Goal: Communication & Community: Answer question/provide support

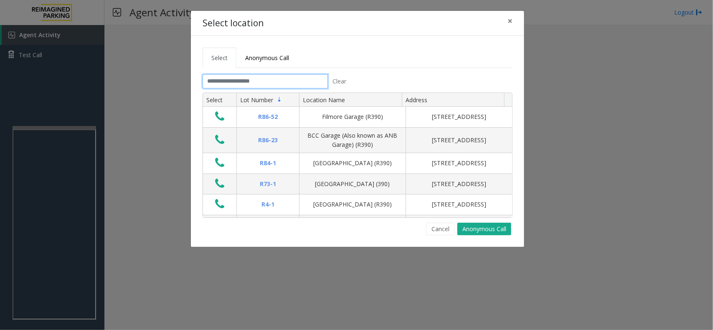
click at [257, 81] on input "text" at bounding box center [264, 81] width 125 height 14
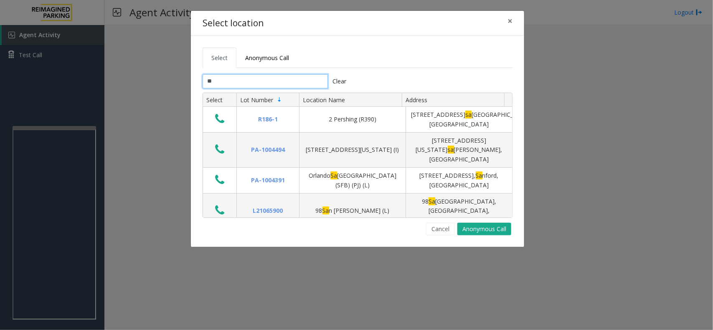
type input "*"
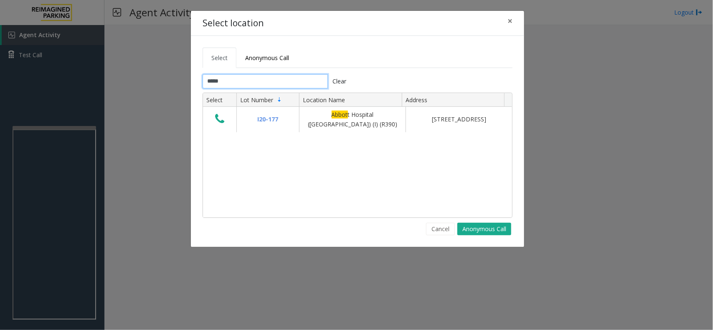
type input "*****"
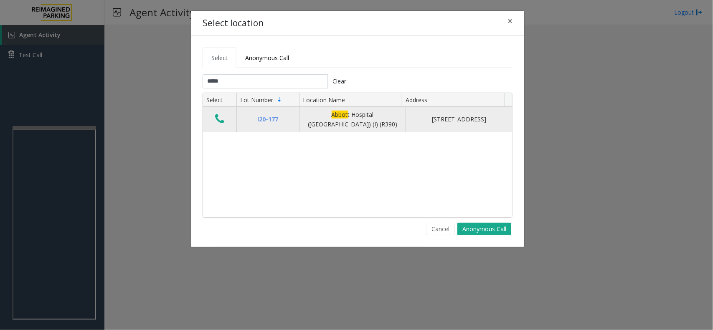
click at [220, 119] on icon "Data table" at bounding box center [219, 119] width 9 height 12
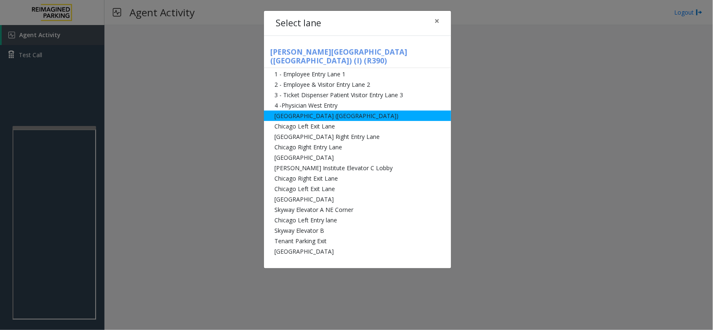
click at [328, 111] on li "[GEOGRAPHIC_DATA] ([GEOGRAPHIC_DATA])" at bounding box center [357, 116] width 187 height 10
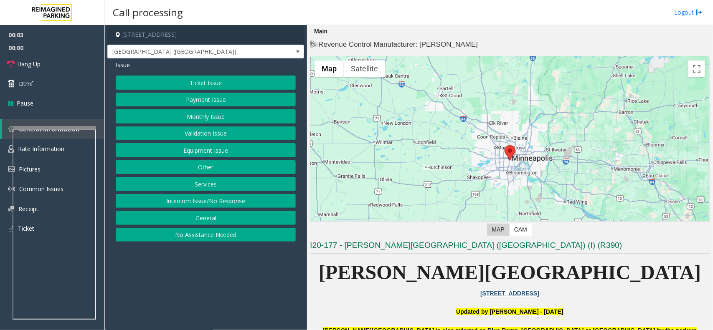
click at [194, 111] on button "Monthly Issue" at bounding box center [206, 116] width 180 height 14
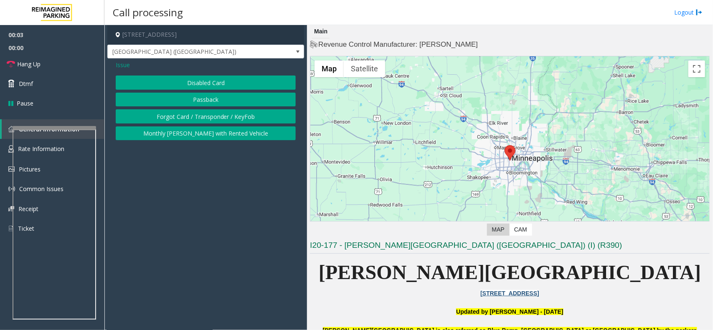
click at [190, 85] on button "Disabled Card" at bounding box center [206, 83] width 180 height 14
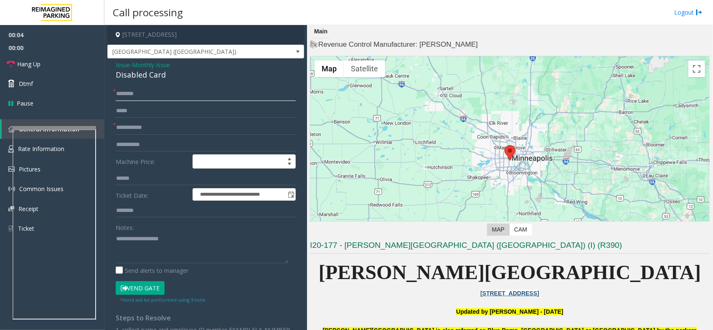
click at [165, 94] on input "text" at bounding box center [206, 94] width 180 height 14
type input "**"
click at [154, 124] on input "text" at bounding box center [206, 128] width 180 height 14
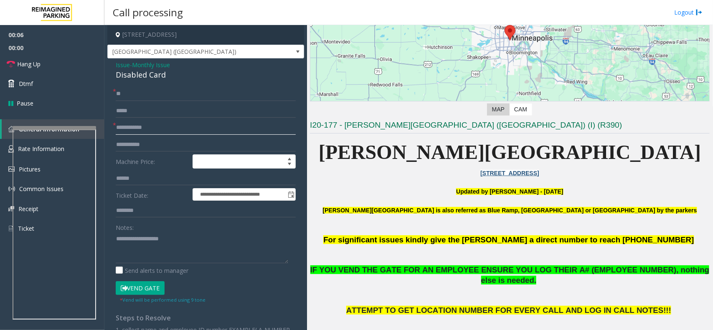
scroll to position [209, 0]
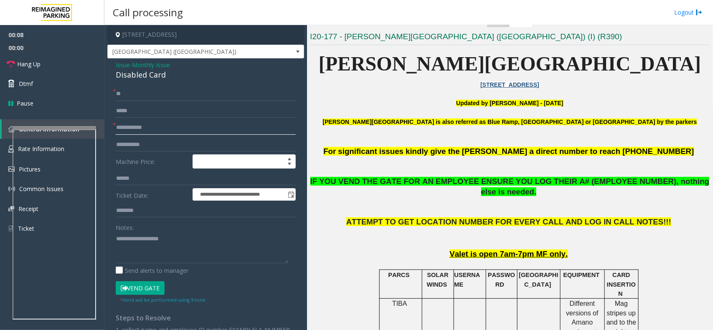
click at [145, 134] on input "text" at bounding box center [206, 128] width 180 height 14
type input "******"
click at [149, 74] on div "Disabled Card" at bounding box center [206, 74] width 180 height 11
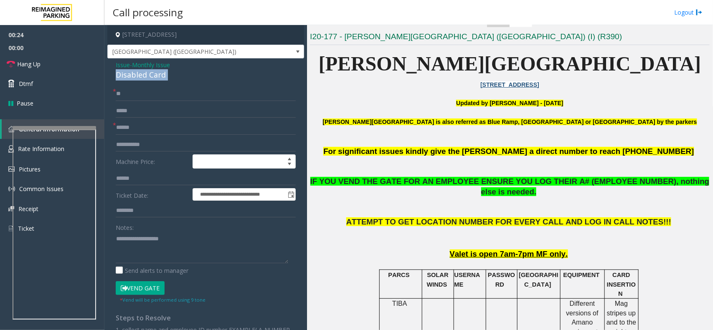
copy div "Disabled Card"
click at [150, 238] on textarea at bounding box center [202, 247] width 172 height 31
paste textarea "**********"
type textarea "**********"
click at [34, 67] on span "Hang Up" at bounding box center [28, 64] width 23 height 9
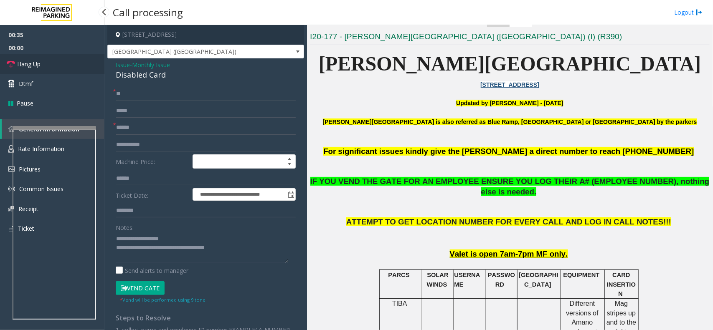
click at [34, 67] on span "Hang Up" at bounding box center [28, 64] width 23 height 9
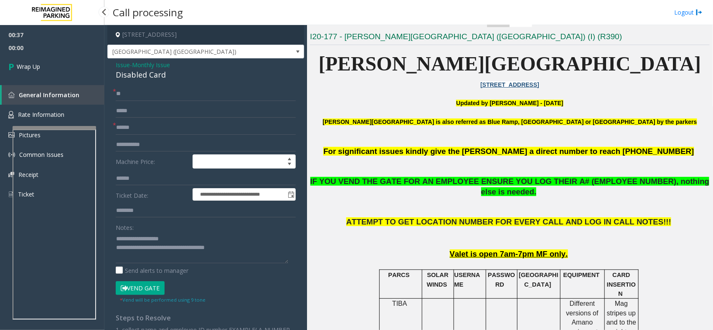
click at [34, 67] on span "Wrap Up" at bounding box center [28, 66] width 23 height 9
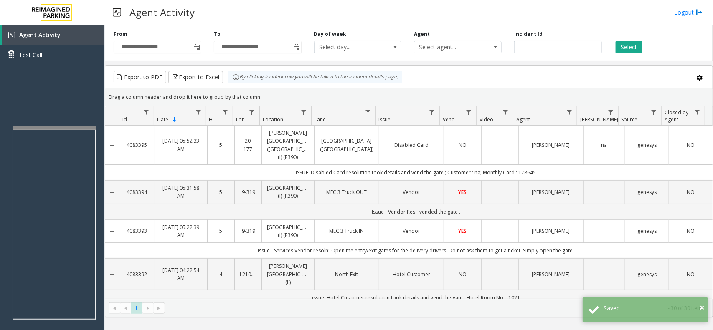
click at [413, 17] on div "Agent Activity Logout" at bounding box center [408, 12] width 608 height 25
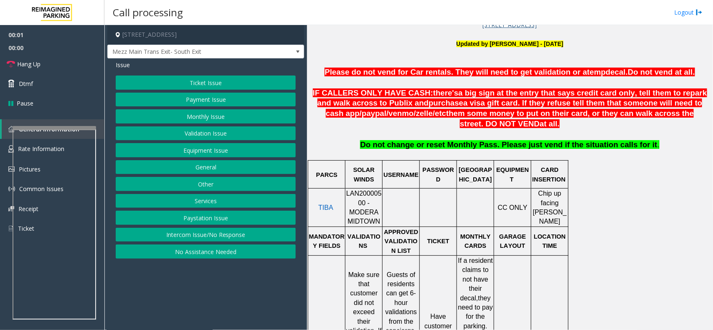
scroll to position [157, 0]
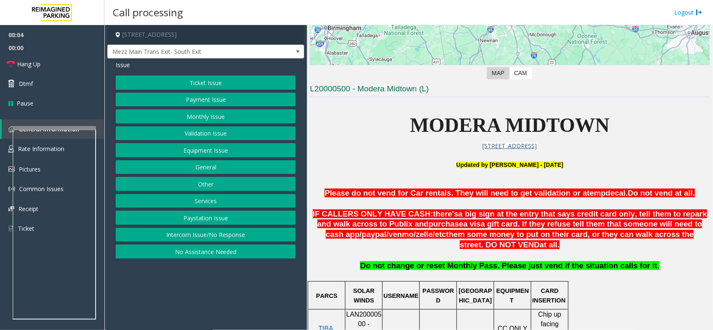
click at [216, 239] on button "Intercom Issue/No Response" at bounding box center [206, 235] width 180 height 14
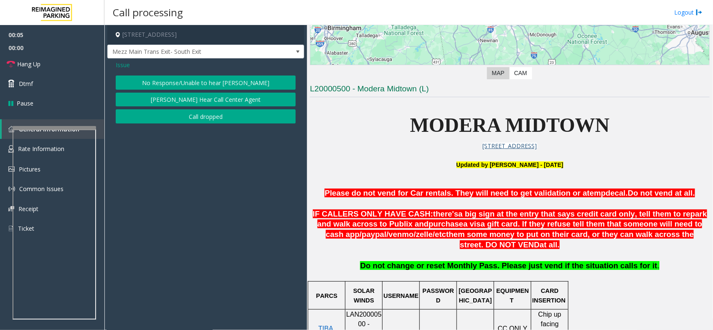
click at [200, 84] on button "No Response/Unable to hear [PERSON_NAME]" at bounding box center [206, 83] width 180 height 14
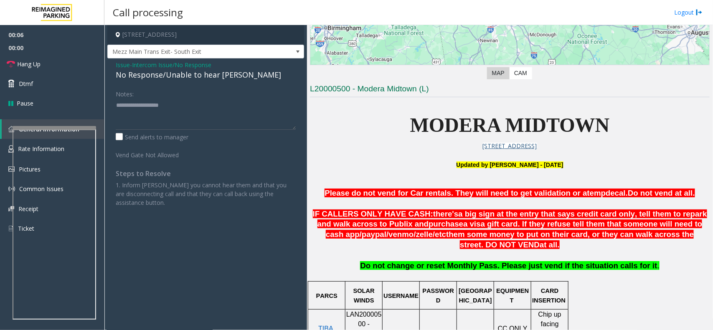
click at [200, 73] on div "No Response/Unable to hear [PERSON_NAME]" at bounding box center [206, 74] width 180 height 11
copy div "No Response/Unable to hear [PERSON_NAME]"
paste textarea "**********"
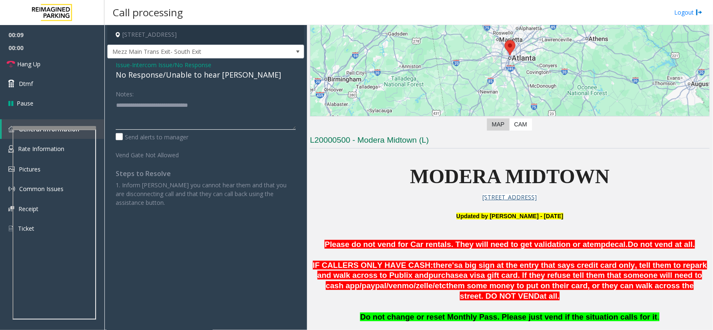
scroll to position [0, 0]
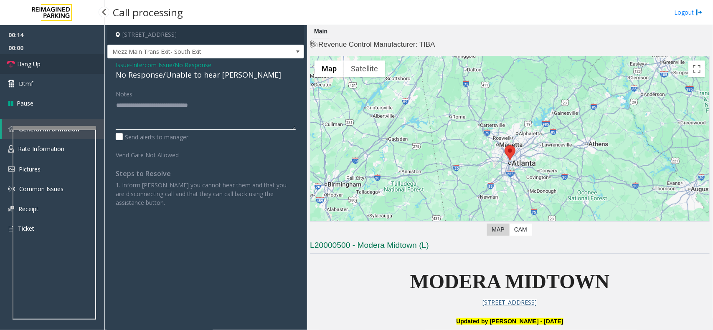
type textarea "**********"
click at [53, 61] on link "Hang Up" at bounding box center [52, 64] width 104 height 20
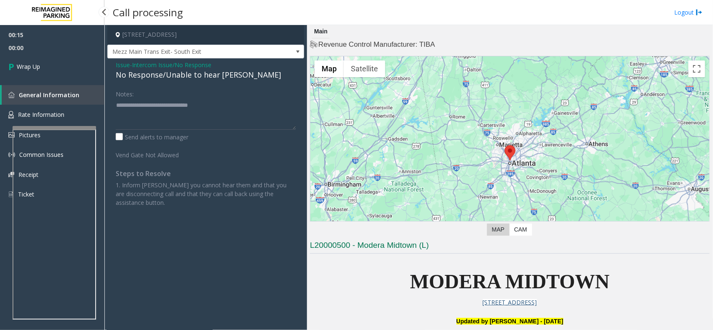
click at [53, 61] on link "Wrap Up" at bounding box center [52, 66] width 104 height 25
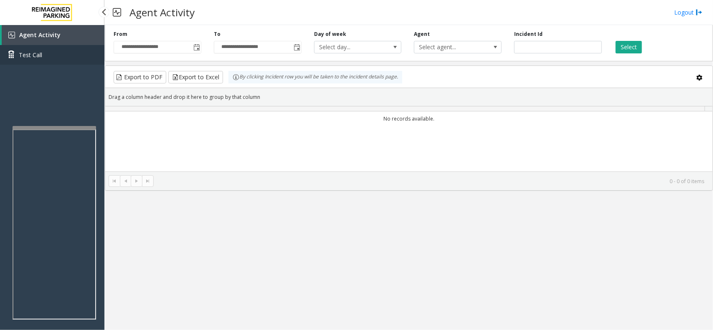
click at [53, 61] on link "Test Call" at bounding box center [52, 55] width 104 height 20
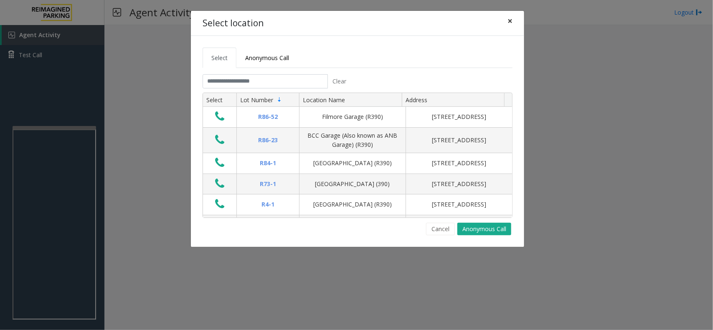
click at [511, 26] on span "×" at bounding box center [509, 21] width 5 height 12
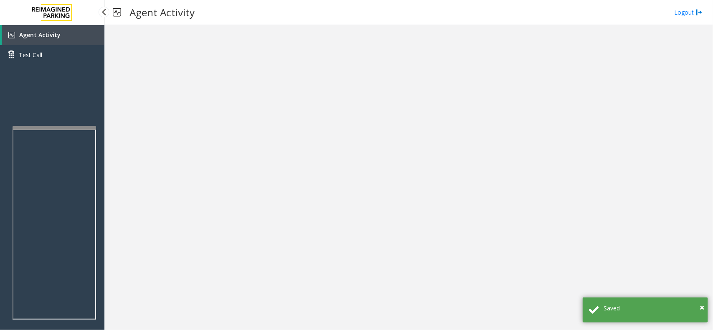
click at [33, 34] on span "Agent Activity" at bounding box center [39, 35] width 41 height 8
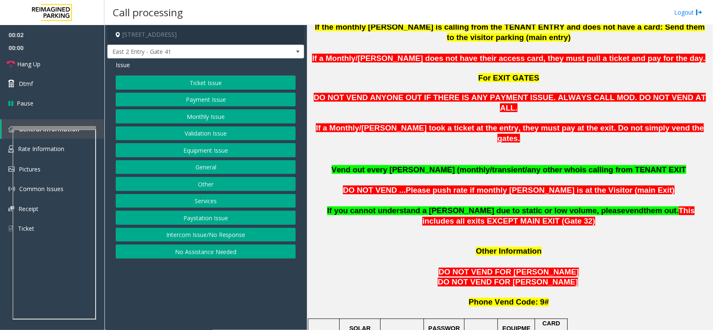
scroll to position [731, 0]
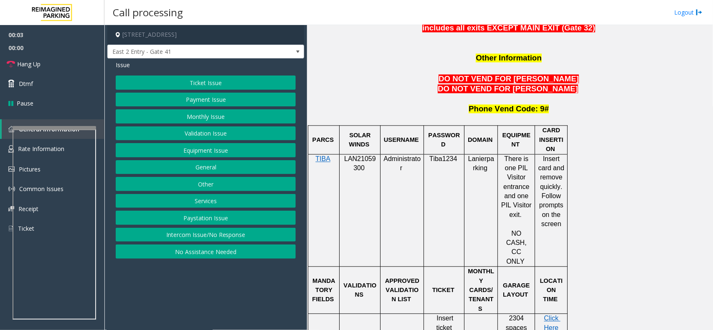
click at [364, 165] on span at bounding box center [365, 168] width 2 height 7
copy p "LAN21059300"
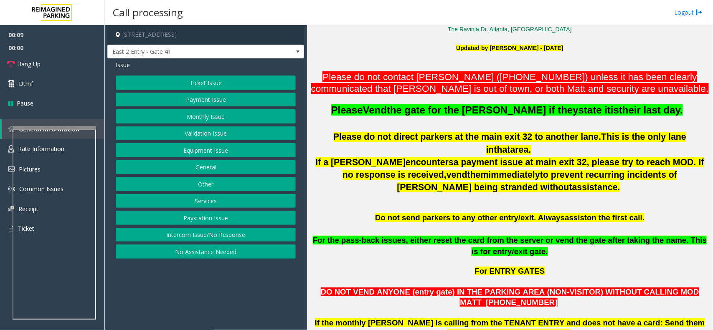
scroll to position [209, 0]
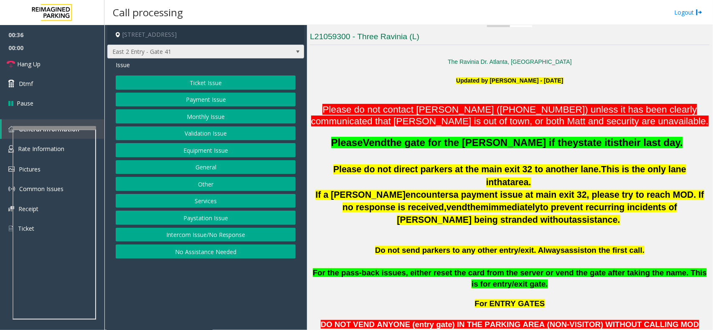
click at [171, 53] on span "East 2 Entry - Gate 41" at bounding box center [186, 51] width 157 height 13
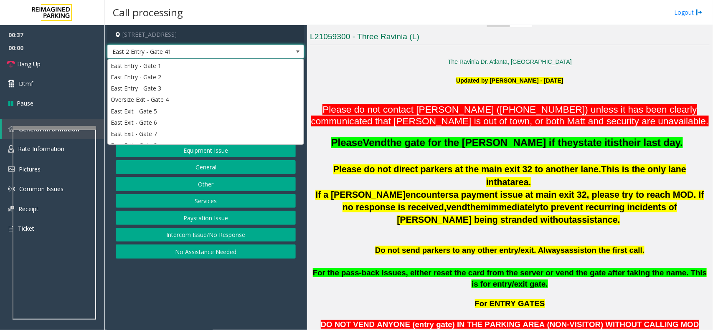
scroll to position [147, 0]
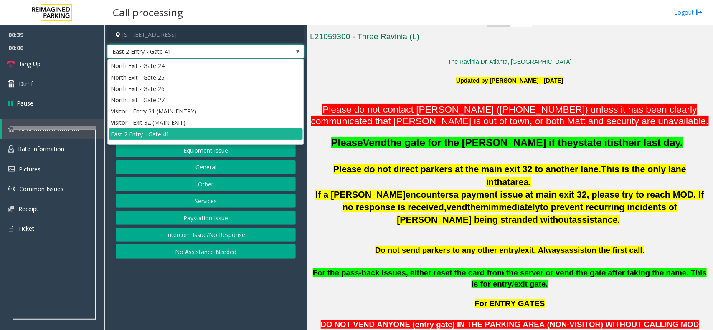
click at [197, 53] on span "East 2 Entry - Gate 41" at bounding box center [186, 51] width 157 height 13
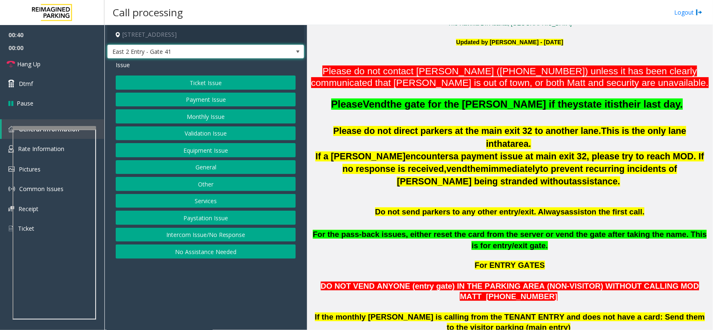
scroll to position [365, 0]
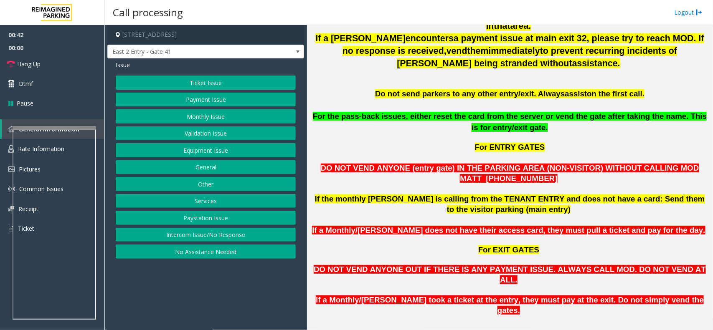
click at [202, 152] on button "Equipment Issue" at bounding box center [206, 150] width 180 height 14
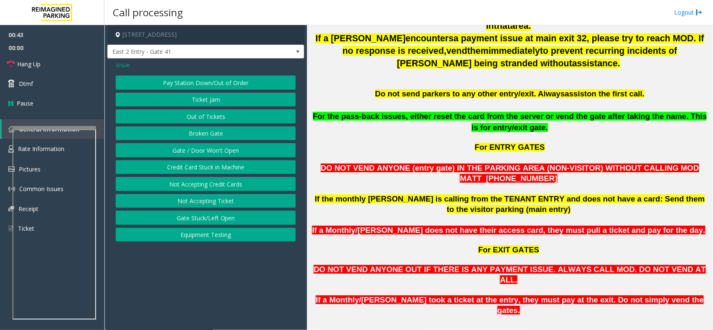
click at [126, 68] on span "Issue" at bounding box center [123, 65] width 14 height 9
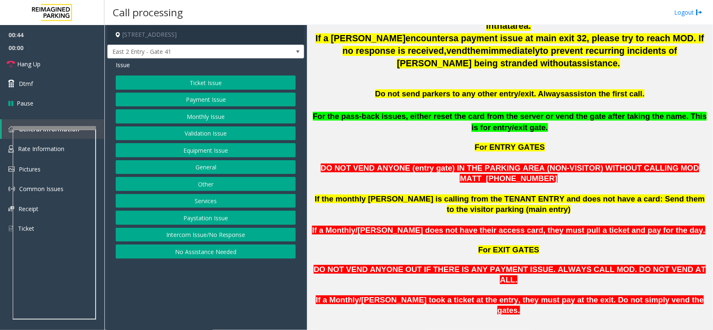
click at [204, 205] on button "Services" at bounding box center [206, 201] width 180 height 14
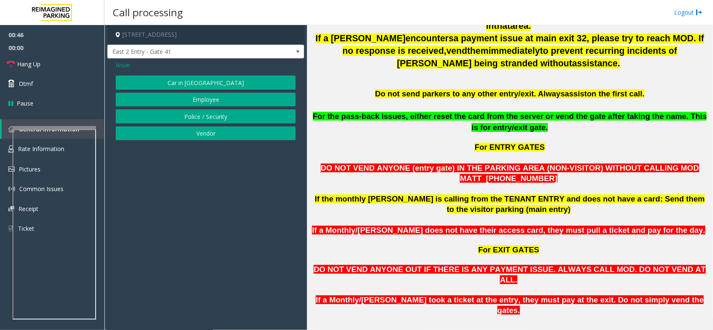
click at [118, 67] on span "Issue" at bounding box center [123, 65] width 14 height 9
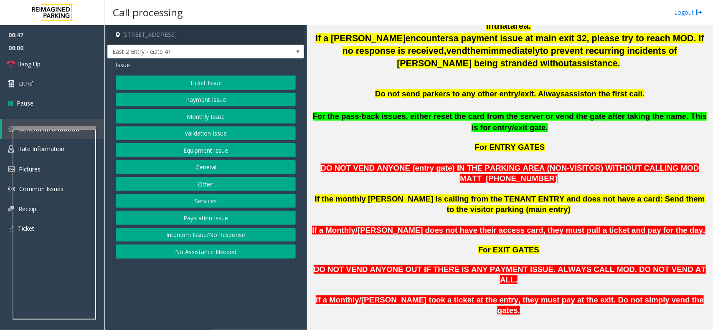
click at [216, 167] on button "General" at bounding box center [206, 167] width 180 height 14
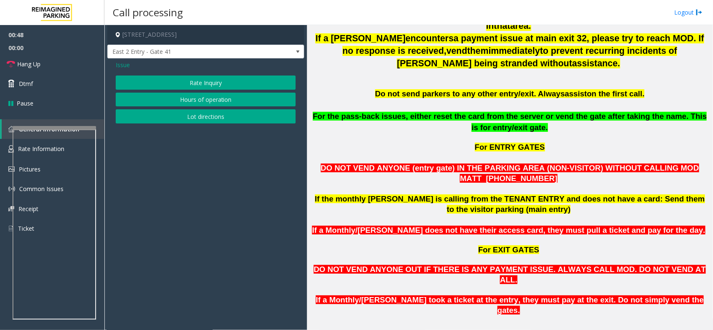
drag, startPoint x: 121, startPoint y: 66, endPoint x: 133, endPoint y: 72, distance: 12.7
click at [122, 66] on span "Issue" at bounding box center [123, 65] width 14 height 9
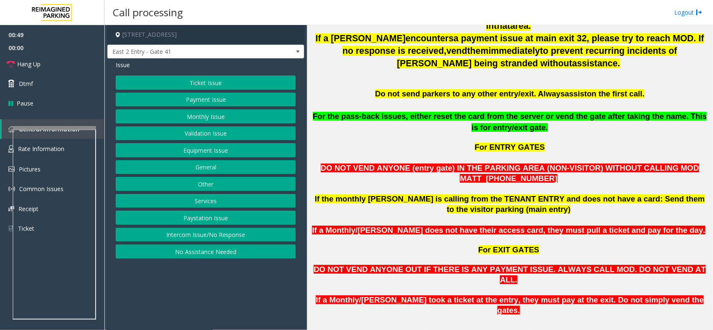
click at [207, 188] on button "Other" at bounding box center [206, 184] width 180 height 14
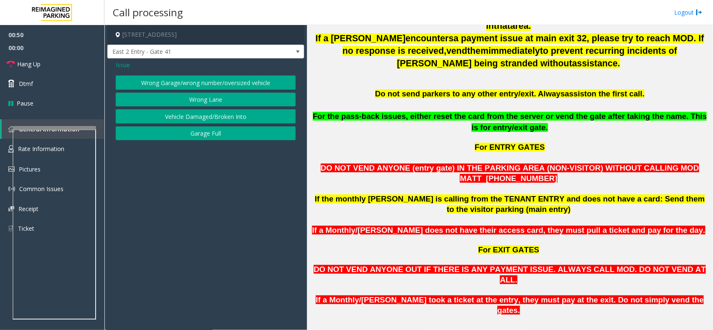
click at [168, 97] on button "Wrong Lane" at bounding box center [206, 100] width 180 height 14
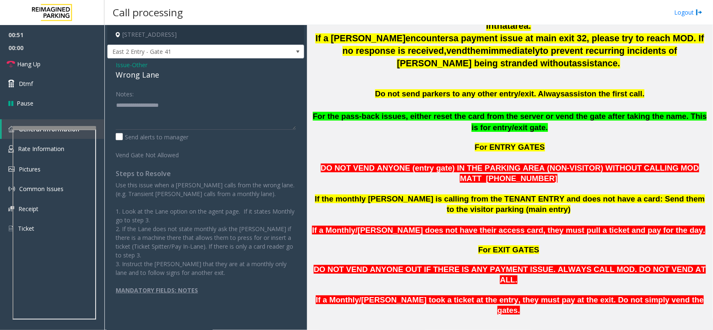
click at [138, 76] on div "Wrong Lane" at bounding box center [206, 74] width 180 height 11
copy div "Wrong Lane"
click at [136, 114] on textarea at bounding box center [206, 114] width 180 height 31
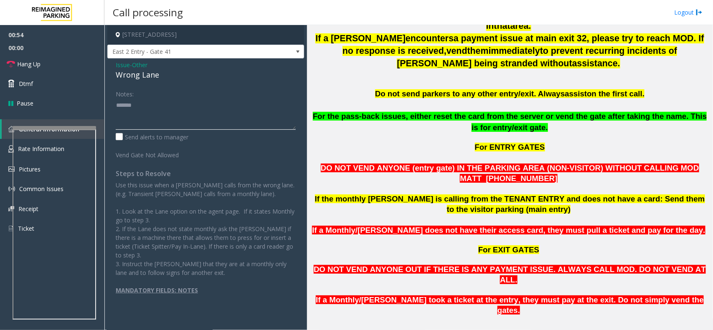
paste textarea "**********"
click at [56, 60] on link "Hang Up" at bounding box center [52, 64] width 104 height 20
click at [132, 119] on textarea at bounding box center [206, 114] width 180 height 31
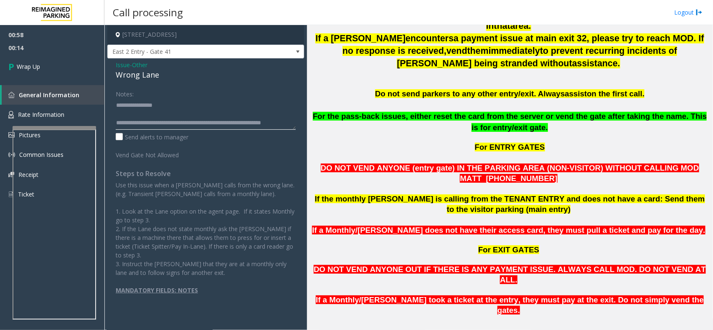
scroll to position [5, 0]
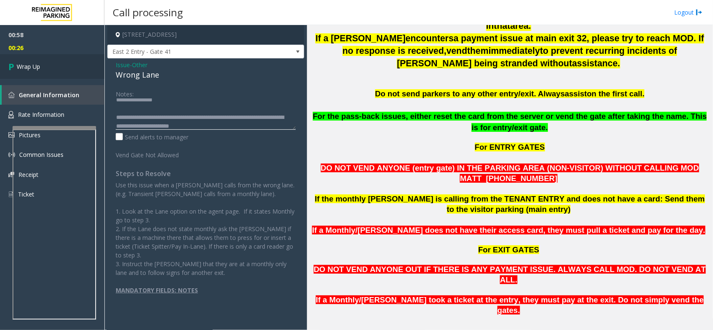
type textarea "**********"
click at [60, 65] on link "Wrap Up" at bounding box center [52, 66] width 104 height 25
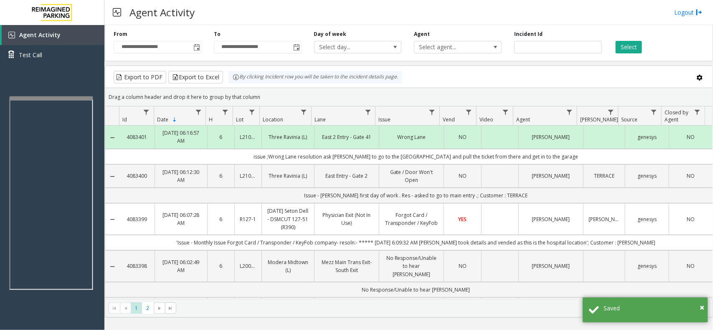
click at [42, 99] on div at bounding box center [51, 97] width 83 height 3
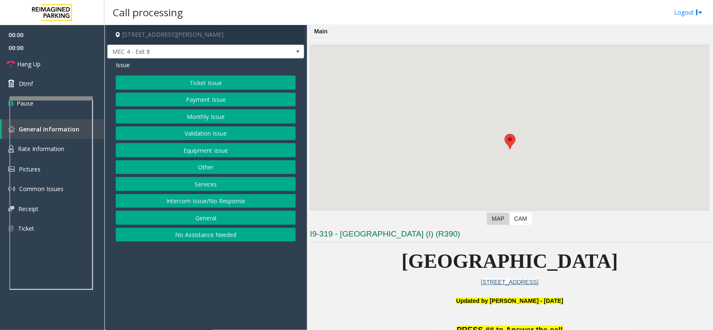
scroll to position [157, 0]
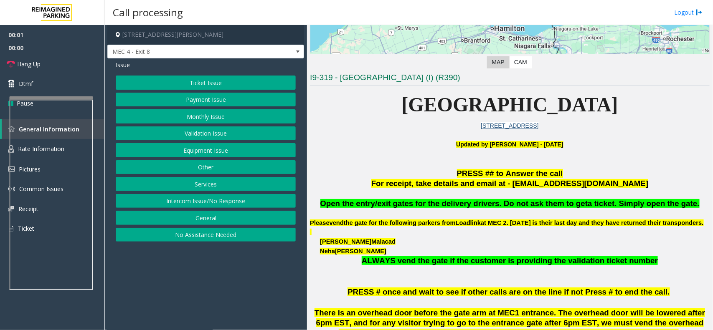
click at [202, 150] on button "Equipment Issue" at bounding box center [206, 150] width 180 height 14
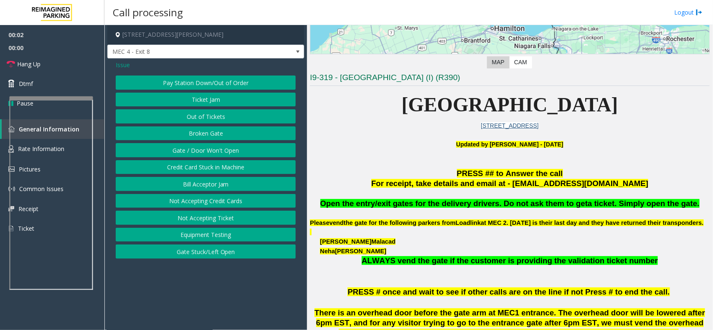
click at [205, 151] on button "Gate / Door Won't Open" at bounding box center [206, 150] width 180 height 14
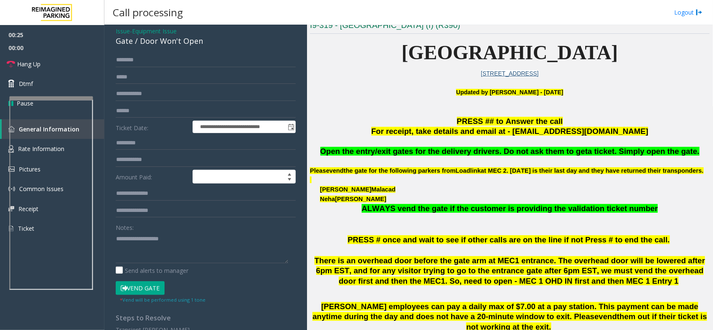
scroll to position [52, 0]
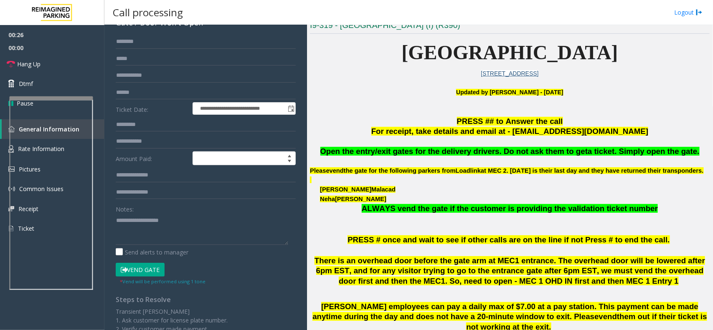
click at [137, 269] on button "Vend Gate" at bounding box center [140, 270] width 49 height 14
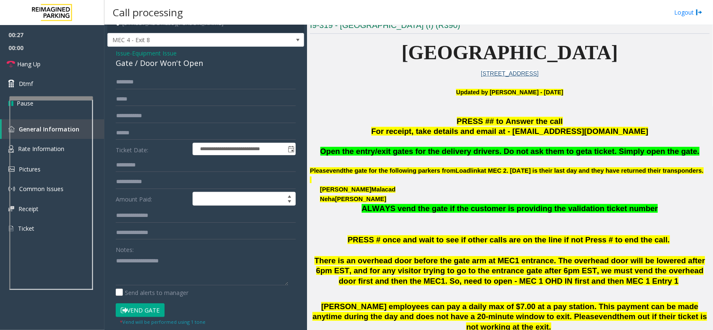
scroll to position [0, 0]
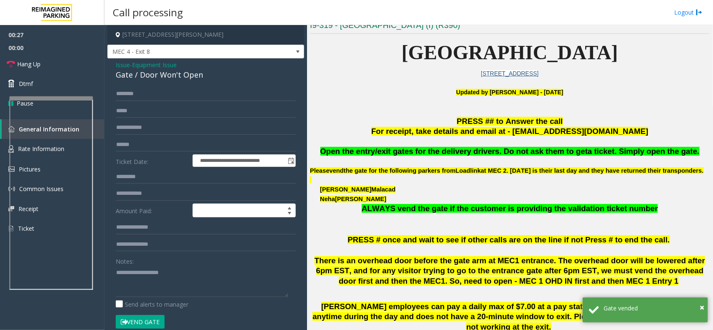
click at [168, 76] on div "Gate / Door Won't Open" at bounding box center [206, 74] width 180 height 11
copy div "Gate / Door Won't Open"
drag, startPoint x: 152, startPoint y: 287, endPoint x: 144, endPoint y: 287, distance: 7.5
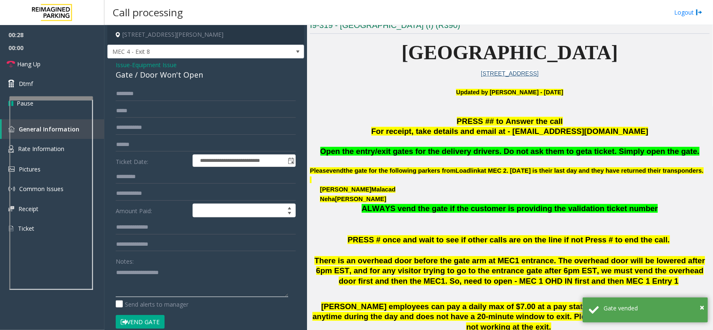
click at [151, 287] on textarea at bounding box center [202, 281] width 172 height 31
paste textarea "**********"
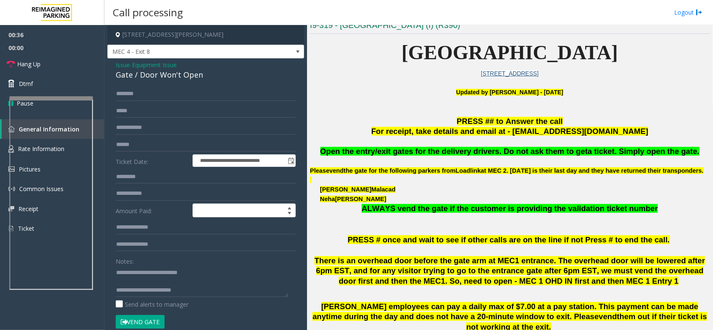
click at [456, 149] on span "Open the entry/exit gates for the delivery drivers. Do not ask them to get" at bounding box center [454, 151] width 268 height 9
copy span "delivery"
click at [195, 294] on textarea at bounding box center [202, 281] width 172 height 31
paste textarea "*********"
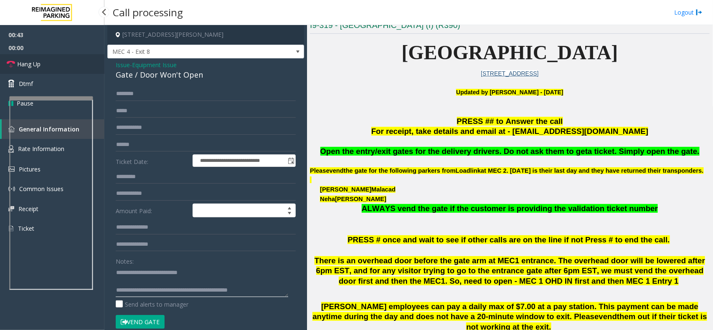
type textarea "**********"
click at [56, 59] on link "Hang Up" at bounding box center [52, 64] width 104 height 20
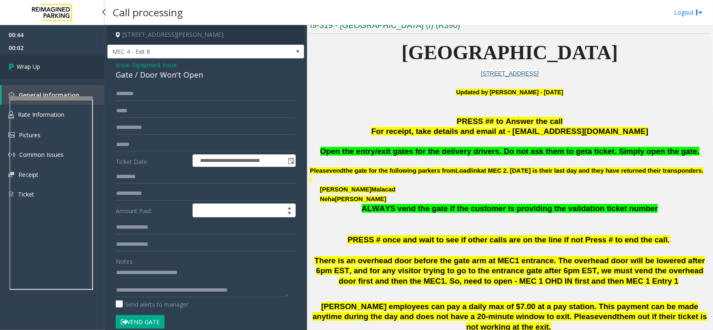
click at [56, 73] on link "Wrap Up" at bounding box center [52, 66] width 104 height 25
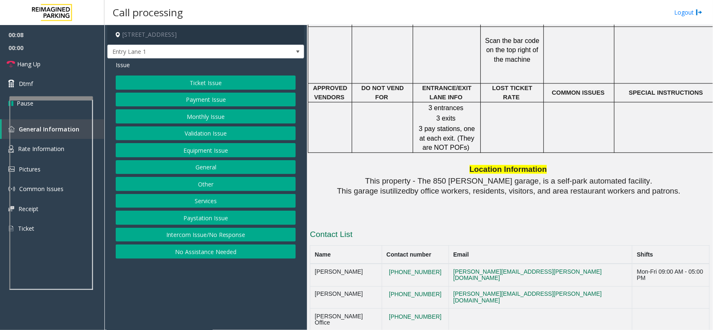
scroll to position [887, 0]
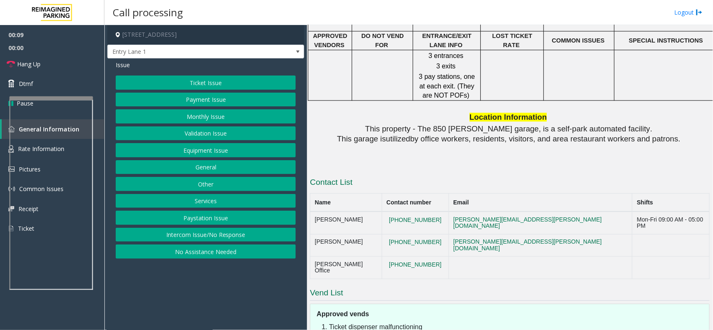
drag, startPoint x: 205, startPoint y: 237, endPoint x: 232, endPoint y: 134, distance: 106.9
click at [205, 237] on button "Intercom Issue/No Response" at bounding box center [206, 235] width 180 height 14
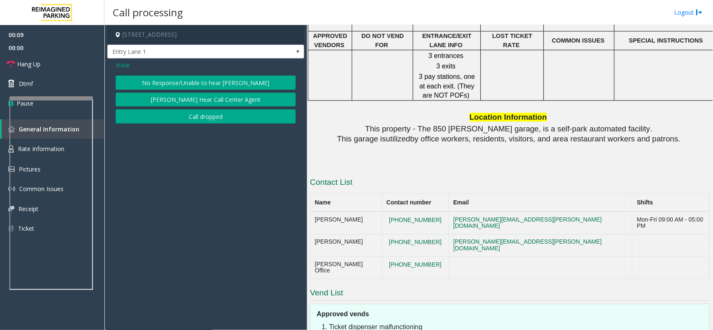
click at [223, 79] on button "No Response/Unable to hear [PERSON_NAME]" at bounding box center [206, 83] width 180 height 14
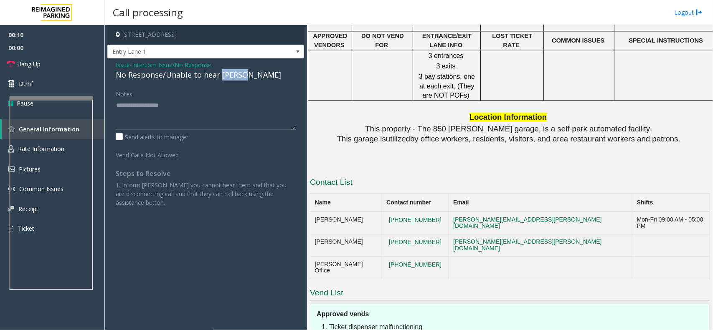
click at [223, 79] on div "No Response/Unable to hear [PERSON_NAME]" at bounding box center [206, 74] width 180 height 11
paste textarea "**********"
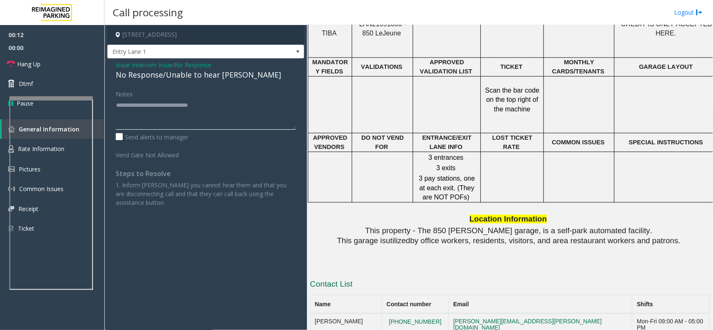
scroll to position [710, 0]
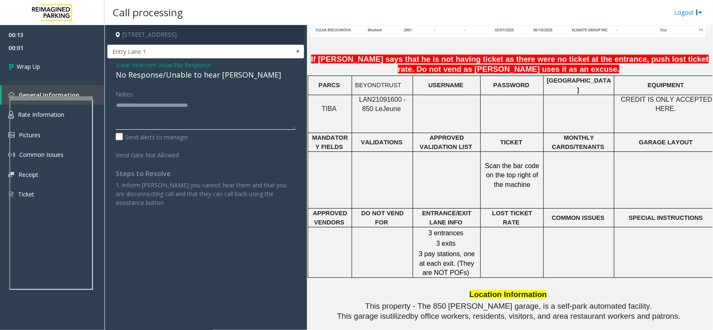
click at [264, 105] on textarea at bounding box center [206, 114] width 180 height 31
click at [264, 107] on textarea at bounding box center [206, 114] width 180 height 31
type textarea "**********"
click at [67, 70] on link "Wrap Up" at bounding box center [52, 66] width 104 height 25
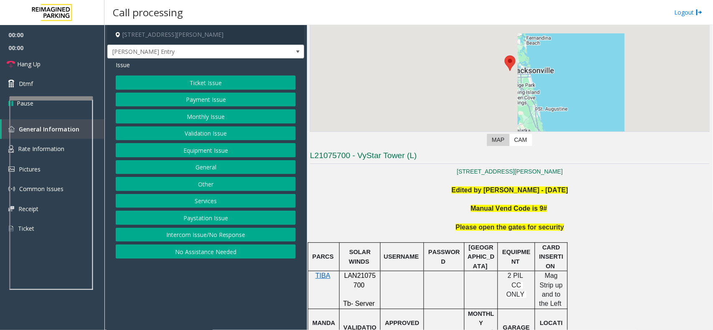
scroll to position [157, 0]
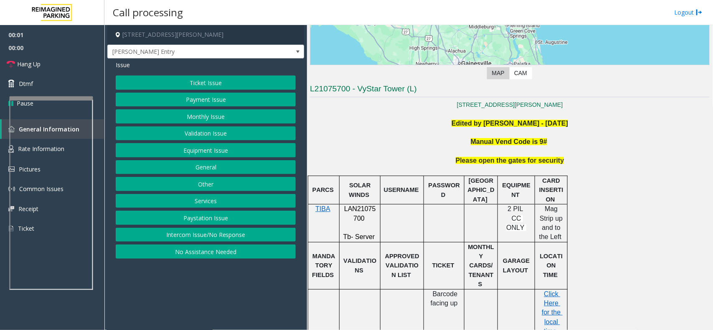
click at [209, 239] on button "Intercom Issue/No Response" at bounding box center [206, 235] width 180 height 14
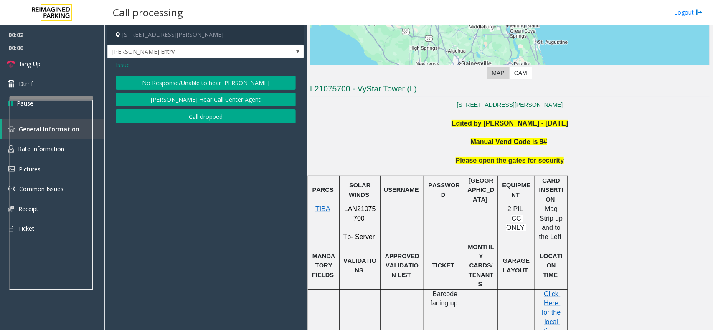
click at [197, 83] on button "No Response/Unable to hear [PERSON_NAME]" at bounding box center [206, 83] width 180 height 14
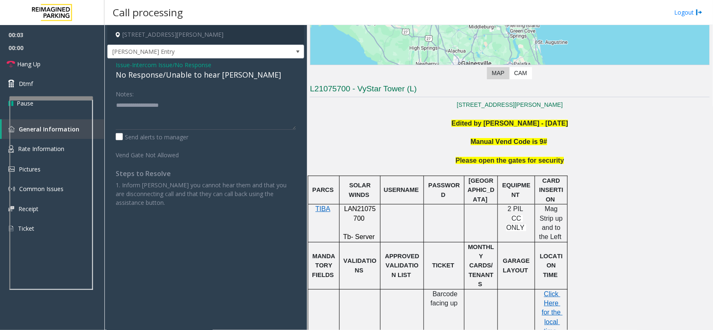
click at [193, 78] on div "No Response/Unable to hear [PERSON_NAME]" at bounding box center [206, 74] width 180 height 11
copy div "No Response/Unable to hear [PERSON_NAME]"
paste textarea "**********"
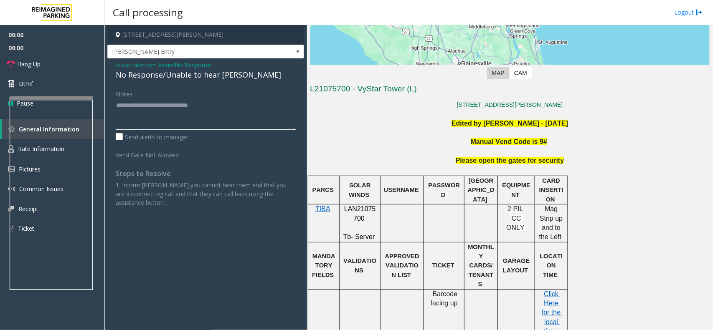
type textarea "**********"
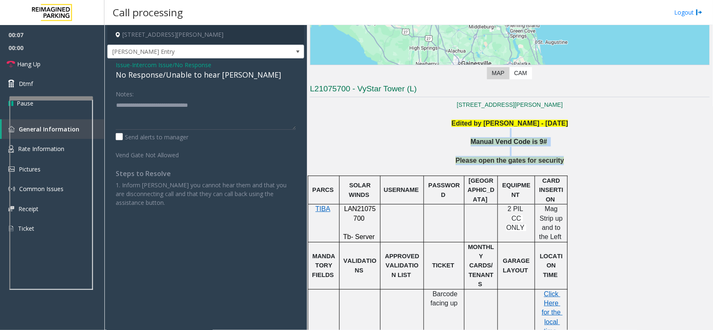
drag, startPoint x: 417, startPoint y: 134, endPoint x: 522, endPoint y: 172, distance: 110.9
click at [497, 170] on p at bounding box center [510, 170] width 400 height 9
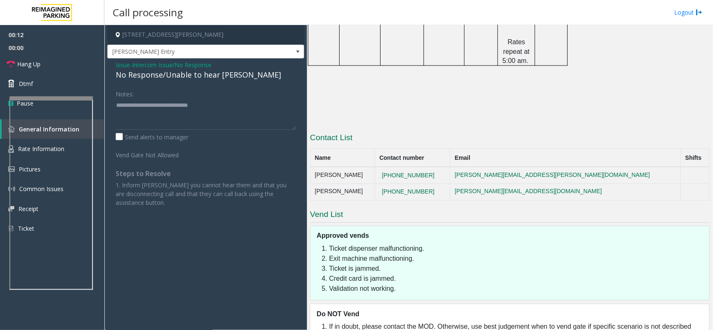
scroll to position [250, 0]
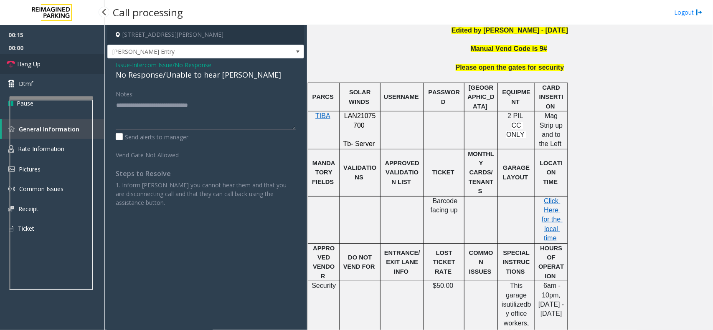
click at [55, 65] on link "Hang Up" at bounding box center [52, 64] width 104 height 20
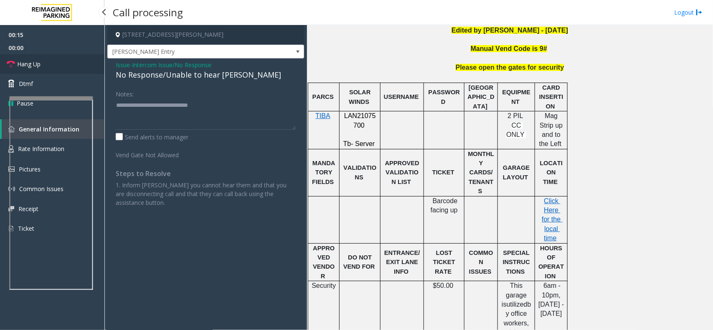
click at [55, 65] on link "Hang Up" at bounding box center [52, 64] width 104 height 20
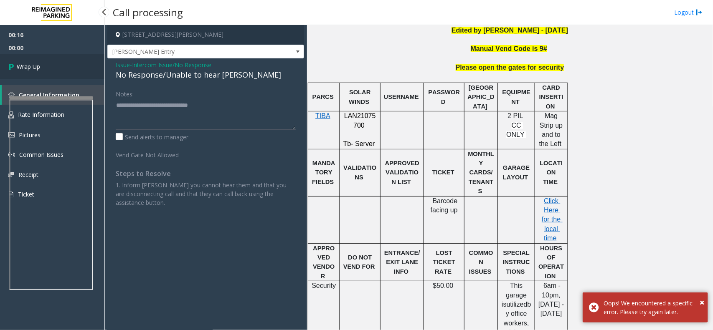
click at [55, 65] on link "Wrap Up" at bounding box center [52, 66] width 104 height 25
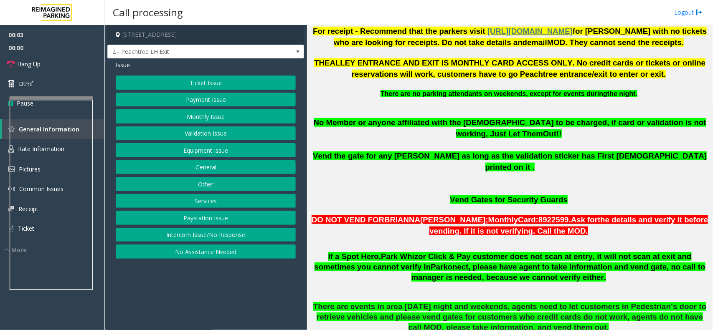
scroll to position [313, 0]
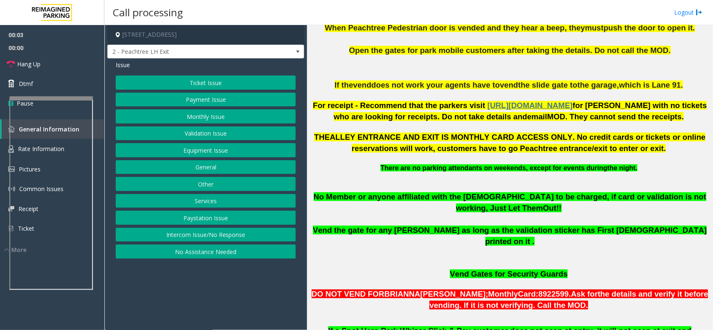
click at [235, 84] on button "Ticket Issue" at bounding box center [206, 83] width 180 height 14
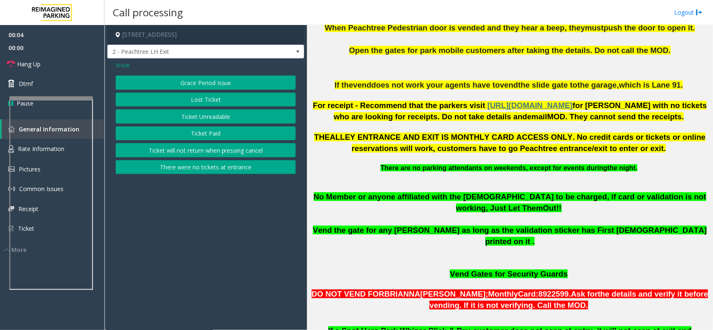
click at [224, 103] on button "Lost Ticket" at bounding box center [206, 100] width 180 height 14
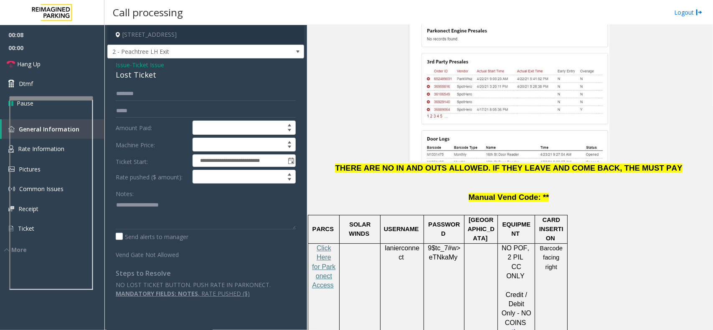
scroll to position [991, 0]
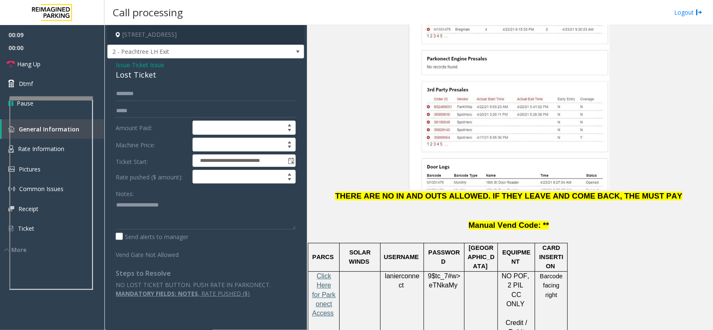
click at [324, 273] on span "Click Here for Parkonect Access" at bounding box center [323, 295] width 23 height 45
click at [401, 273] on span "lanierconnect" at bounding box center [401, 281] width 35 height 17
copy p "lanierconnect"
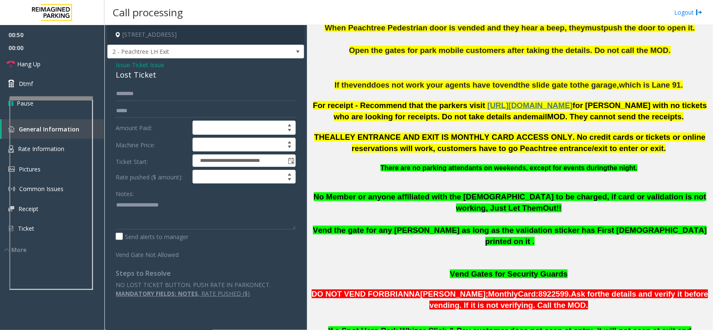
scroll to position [157, 0]
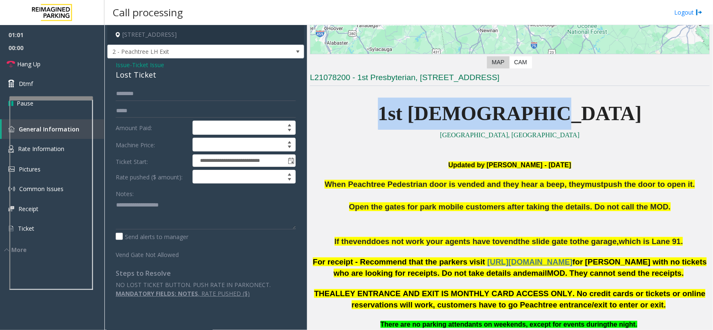
drag, startPoint x: 454, startPoint y: 113, endPoint x: 593, endPoint y: 110, distance: 139.0
click at [593, 110] on p "1st Presbyterian" at bounding box center [510, 114] width 400 height 32
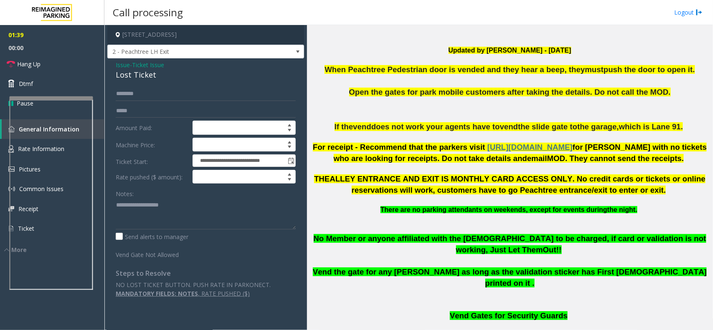
scroll to position [626, 0]
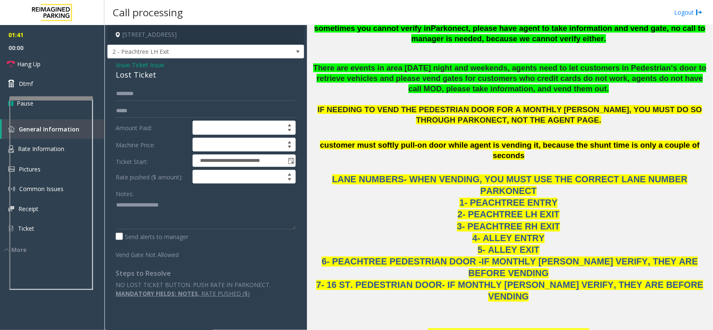
click at [115, 76] on div "**********" at bounding box center [205, 182] width 197 height 248
copy div "Lost Ticket"
click at [169, 211] on textarea at bounding box center [206, 213] width 180 height 31
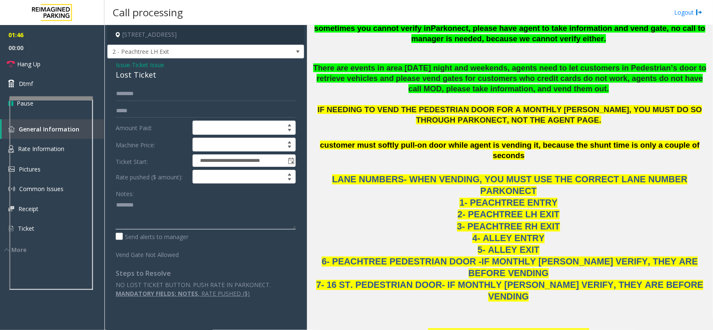
paste textarea "**********"
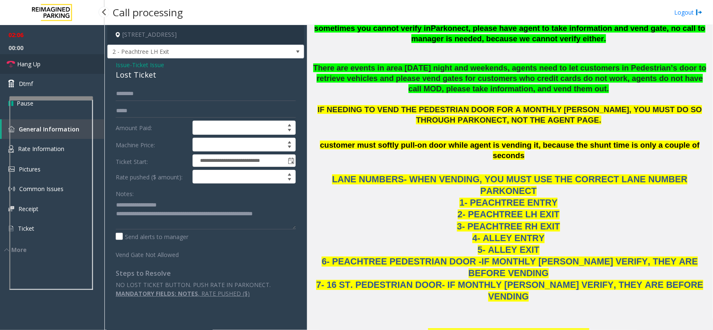
click at [35, 61] on span "Hang Up" at bounding box center [28, 64] width 23 height 9
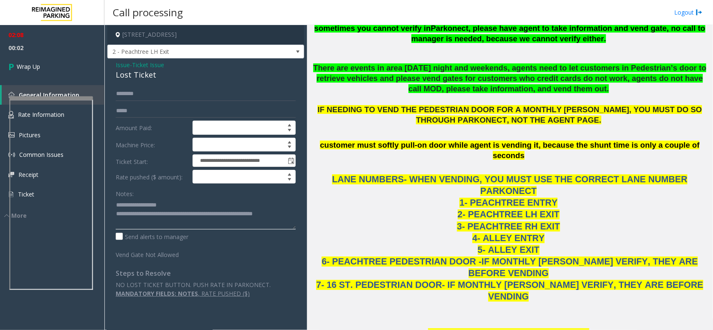
click at [291, 214] on textarea at bounding box center [206, 213] width 180 height 31
type textarea "**********"
click at [48, 65] on link "Wrap Up" at bounding box center [52, 66] width 104 height 25
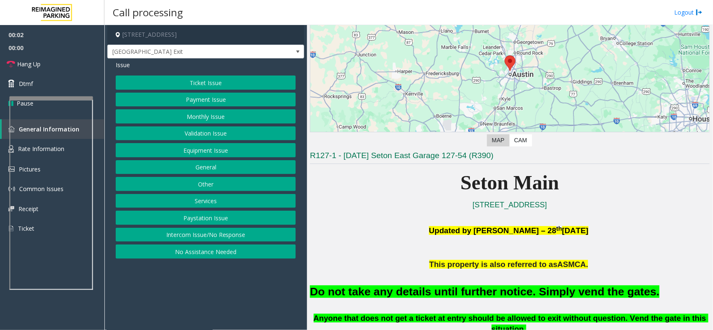
scroll to position [209, 0]
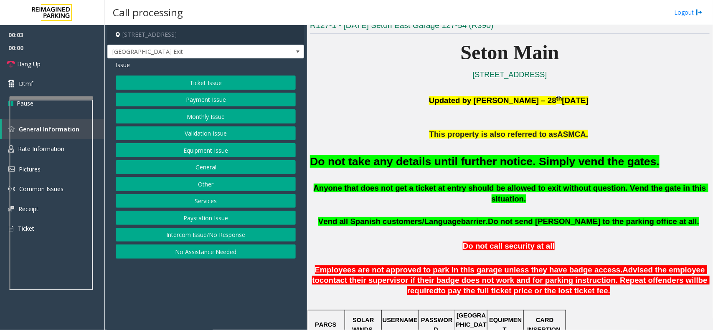
click at [197, 151] on button "Equipment Issue" at bounding box center [206, 150] width 180 height 14
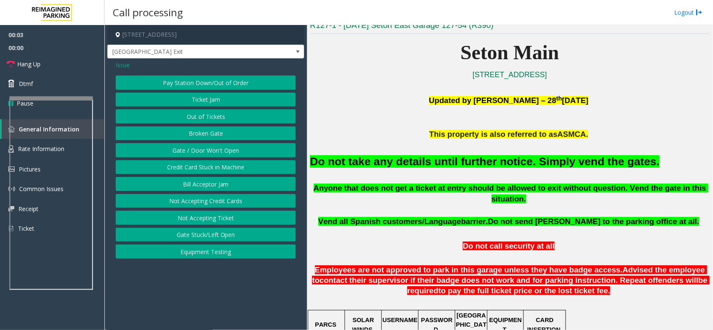
click at [201, 145] on button "Gate / Door Won't Open" at bounding box center [206, 150] width 180 height 14
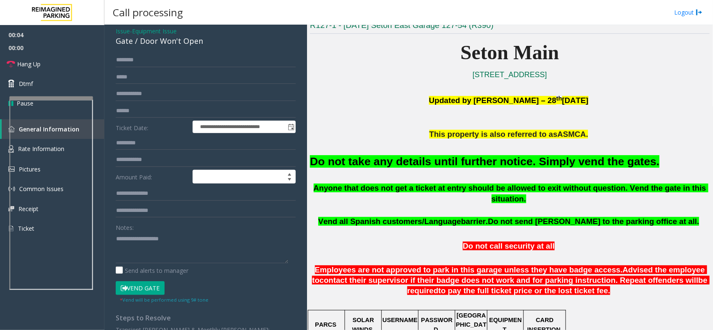
scroll to position [52, 0]
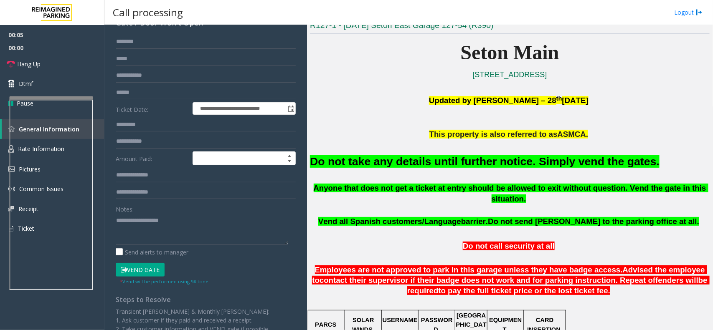
click at [152, 269] on button "Vend Gate" at bounding box center [140, 270] width 49 height 14
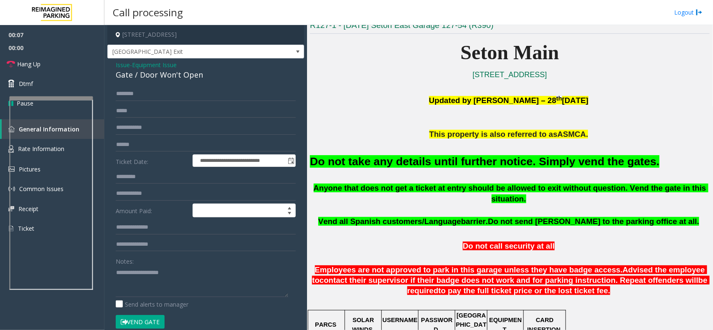
click at [159, 77] on div "Gate / Door Won't Open" at bounding box center [206, 74] width 180 height 11
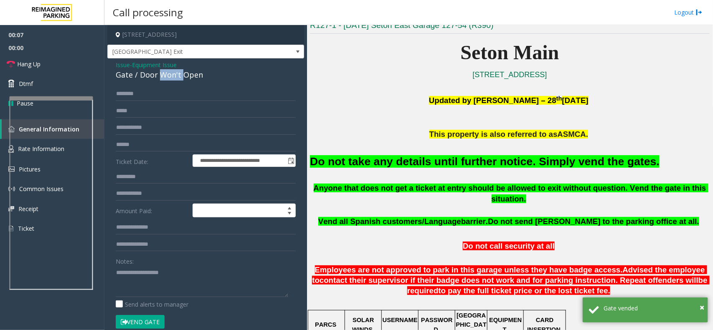
click at [159, 77] on div "Gate / Door Won't Open" at bounding box center [206, 74] width 180 height 11
copy div "Gate / Door Won't Open"
click at [138, 271] on textarea at bounding box center [202, 281] width 172 height 31
paste textarea "**********"
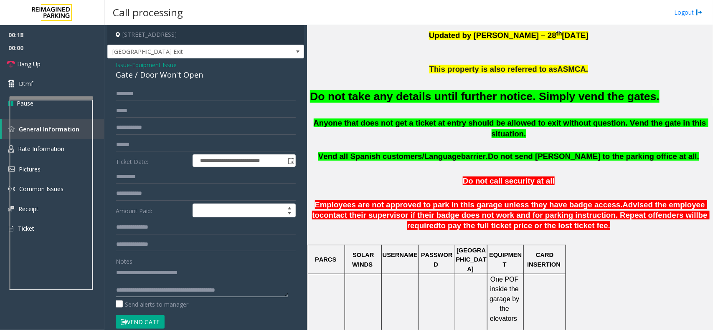
scroll to position [365, 0]
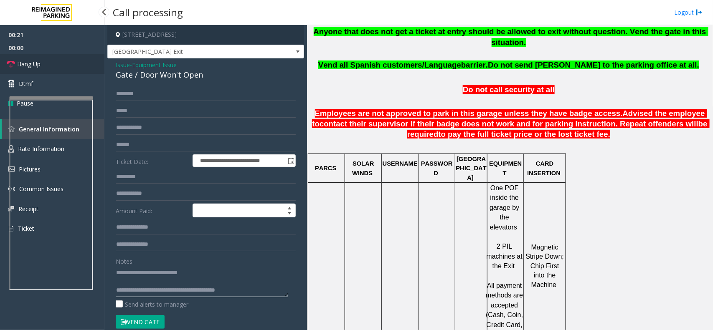
type textarea "**********"
click at [40, 65] on span "Hang Up" at bounding box center [28, 64] width 23 height 9
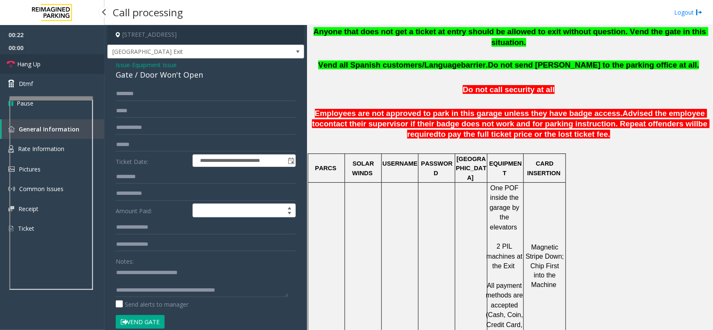
click at [40, 65] on span "Hang Up" at bounding box center [28, 64] width 23 height 9
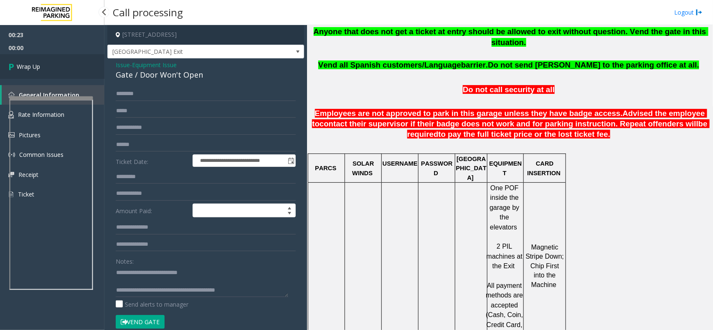
click at [40, 65] on span "Wrap Up" at bounding box center [28, 66] width 23 height 9
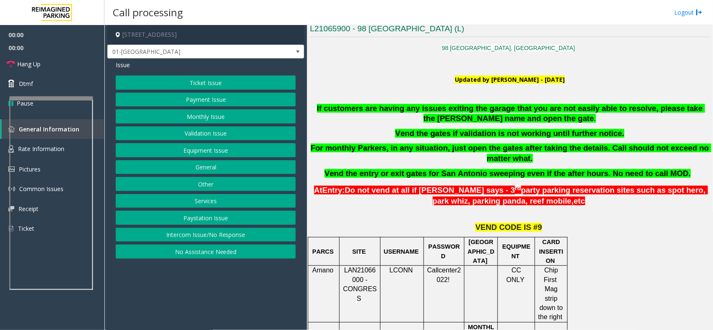
scroll to position [261, 0]
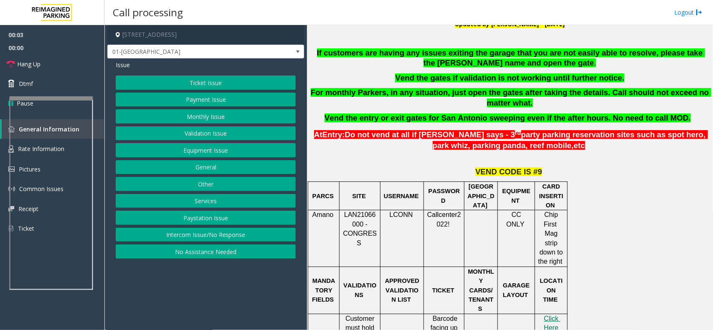
click at [196, 119] on button "Monthly Issue" at bounding box center [206, 116] width 180 height 14
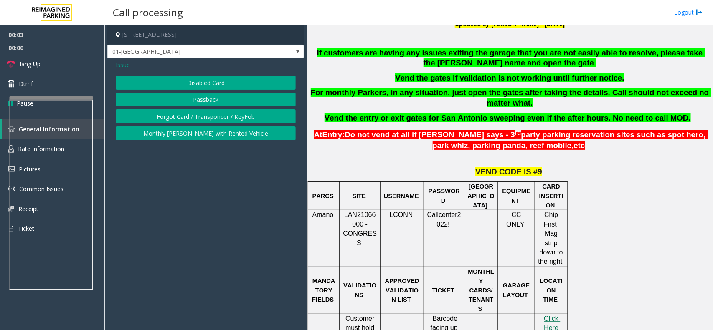
click at [200, 83] on button "Disabled Card" at bounding box center [206, 83] width 180 height 14
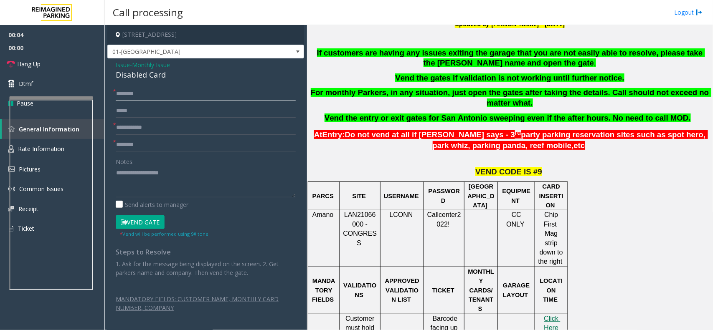
click at [167, 91] on input "text" at bounding box center [206, 94] width 180 height 14
click at [147, 92] on input "text" at bounding box center [206, 94] width 180 height 14
type input "****"
click at [158, 129] on input "text" at bounding box center [206, 128] width 180 height 14
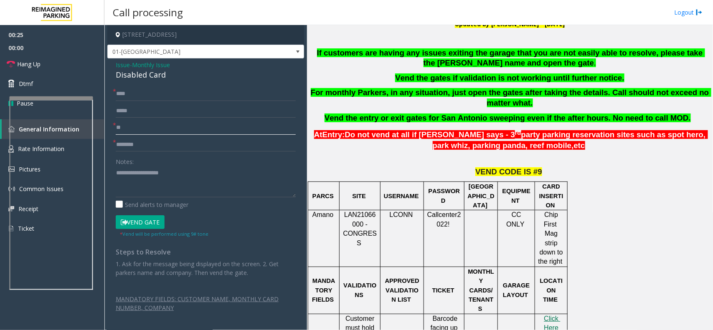
type input "*"
click at [128, 126] on input "********" at bounding box center [206, 128] width 180 height 14
click at [129, 127] on input "********" at bounding box center [206, 128] width 180 height 14
click at [134, 127] on input "********" at bounding box center [206, 128] width 180 height 14
click at [142, 124] on input "********" at bounding box center [206, 128] width 180 height 14
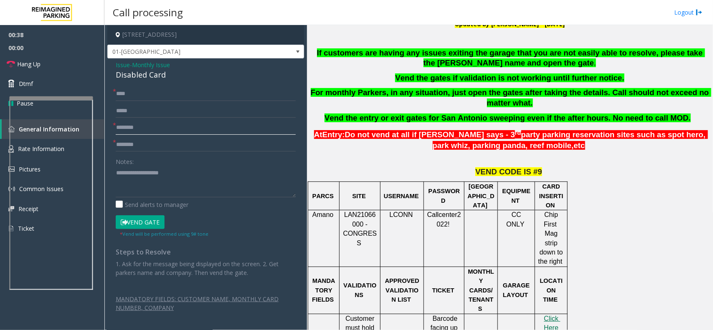
type input "********"
click at [131, 147] on input "text" at bounding box center [206, 145] width 180 height 14
click at [126, 144] on input "text" at bounding box center [206, 145] width 180 height 14
type input "**********"
click at [124, 90] on input "****" at bounding box center [206, 94] width 180 height 14
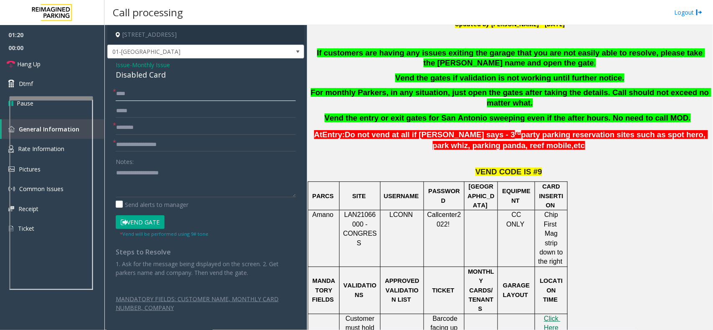
type input "****"
click at [139, 224] on button "Vend Gate" at bounding box center [140, 222] width 49 height 14
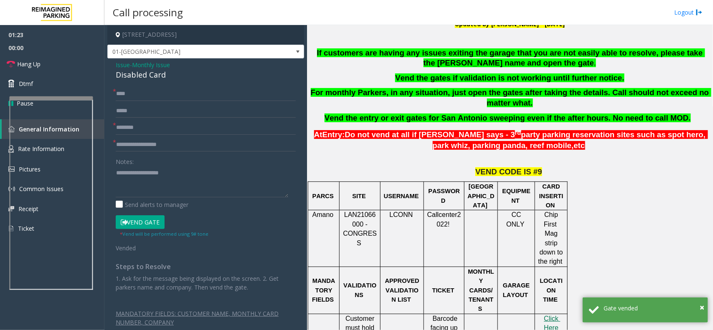
click at [163, 71] on div "Disabled Card" at bounding box center [206, 74] width 180 height 11
click at [155, 185] on textarea at bounding box center [202, 181] width 172 height 31
paste textarea "**********"
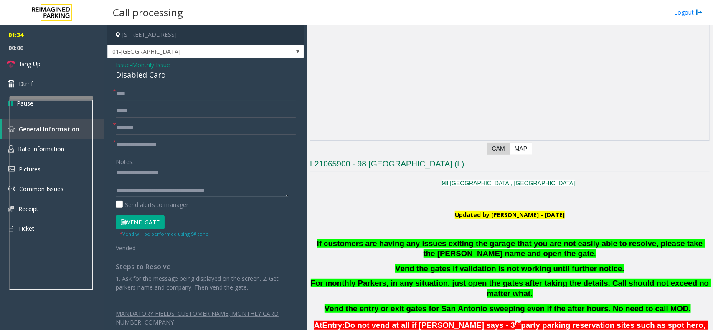
scroll to position [0, 0]
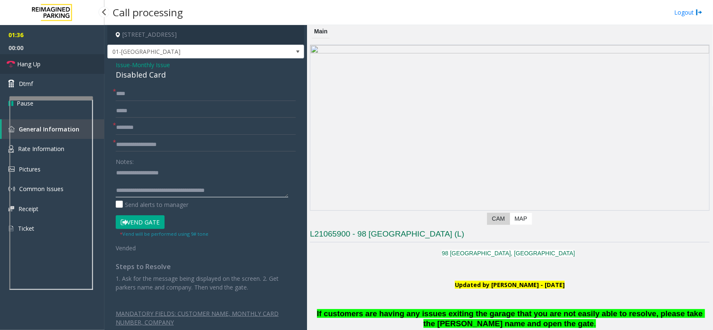
type textarea "**********"
click at [47, 66] on link "Hang Up" at bounding box center [52, 64] width 104 height 20
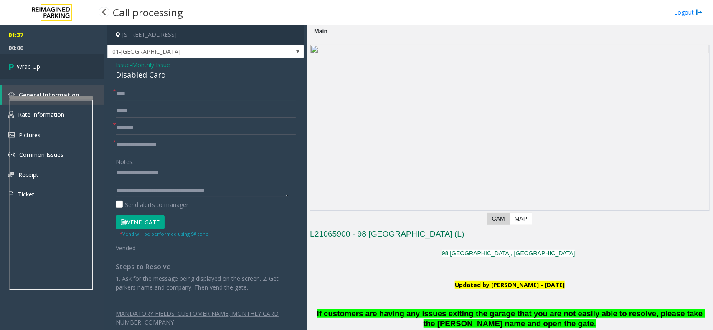
click at [47, 66] on link "Wrap Up" at bounding box center [52, 66] width 104 height 25
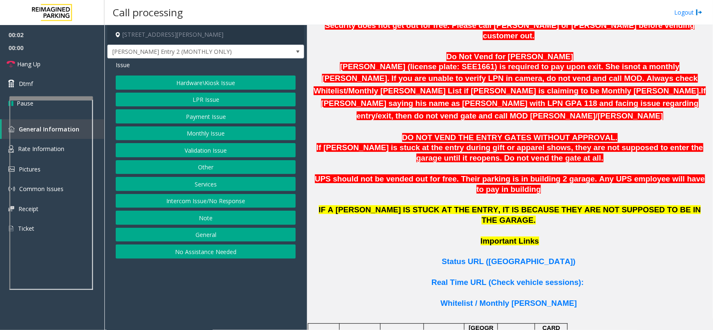
scroll to position [522, 0]
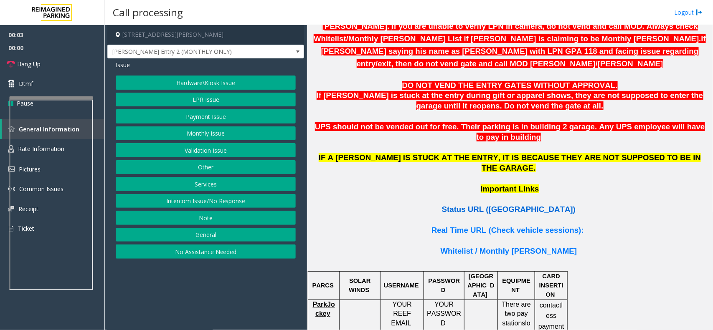
click at [497, 205] on span "Status URL (Vend Gate)" at bounding box center [509, 209] width 134 height 9
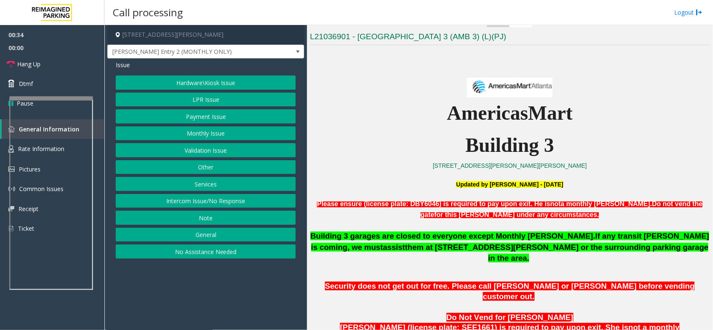
click at [241, 103] on button "LPR Issue" at bounding box center [206, 100] width 180 height 14
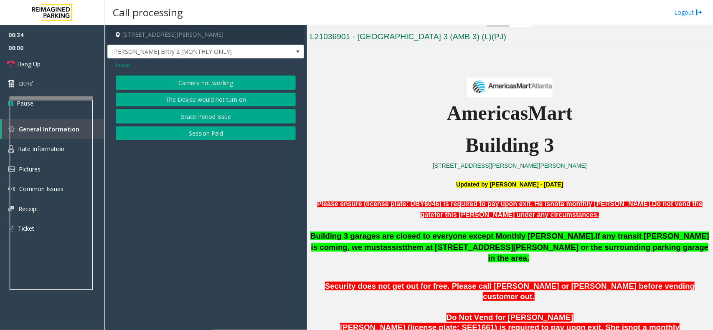
click at [239, 81] on button "Camera not working" at bounding box center [206, 83] width 180 height 14
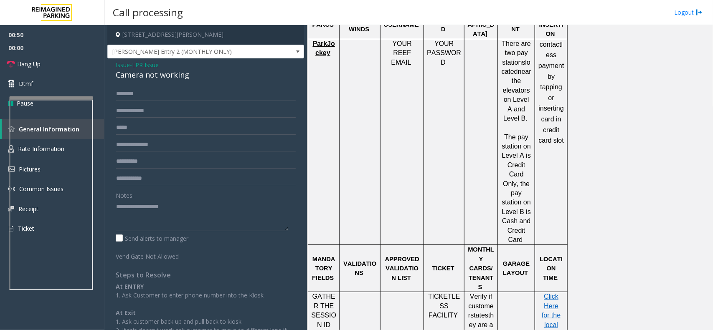
scroll to position [522, 0]
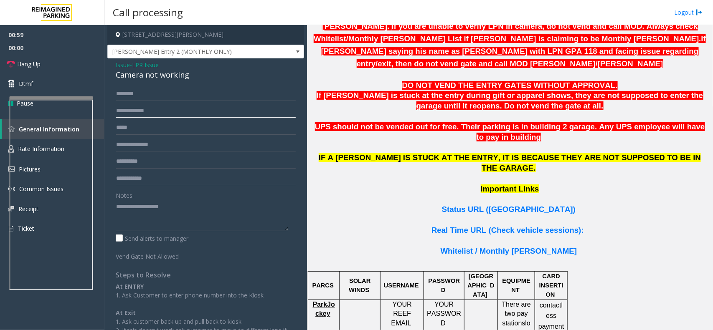
click at [136, 117] on input "text" at bounding box center [206, 111] width 180 height 14
click at [126, 109] on input "text" at bounding box center [206, 111] width 180 height 14
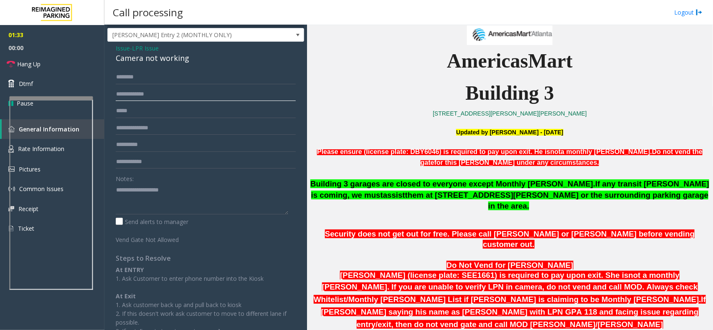
scroll to position [0, 0]
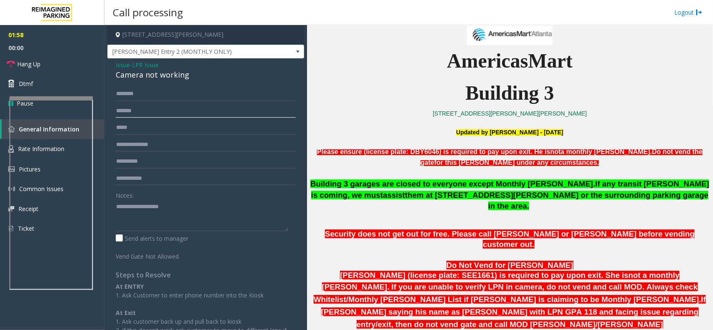
click at [123, 112] on input "*******" at bounding box center [206, 111] width 180 height 14
drag, startPoint x: 162, startPoint y: 109, endPoint x: 86, endPoint y: 93, distance: 77.6
click at [86, 93] on app-root "02:09 00:00 Hang Up Dtmf Pause General Information Rate Information Pictures Co…" at bounding box center [356, 165] width 713 height 330
type input "*******"
click at [167, 93] on input "text" at bounding box center [206, 94] width 180 height 14
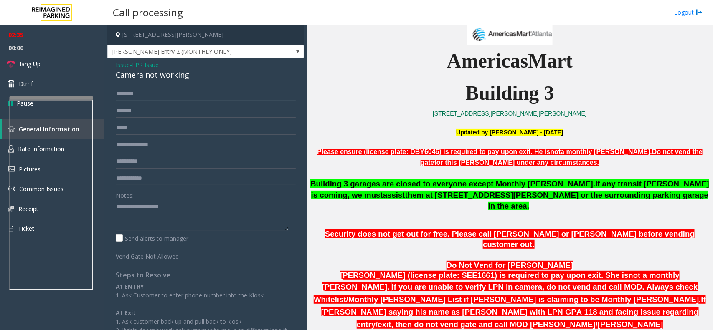
paste input "**********"
type input "**********"
click at [130, 95] on input "**********" at bounding box center [206, 94] width 180 height 14
click at [147, 70] on div "Camera not working" at bounding box center [206, 74] width 180 height 11
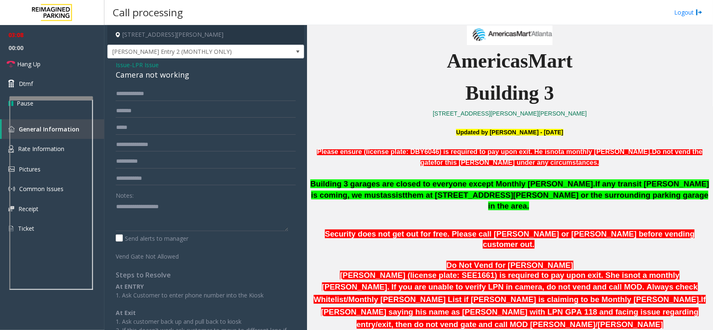
click at [147, 72] on div "Camera not working" at bounding box center [206, 74] width 180 height 11
click at [141, 212] on textarea at bounding box center [202, 215] width 172 height 31
paste textarea "**********"
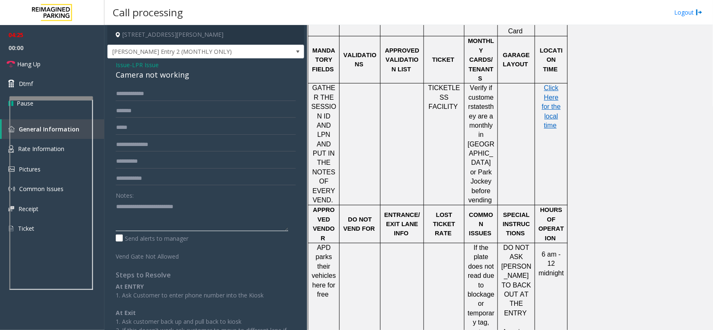
scroll to position [939, 0]
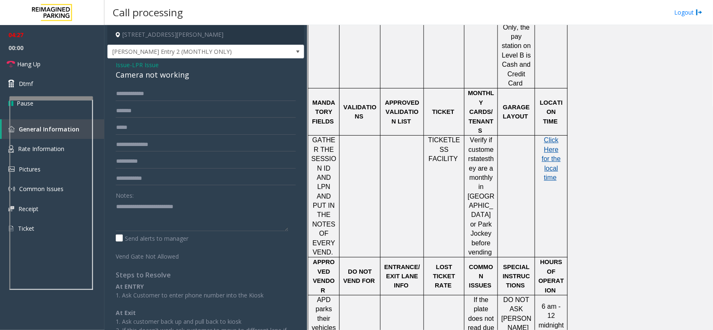
click at [553, 137] on span "Click Here for the local time" at bounding box center [550, 159] width 19 height 45
drag, startPoint x: 40, startPoint y: 66, endPoint x: 45, endPoint y: 69, distance: 6.0
click at [40, 66] on span "Hang Up" at bounding box center [28, 64] width 23 height 9
click at [212, 212] on textarea at bounding box center [202, 215] width 172 height 31
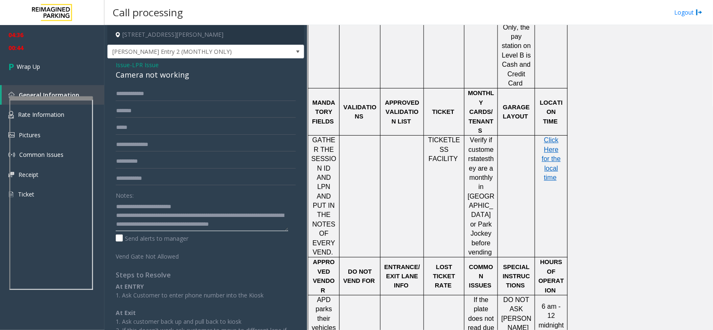
scroll to position [6, 0]
type textarea "**********"
click at [11, 71] on icon at bounding box center [12, 67] width 8 height 14
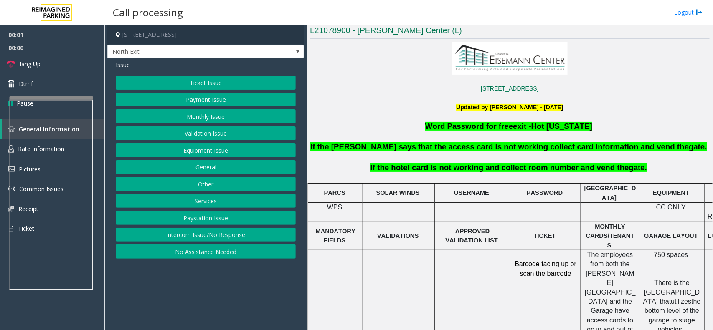
scroll to position [261, 0]
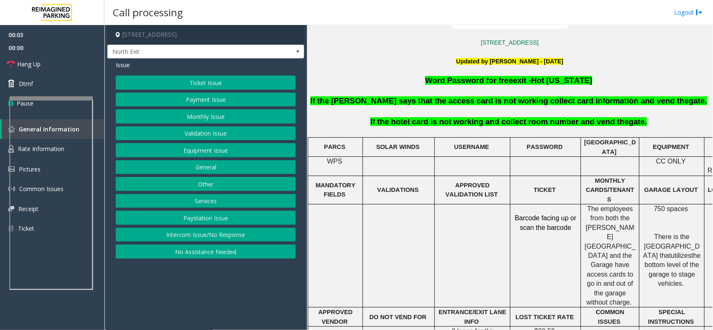
drag, startPoint x: 203, startPoint y: 199, endPoint x: 210, endPoint y: 182, distance: 18.6
click at [204, 199] on button "Services" at bounding box center [206, 201] width 180 height 14
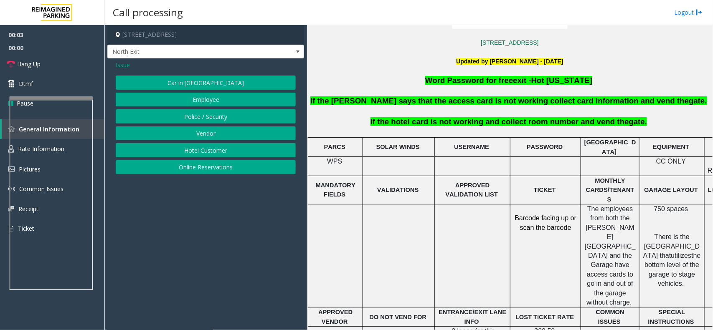
click at [207, 150] on button "Hotel Customer" at bounding box center [206, 150] width 180 height 14
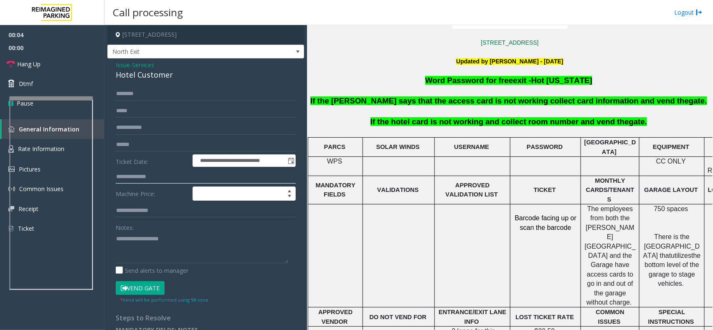
click at [143, 172] on input "text" at bounding box center [206, 177] width 180 height 14
click at [151, 176] on input "text" at bounding box center [206, 177] width 180 height 14
type input "***"
click at [161, 76] on div "Hotel Customer" at bounding box center [206, 74] width 180 height 11
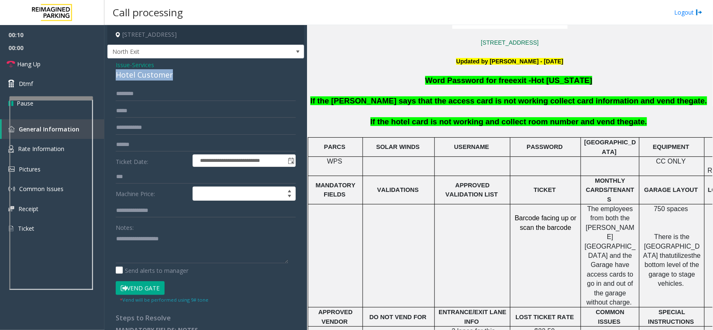
click at [161, 76] on div "Hotel Customer" at bounding box center [206, 74] width 180 height 11
click at [156, 245] on textarea at bounding box center [202, 247] width 172 height 31
paste textarea "**********"
type textarea "**********"
click at [63, 65] on link "Hang Up" at bounding box center [52, 64] width 104 height 20
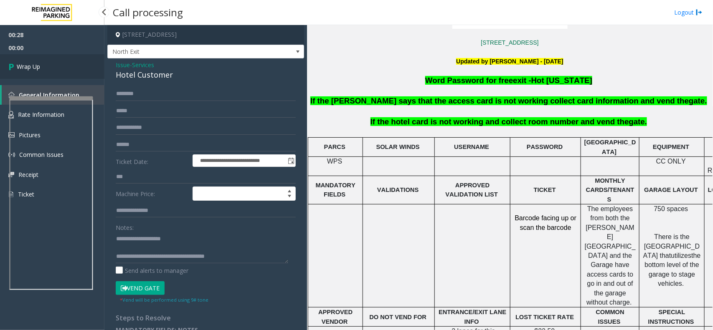
click at [63, 65] on link "Wrap Up" at bounding box center [52, 66] width 104 height 25
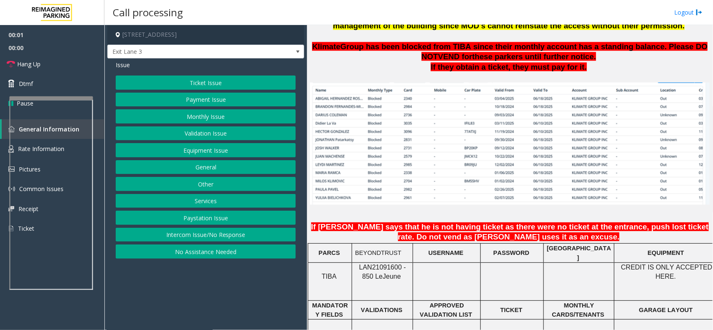
scroll to position [678, 0]
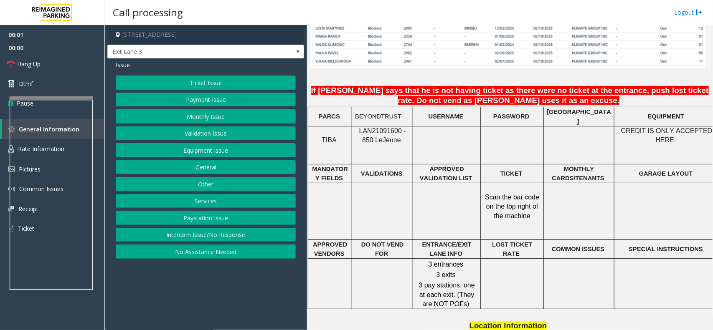
click at [370, 134] on span "LAN21091600 - 850 Le" at bounding box center [382, 135] width 47 height 16
click at [180, 116] on button "Monthly Issue" at bounding box center [206, 116] width 180 height 14
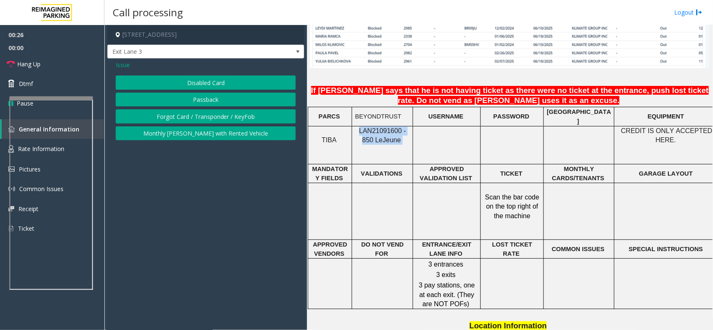
click at [195, 101] on button "Passback" at bounding box center [206, 100] width 180 height 14
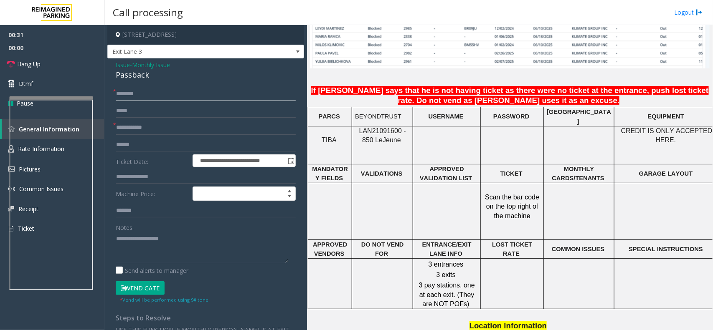
click at [133, 88] on input "text" at bounding box center [206, 94] width 180 height 14
paste input "*******"
click at [131, 92] on input "*******" at bounding box center [206, 94] width 180 height 14
click at [153, 94] on input "*******" at bounding box center [206, 94] width 180 height 14
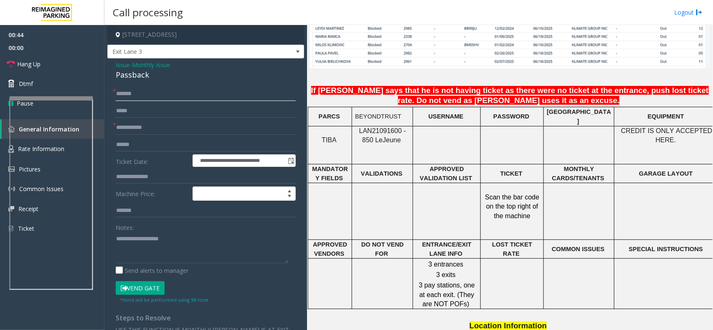
click at [153, 94] on input "*******" at bounding box center [206, 94] width 180 height 14
paste input "*****"
type input "**********"
click at [139, 131] on input "text" at bounding box center [206, 128] width 180 height 14
type input "****"
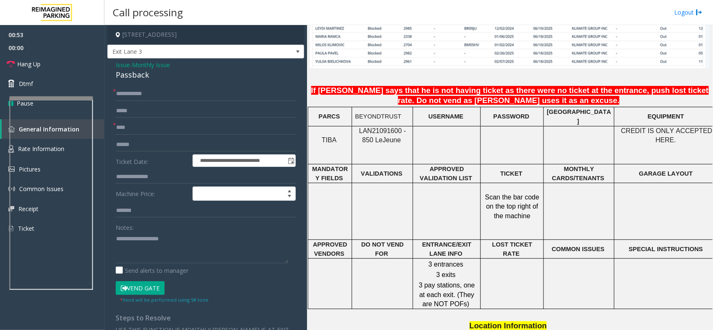
click at [131, 76] on div "Passback" at bounding box center [206, 74] width 180 height 11
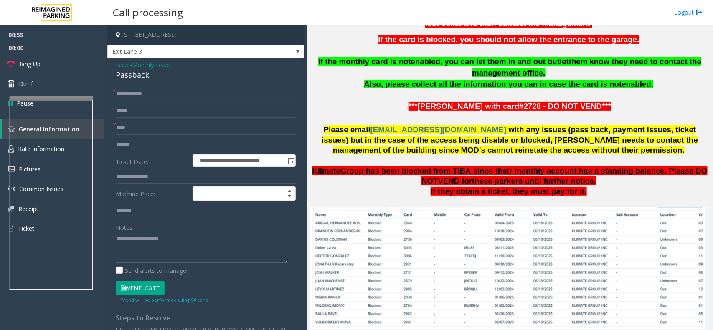
click at [134, 236] on textarea at bounding box center [202, 247] width 172 height 31
paste textarea "********"
click at [65, 65] on link "Hang Up" at bounding box center [52, 64] width 104 height 20
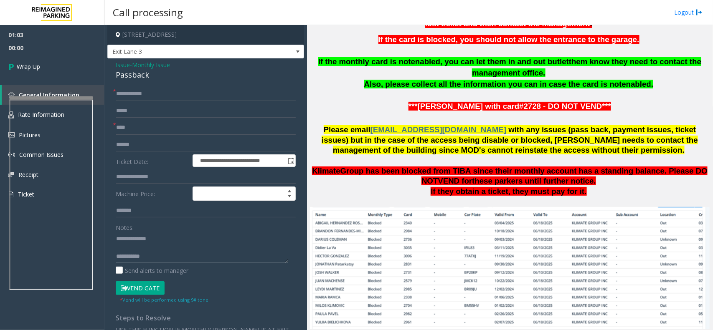
click at [121, 237] on textarea at bounding box center [202, 247] width 172 height 31
click at [152, 257] on textarea at bounding box center [202, 247] width 172 height 31
type textarea "**********"
click at [51, 64] on link "Wrap Up" at bounding box center [52, 66] width 104 height 25
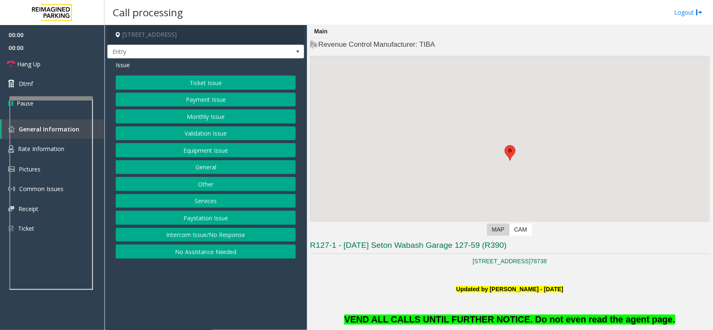
scroll to position [209, 0]
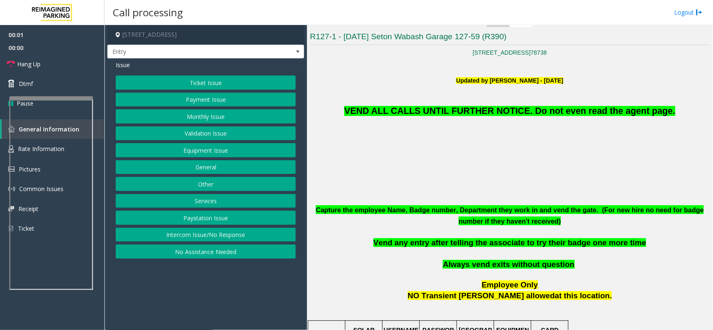
click at [216, 155] on button "Equipment Issue" at bounding box center [206, 150] width 180 height 14
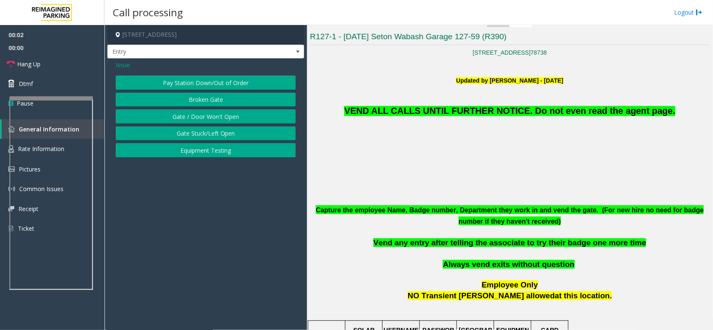
click at [207, 115] on button "Gate / Door Won't Open" at bounding box center [206, 116] width 180 height 14
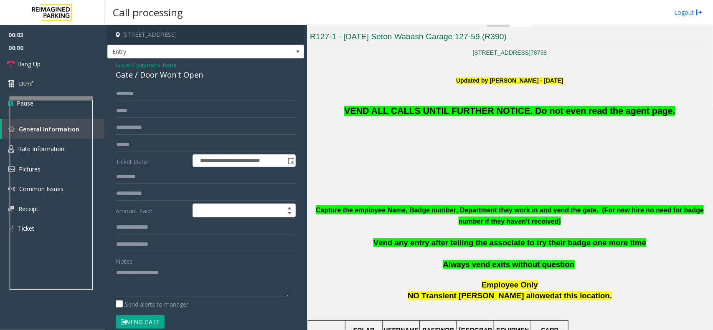
click at [161, 70] on div "Gate / Door Won't Open" at bounding box center [206, 74] width 180 height 11
click at [126, 64] on span "Issue" at bounding box center [123, 65] width 14 height 9
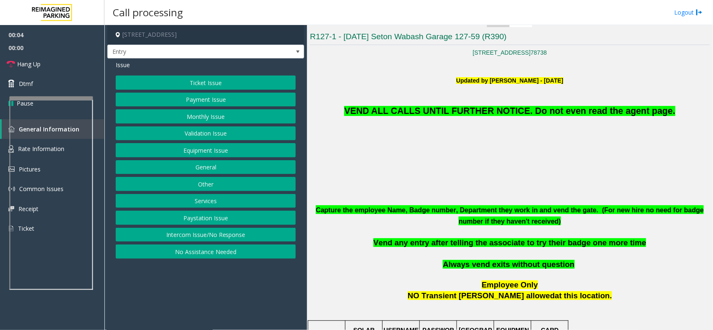
click at [209, 240] on button "Intercom Issue/No Response" at bounding box center [206, 235] width 180 height 14
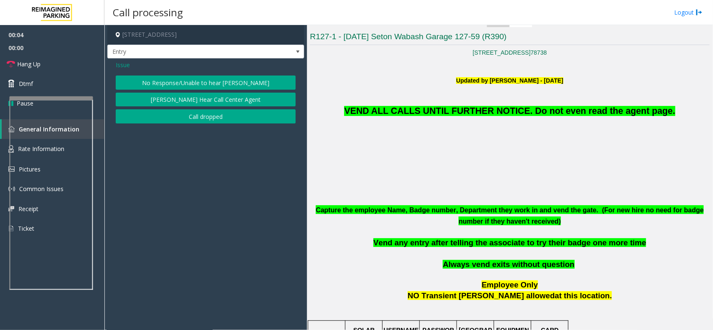
click at [179, 81] on button "No Response/Unable to hear [PERSON_NAME]" at bounding box center [206, 83] width 180 height 14
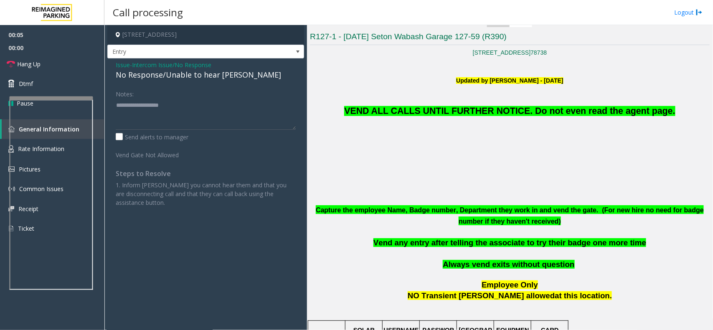
click at [178, 76] on div "No Response/Unable to hear [PERSON_NAME]" at bounding box center [206, 74] width 180 height 11
paste textarea "**********"
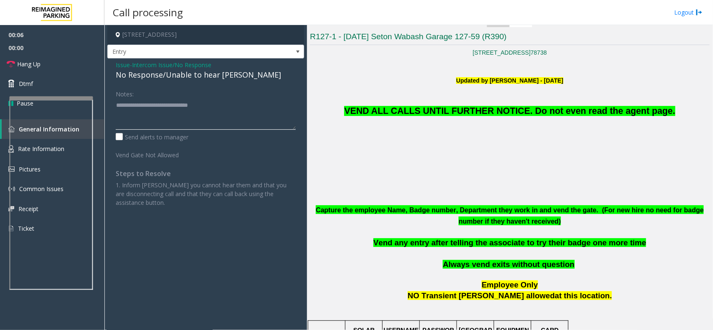
click at [146, 124] on textarea at bounding box center [206, 114] width 180 height 31
type textarea "**********"
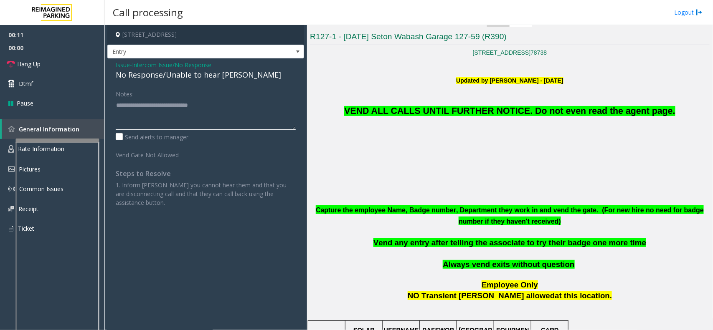
click at [76, 141] on div at bounding box center [57, 140] width 83 height 3
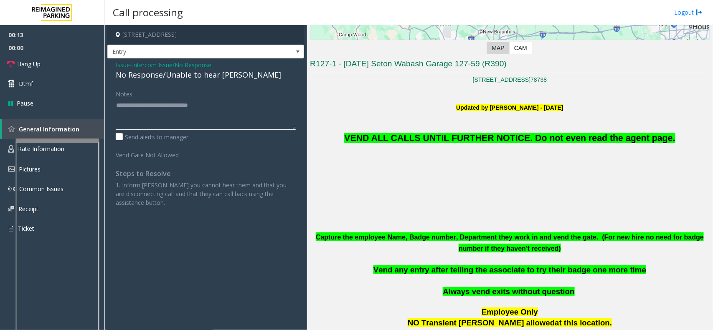
scroll to position [0, 0]
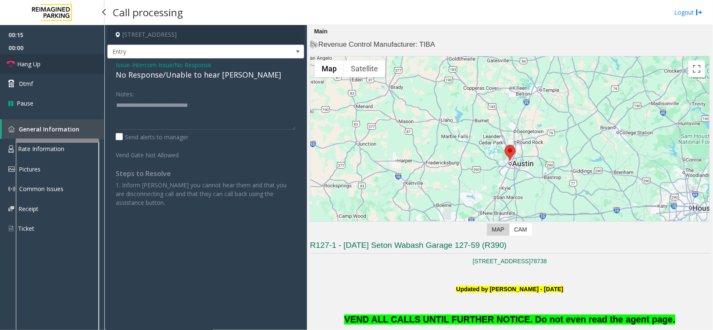
click at [57, 60] on link "Hang Up" at bounding box center [52, 64] width 104 height 20
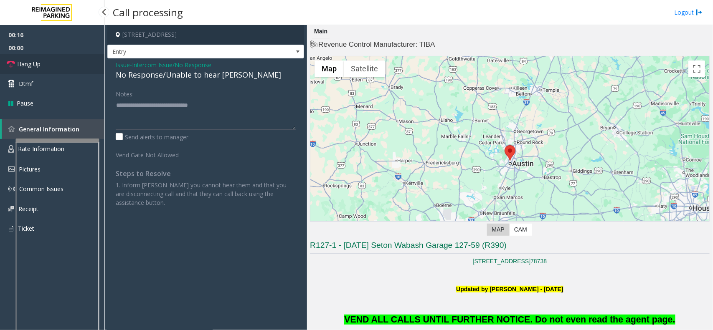
click at [57, 60] on link "Hang Up" at bounding box center [52, 64] width 104 height 20
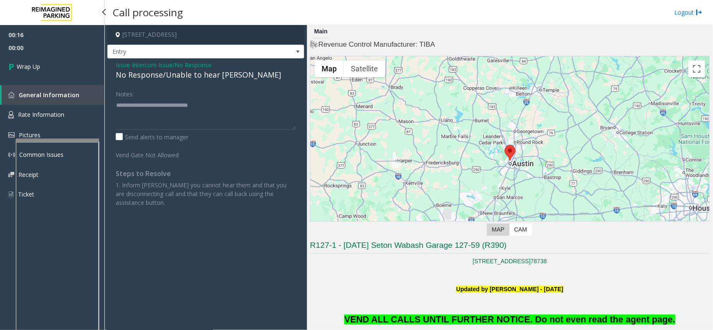
click at [57, 60] on link "Wrap Up" at bounding box center [52, 66] width 104 height 25
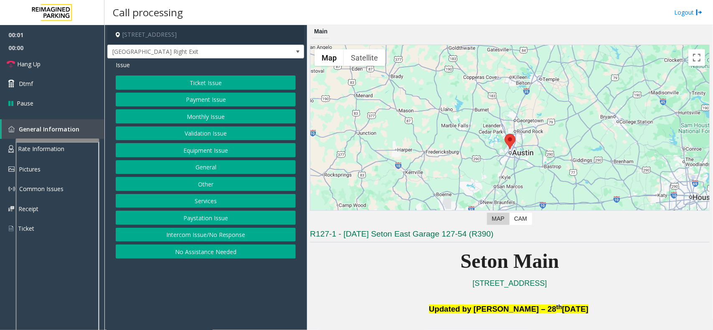
click at [190, 148] on button "Equipment Issue" at bounding box center [206, 150] width 180 height 14
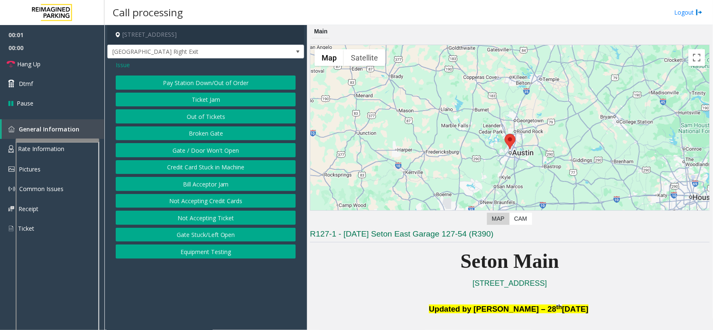
click at [189, 153] on button "Gate / Door Won't Open" at bounding box center [206, 150] width 180 height 14
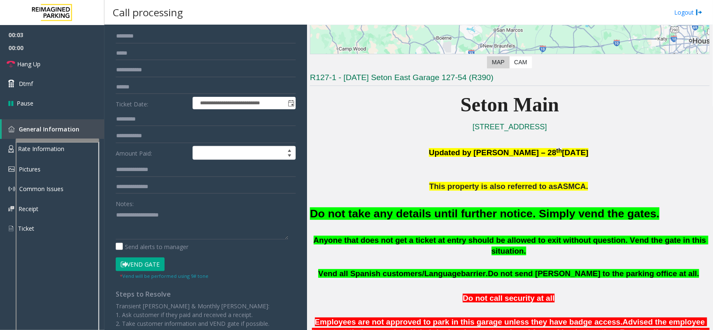
scroll to position [104, 0]
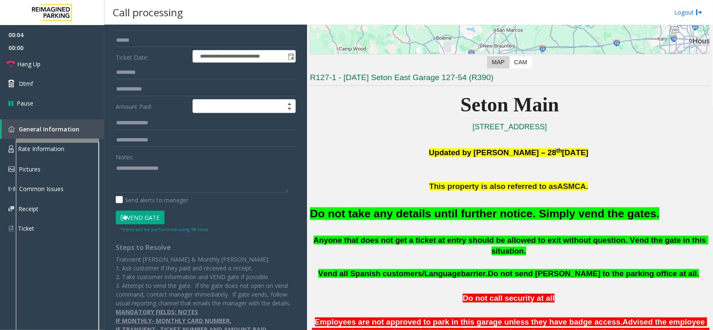
click at [145, 215] on button "Vend Gate" at bounding box center [140, 218] width 49 height 14
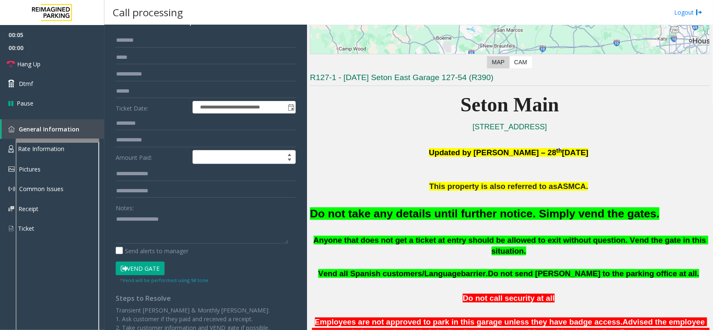
scroll to position [0, 0]
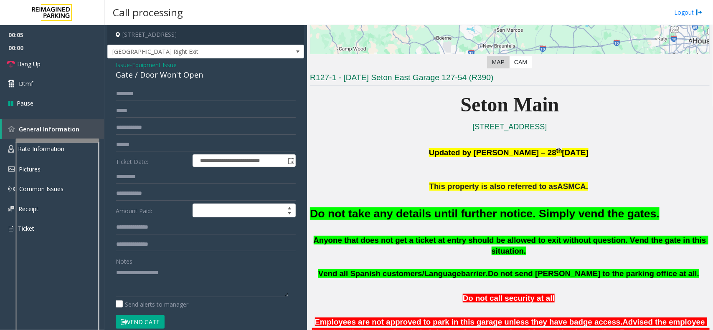
click at [165, 73] on div "Gate / Door Won't Open" at bounding box center [206, 74] width 180 height 11
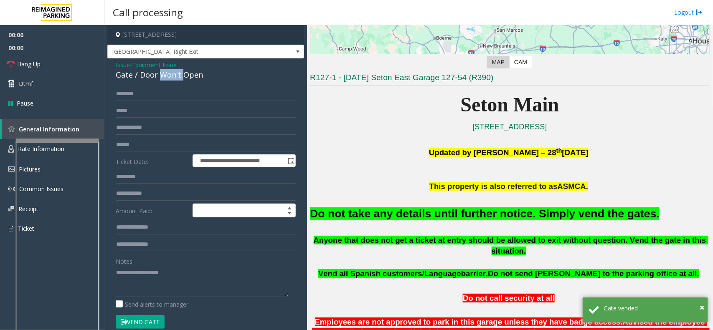
click at [165, 73] on div "Gate / Door Won't Open" at bounding box center [206, 74] width 180 height 11
click at [144, 282] on textarea at bounding box center [202, 281] width 172 height 31
paste textarea "**********"
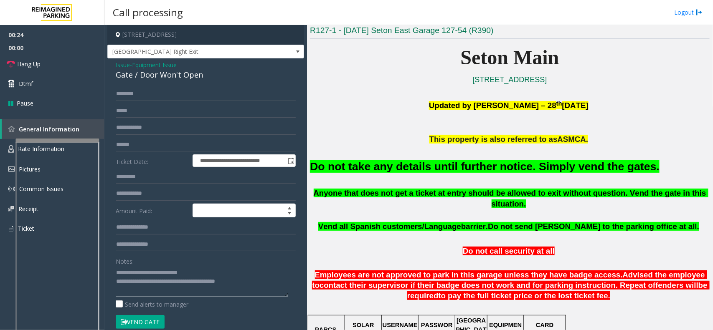
scroll to position [313, 0]
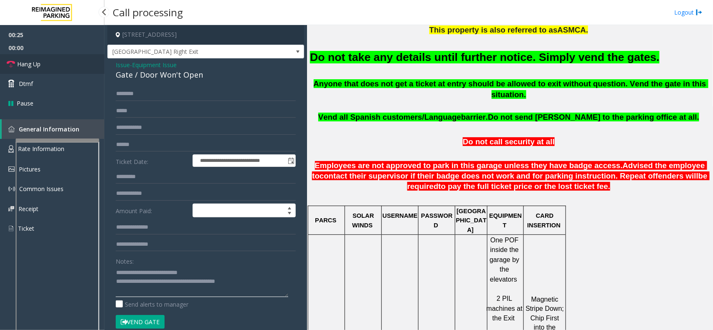
type textarea "**********"
click at [38, 65] on span "Hang Up" at bounding box center [28, 64] width 23 height 9
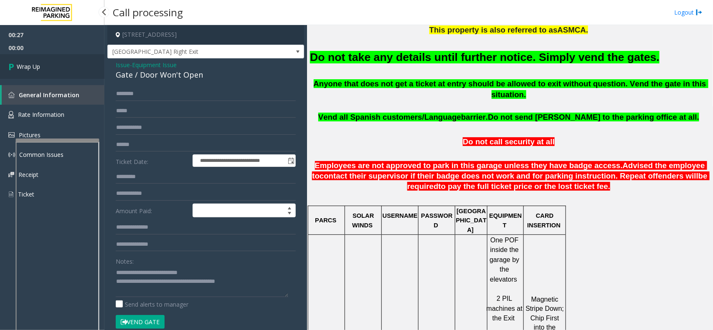
click at [38, 65] on span "Wrap Up" at bounding box center [28, 66] width 23 height 9
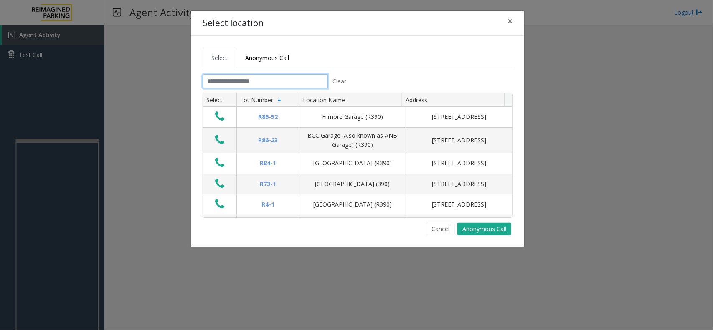
click at [217, 81] on input "text" at bounding box center [264, 81] width 125 height 14
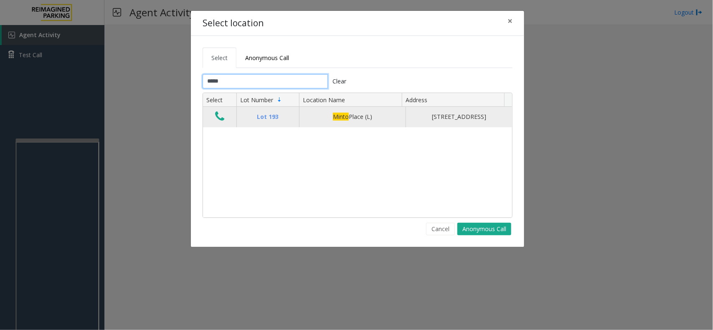
type input "*****"
click at [224, 121] on icon "Data table" at bounding box center [219, 117] width 9 height 12
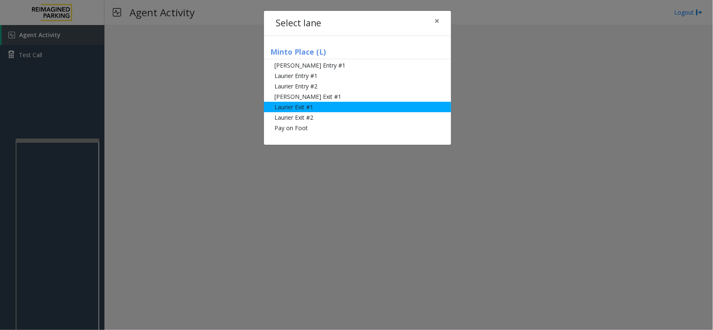
click at [306, 109] on li "Laurier Exit #1" at bounding box center [357, 107] width 187 height 10
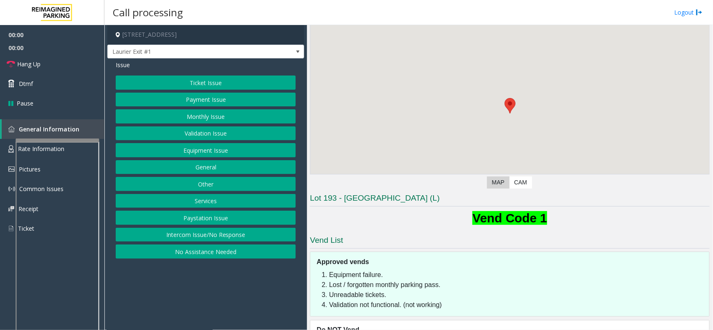
scroll to position [81, 0]
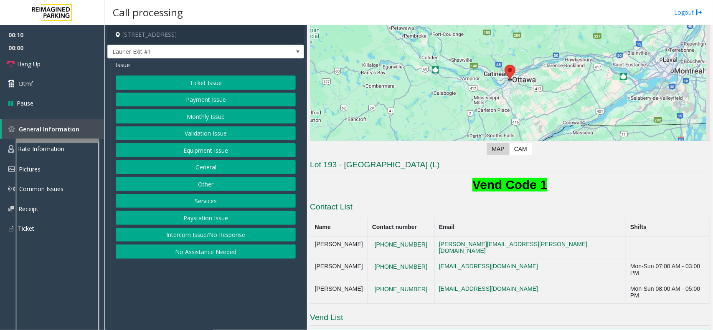
click at [211, 84] on button "Ticket Issue" at bounding box center [206, 83] width 180 height 14
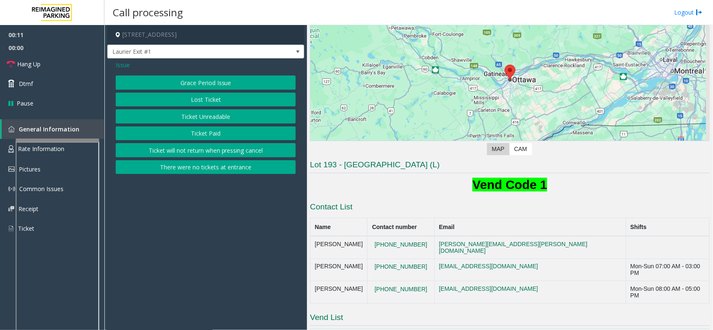
click at [215, 113] on button "Ticket Unreadable" at bounding box center [206, 116] width 180 height 14
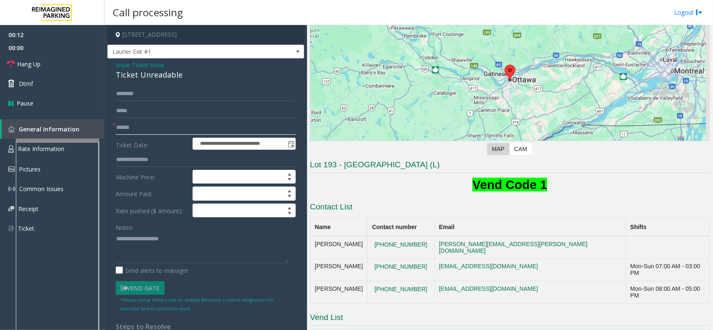
click at [130, 128] on input "text" at bounding box center [206, 128] width 180 height 14
click at [122, 71] on div "Ticket Unreadable" at bounding box center [206, 74] width 180 height 11
click at [122, 66] on span "Issue" at bounding box center [123, 65] width 14 height 9
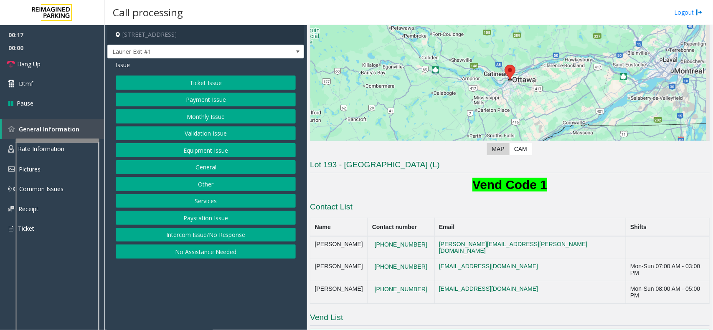
click at [205, 84] on button "Ticket Issue" at bounding box center [206, 83] width 180 height 14
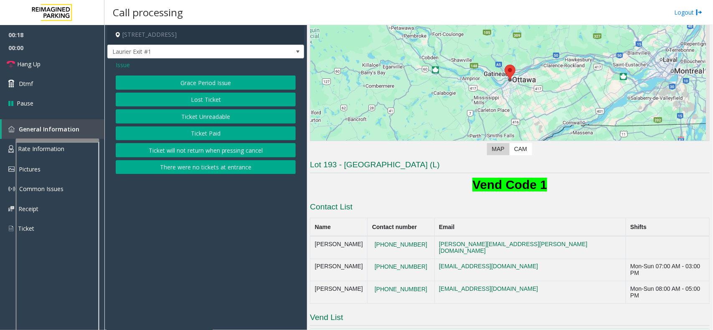
click at [123, 65] on span "Issue" at bounding box center [123, 65] width 14 height 9
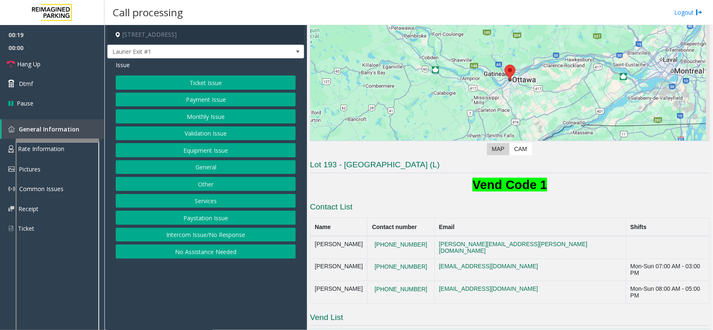
click at [189, 78] on button "Ticket Issue" at bounding box center [206, 83] width 180 height 14
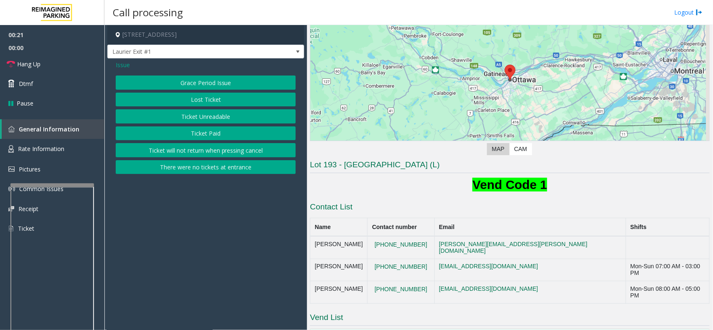
click at [53, 187] on div at bounding box center [51, 282] width 83 height 196
click at [61, 148] on span "Rate Information" at bounding box center [41, 149] width 46 height 8
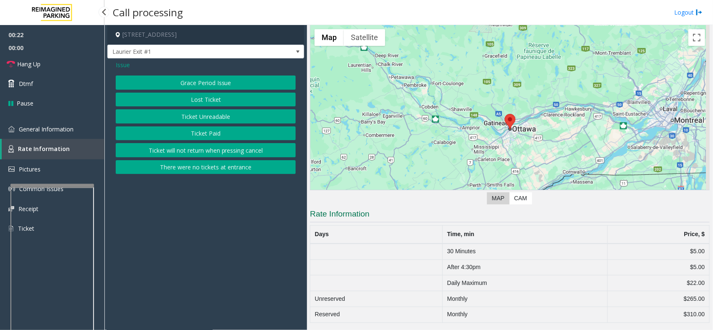
scroll to position [32, 0]
click at [56, 126] on span "General Information" at bounding box center [46, 129] width 55 height 8
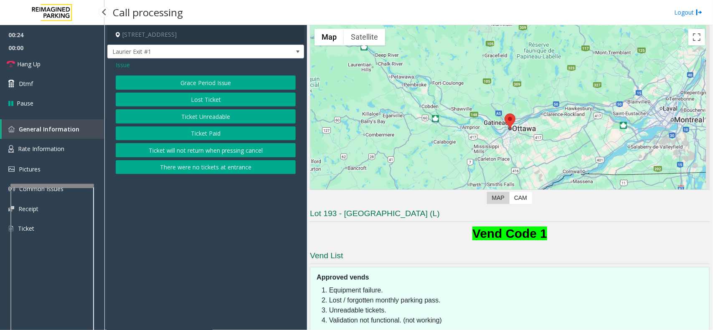
scroll to position [81, 0]
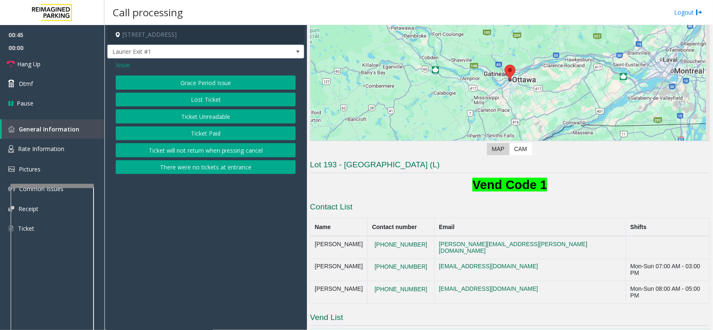
click at [125, 67] on span "Issue" at bounding box center [123, 65] width 14 height 9
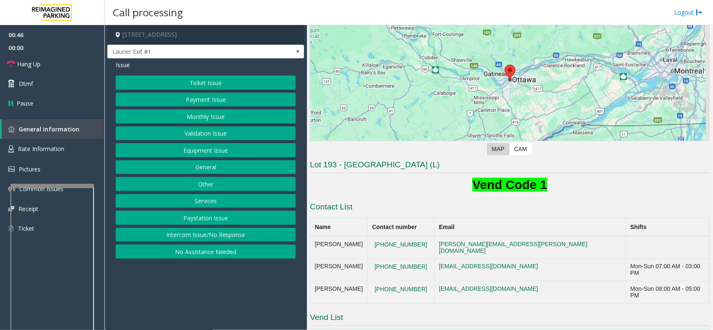
click at [239, 156] on button "Equipment Issue" at bounding box center [206, 150] width 180 height 14
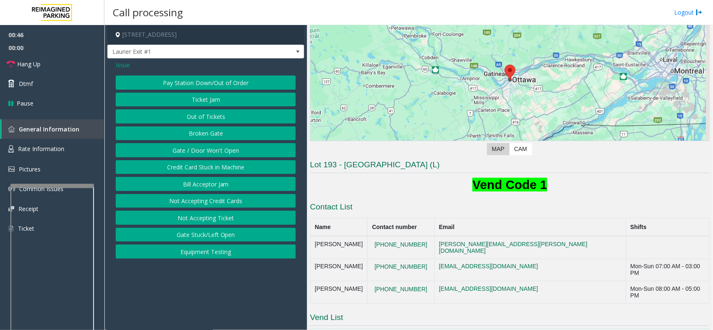
click at [239, 156] on button "Gate / Door Won't Open" at bounding box center [206, 150] width 180 height 14
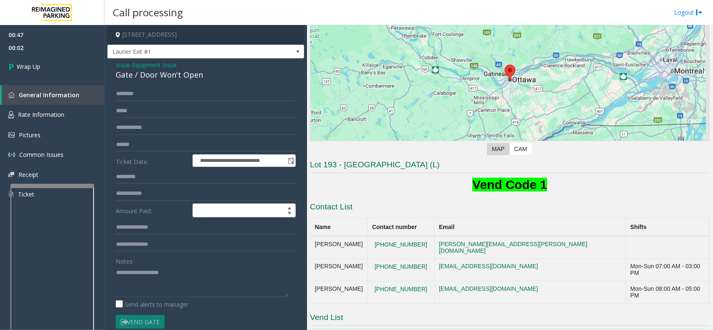
click at [173, 73] on div "Gate / Door Won't Open" at bounding box center [206, 74] width 180 height 11
click at [151, 287] on textarea at bounding box center [202, 281] width 172 height 31
type textarea "*"
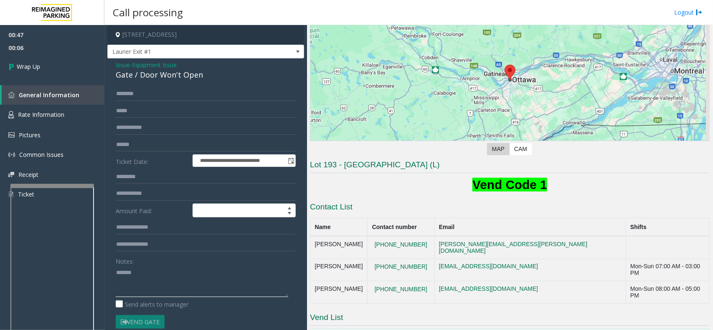
paste textarea "**********"
type textarea "**********"
click at [25, 72] on link "Wrap Up" at bounding box center [52, 66] width 104 height 25
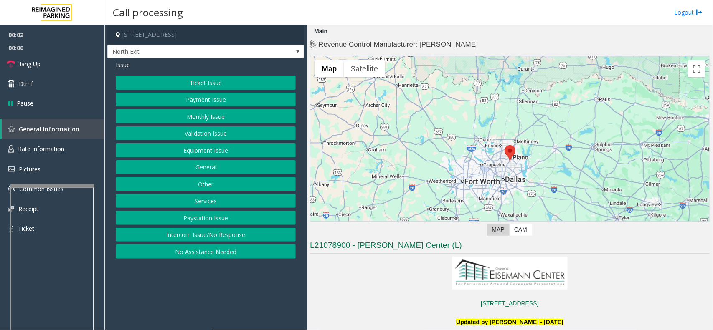
click at [229, 206] on button "Services" at bounding box center [206, 201] width 180 height 14
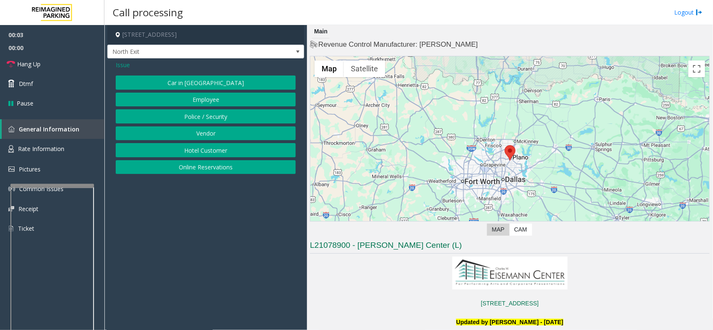
click at [207, 159] on div "Car in Tow Employee Police / Security Vendor Hotel Customer Online Reservations" at bounding box center [206, 125] width 180 height 99
click at [203, 151] on button "Hotel Customer" at bounding box center [206, 150] width 180 height 14
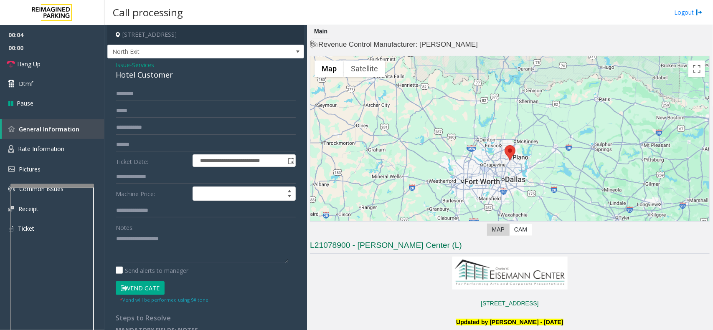
drag, startPoint x: 135, startPoint y: 136, endPoint x: 137, endPoint y: 147, distance: 11.5
click at [137, 146] on form "**********" at bounding box center [206, 195] width 180 height 217
click at [140, 174] on input "text" at bounding box center [206, 177] width 180 height 14
type input "*"
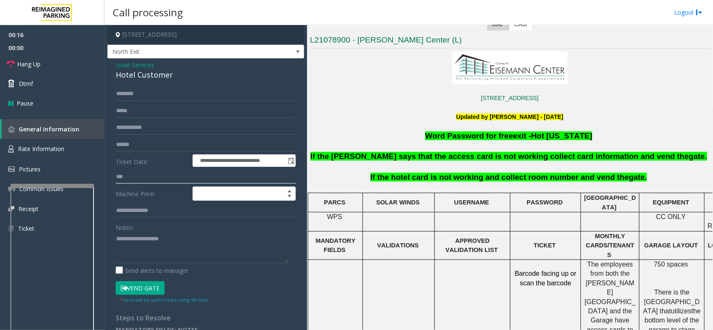
scroll to position [209, 0]
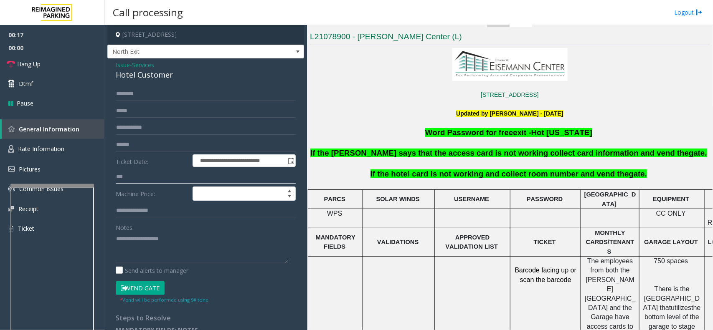
type input "***"
click at [138, 288] on button "Vend Gate" at bounding box center [140, 288] width 49 height 14
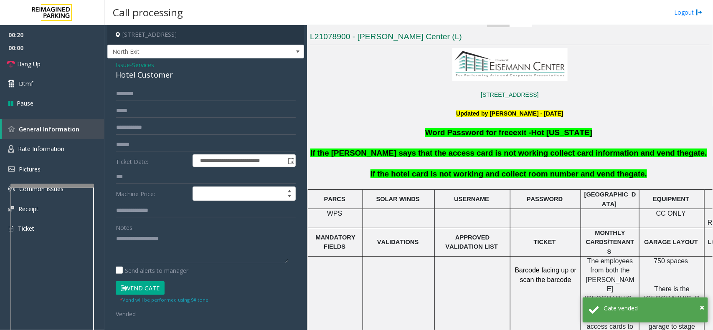
click at [155, 71] on div "Hotel Customer" at bounding box center [206, 74] width 180 height 11
click at [155, 257] on textarea at bounding box center [202, 247] width 172 height 31
paste textarea "**********"
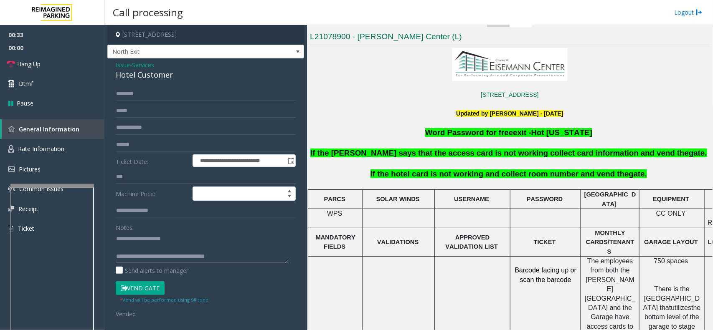
type textarea "**********"
click at [28, 63] on span "Hang Up" at bounding box center [28, 64] width 23 height 9
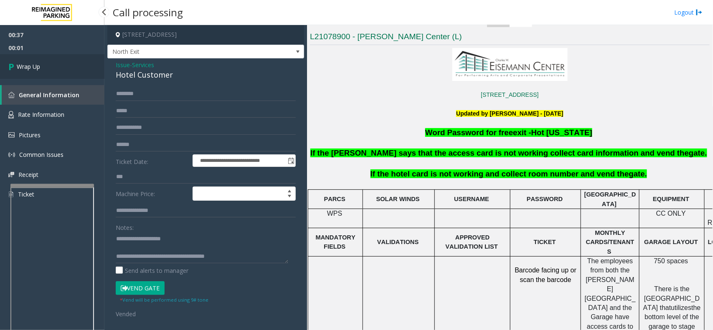
click at [28, 63] on span "Wrap Up" at bounding box center [28, 66] width 23 height 9
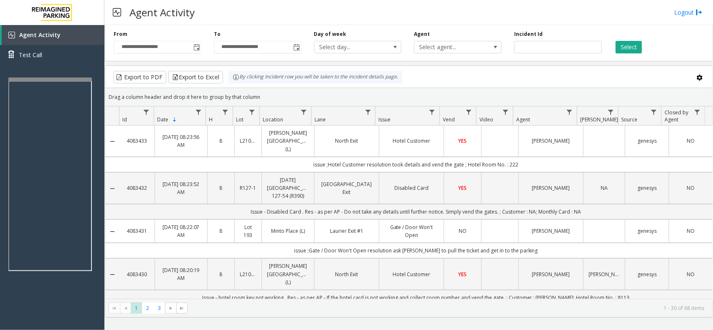
click at [73, 80] on div at bounding box center [49, 79] width 83 height 3
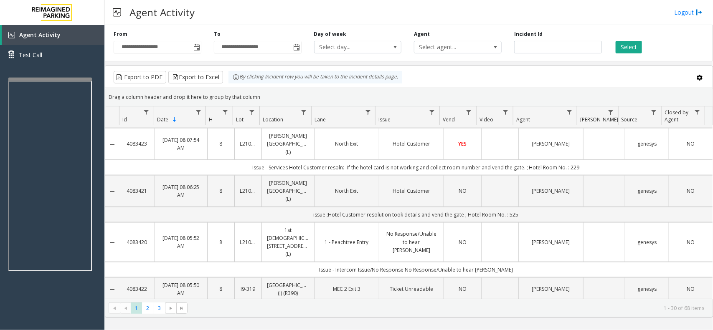
scroll to position [470, 0]
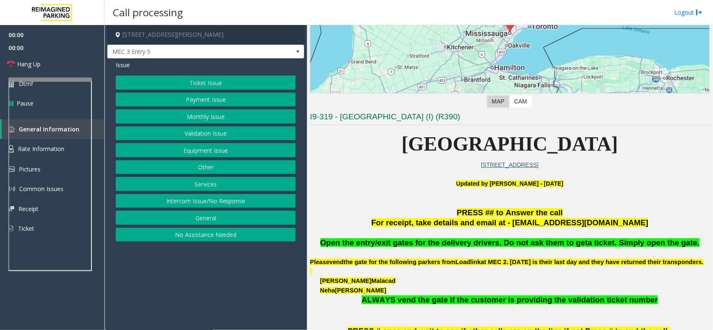
scroll to position [261, 0]
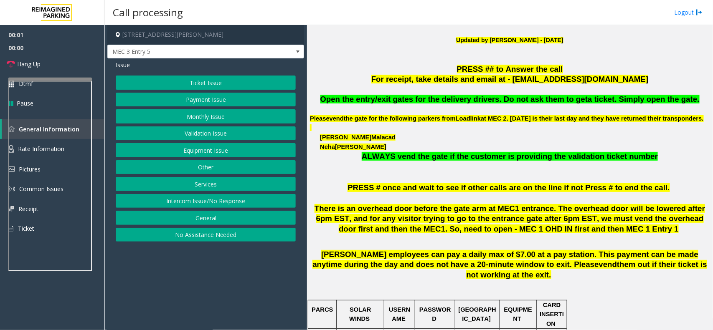
click at [230, 207] on button "Intercom Issue/No Response" at bounding box center [206, 201] width 180 height 14
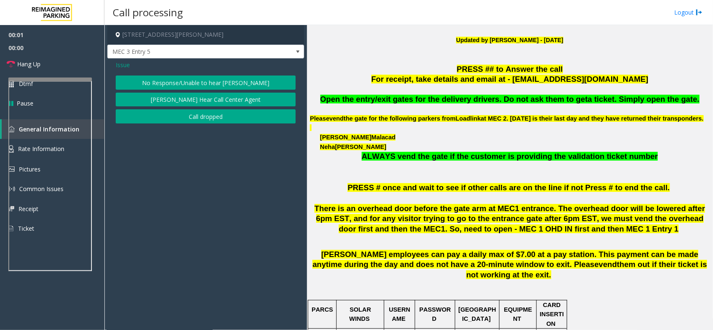
click at [187, 81] on button "No Response/Unable to hear [PERSON_NAME]" at bounding box center [206, 83] width 180 height 14
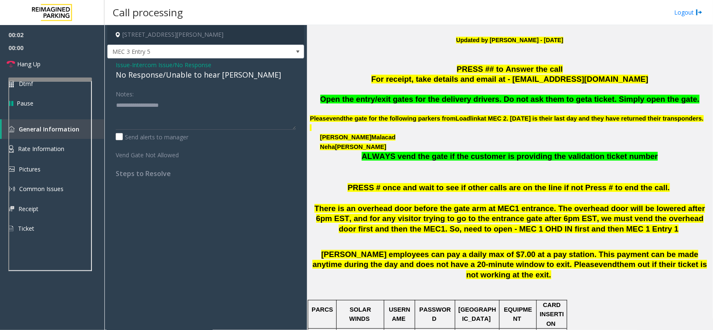
click at [181, 74] on div "No Response/Unable to hear [PERSON_NAME]" at bounding box center [206, 74] width 180 height 11
copy div "No Response/Unable to hear [PERSON_NAME]"
paste textarea "**********"
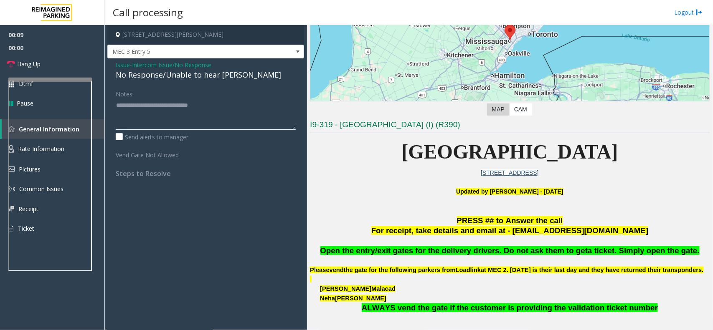
scroll to position [104, 0]
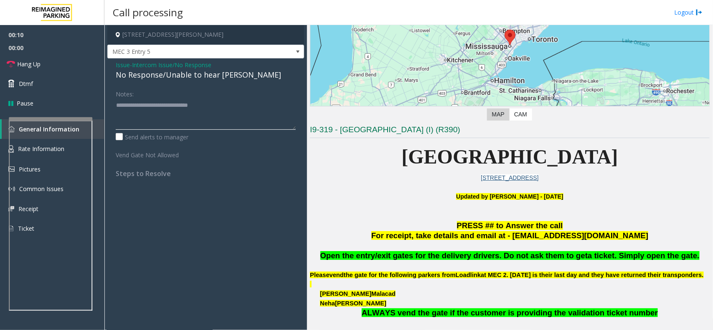
click at [73, 119] on div at bounding box center [50, 118] width 83 height 3
type textarea "**********"
click at [52, 62] on link "Hang Up" at bounding box center [52, 64] width 104 height 20
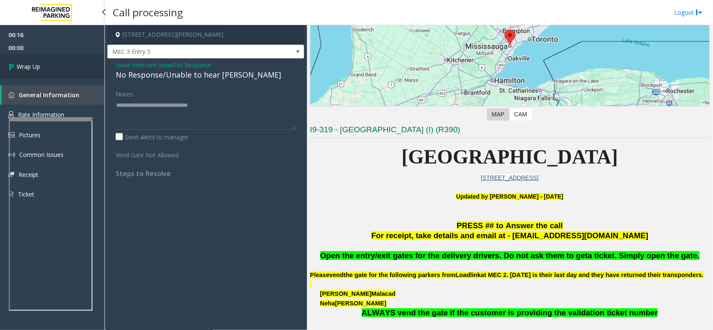
click at [52, 62] on link "Wrap Up" at bounding box center [52, 66] width 104 height 25
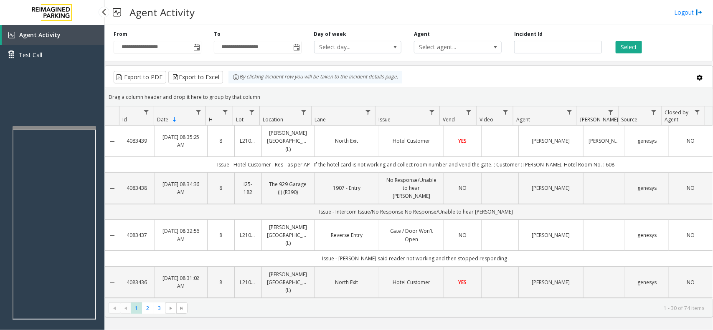
click at [40, 40] on link "Agent Activity" at bounding box center [53, 35] width 103 height 20
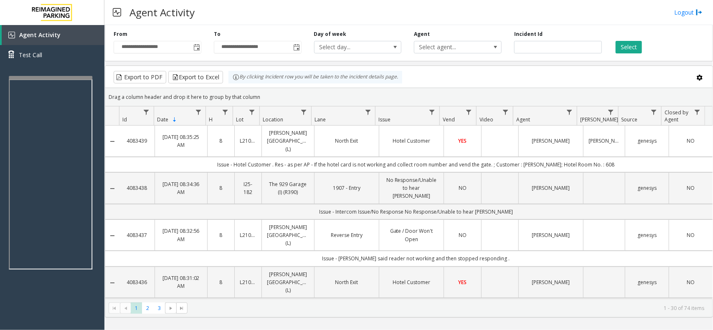
click at [81, 76] on div at bounding box center [50, 77] width 83 height 3
drag, startPoint x: 435, startPoint y: 9, endPoint x: 435, endPoint y: 5, distance: 4.6
click at [435, 9] on div "Agent Activity Logout" at bounding box center [408, 12] width 608 height 25
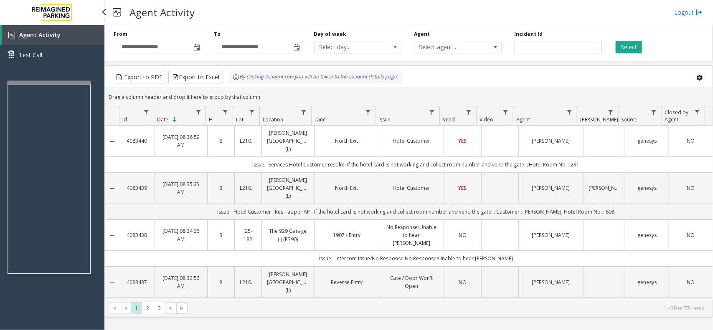
click at [68, 78] on app-root "**********" at bounding box center [356, 165] width 713 height 330
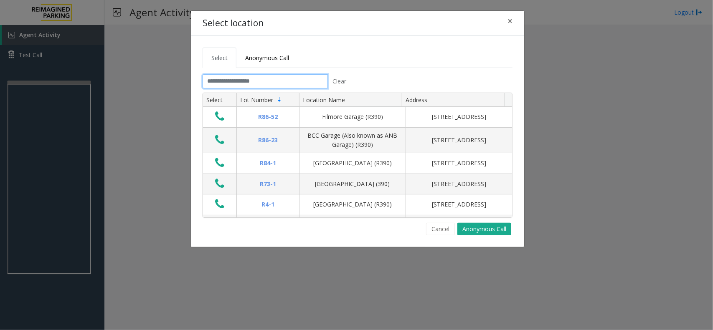
click at [214, 83] on input "text" at bounding box center [264, 81] width 125 height 14
click at [270, 51] on link "Anonymous Call" at bounding box center [266, 58] width 61 height 20
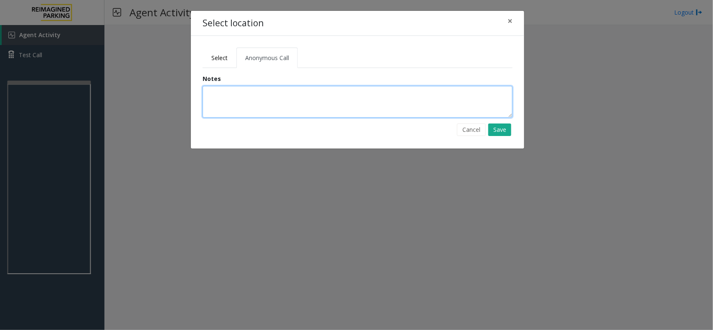
click at [247, 96] on textarea at bounding box center [357, 102] width 310 height 32
type textarea "*"
type textarea "**********"
drag, startPoint x: 380, startPoint y: 89, endPoint x: 63, endPoint y: 66, distance: 318.1
click at [63, 66] on div "Select location × Select Anonymous Call Clear Select Lot Number Location Name A…" at bounding box center [356, 165] width 713 height 330
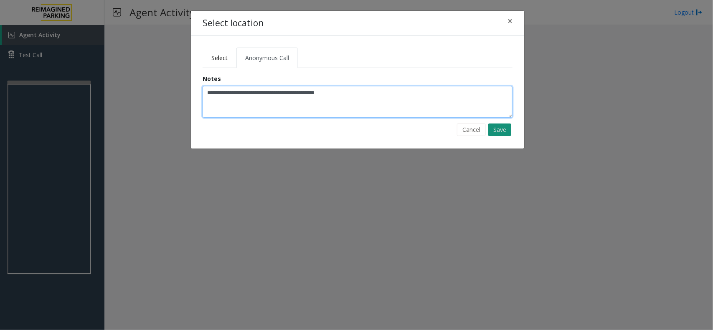
type textarea "**********"
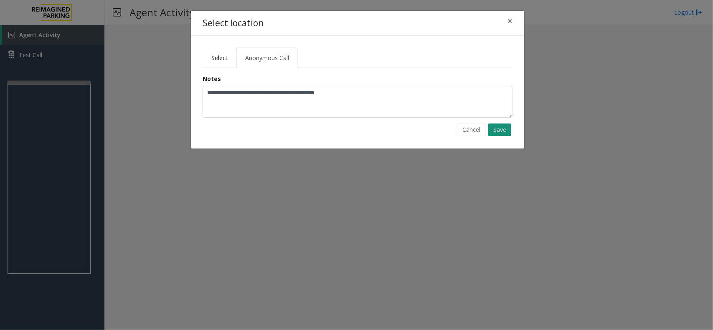
click at [500, 132] on button "Save" at bounding box center [499, 130] width 23 height 13
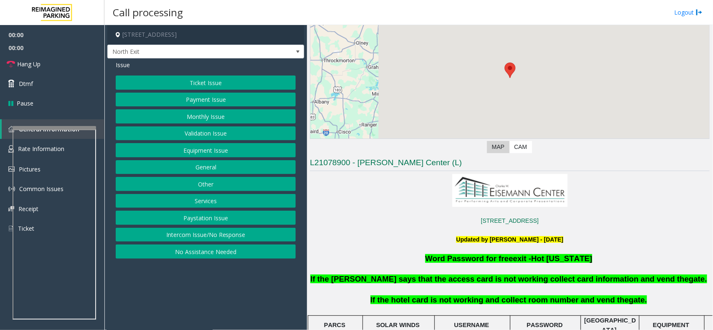
scroll to position [209, 0]
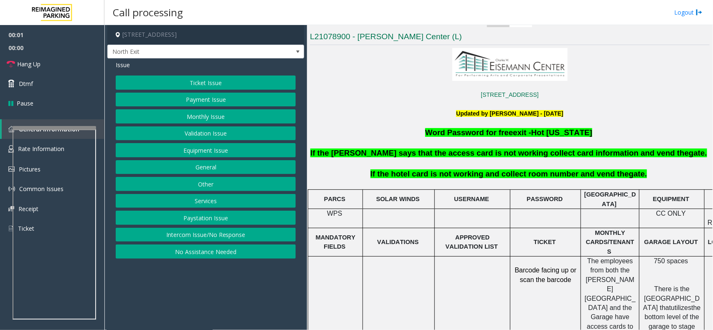
click at [208, 222] on button "Paystation Issue" at bounding box center [206, 218] width 180 height 14
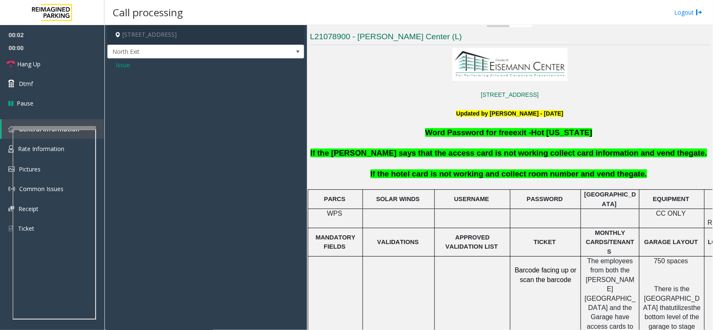
click at [123, 65] on span "Issue" at bounding box center [123, 65] width 14 height 9
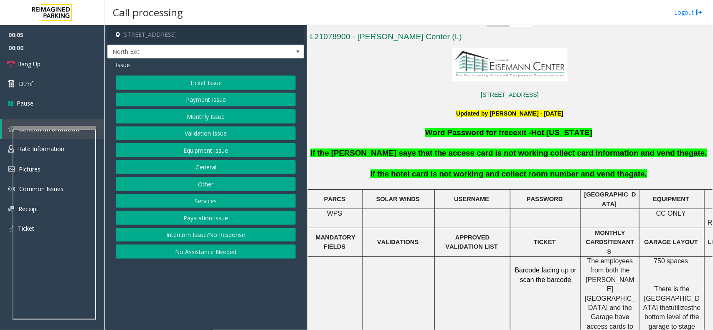
click at [207, 235] on button "Intercom Issue/No Response" at bounding box center [206, 235] width 180 height 14
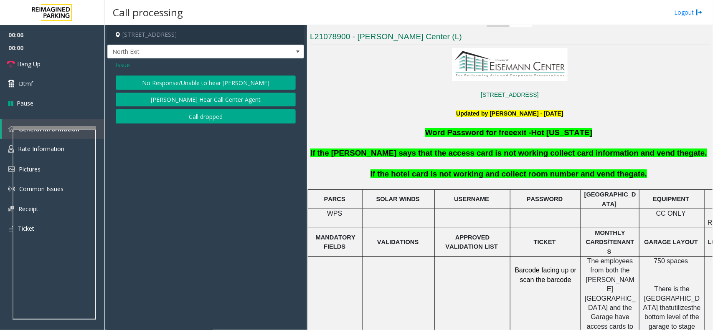
click at [122, 65] on span "Issue" at bounding box center [123, 65] width 14 height 9
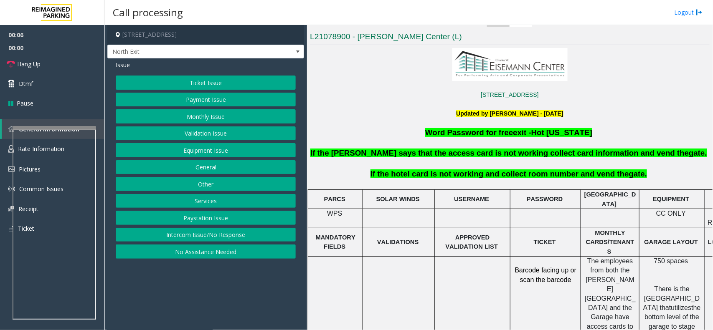
click at [212, 171] on button "General" at bounding box center [206, 167] width 180 height 14
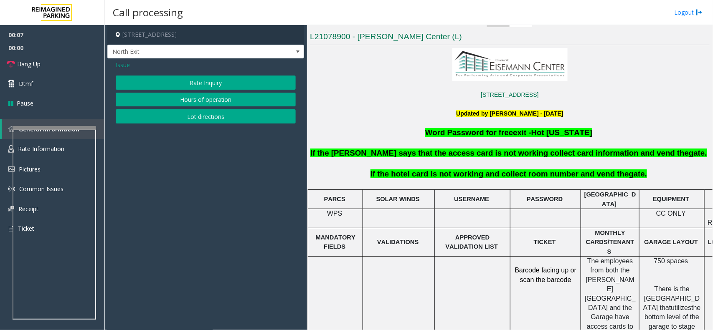
click at [124, 64] on span "Issue" at bounding box center [123, 65] width 14 height 9
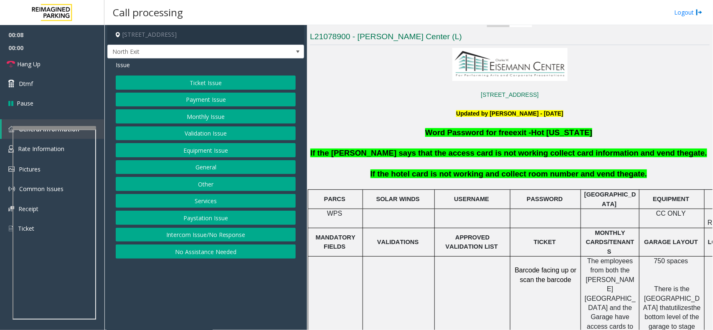
click at [197, 204] on button "Services" at bounding box center [206, 201] width 180 height 14
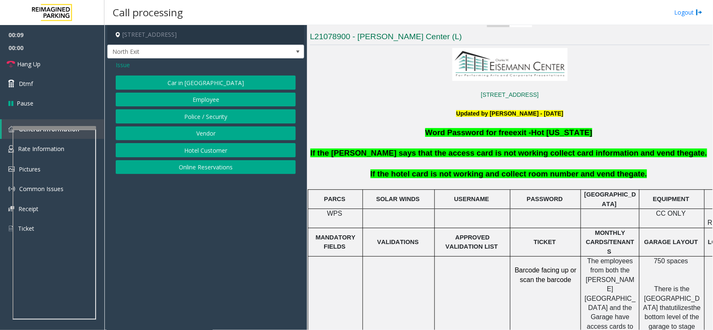
click at [200, 152] on button "Hotel Customer" at bounding box center [206, 150] width 180 height 14
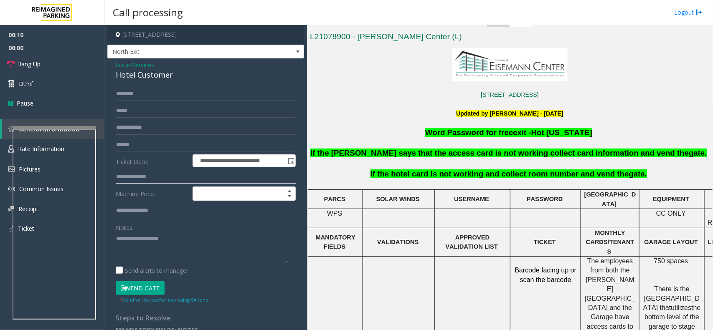
click at [138, 174] on input "text" at bounding box center [206, 177] width 180 height 14
type input "****"
click at [139, 78] on div "Hotel Customer" at bounding box center [206, 74] width 180 height 11
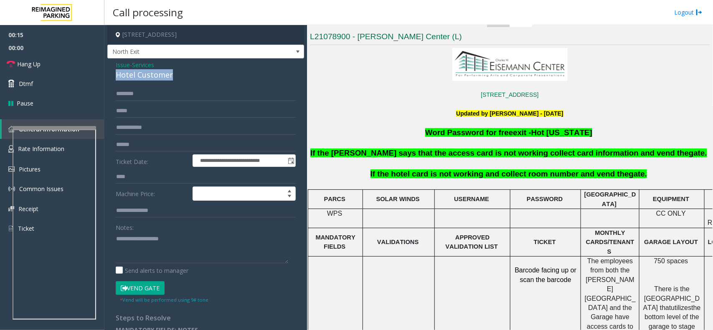
copy div "Hotel Customer"
click at [140, 244] on textarea at bounding box center [202, 247] width 172 height 31
paste textarea "**********"
type textarea "**********"
click at [35, 63] on span "Hang Up" at bounding box center [28, 64] width 23 height 9
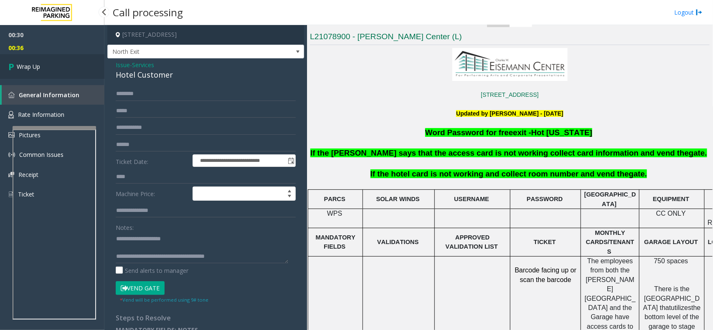
click at [51, 67] on link "Wrap Up" at bounding box center [52, 66] width 104 height 25
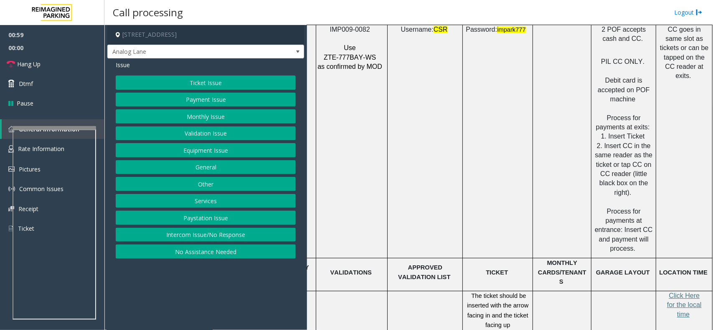
scroll to position [1096, 54]
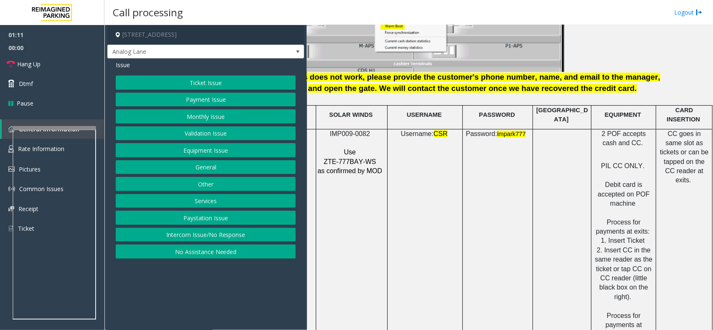
click at [215, 96] on button "Payment Issue" at bounding box center [206, 100] width 180 height 14
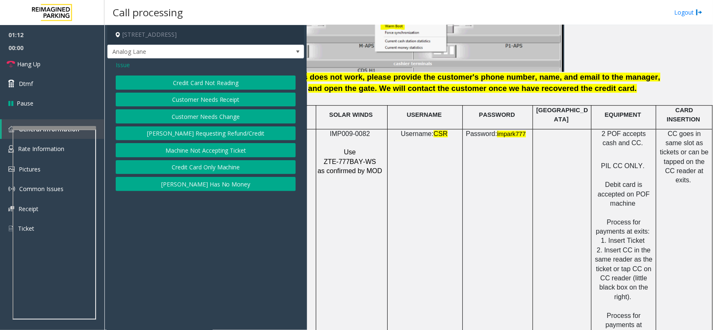
click at [213, 79] on button "Credit Card Not Reading" at bounding box center [206, 83] width 180 height 14
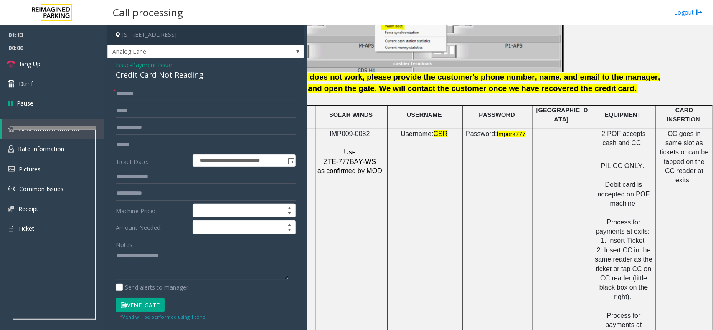
click at [172, 77] on div "Credit Card Not Reading" at bounding box center [206, 74] width 180 height 11
copy div "Credit Card Not Reading"
drag, startPoint x: 652, startPoint y: 132, endPoint x: 703, endPoint y: 130, distance: 51.0
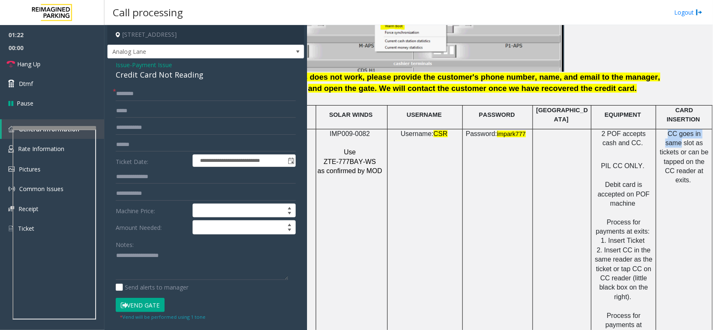
click at [703, 130] on div "CC goes in same slot as tickets or can be tapped on the CC reader at exits." at bounding box center [684, 157] width 56 height 56
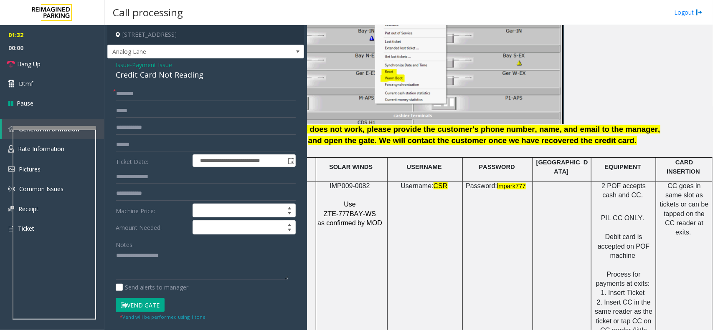
click at [173, 78] on div "Credit Card Not Reading" at bounding box center [206, 74] width 180 height 11
copy div "Credit Card Not Reading"
click at [151, 268] on textarea at bounding box center [202, 264] width 172 height 31
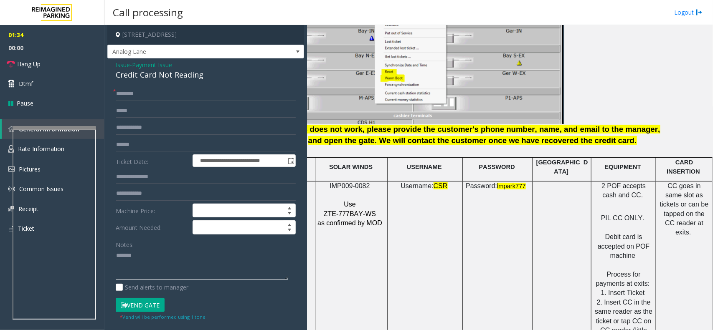
paste textarea "**********"
type textarea "**********"
click at [143, 103] on form "**********" at bounding box center [206, 204] width 180 height 234
click at [147, 97] on input "text" at bounding box center [206, 94] width 180 height 14
type input "****"
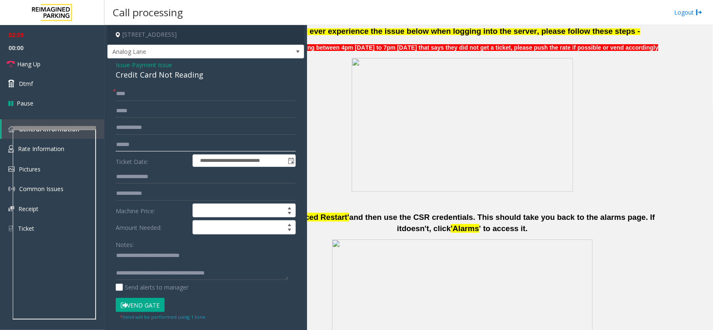
scroll to position [522, 54]
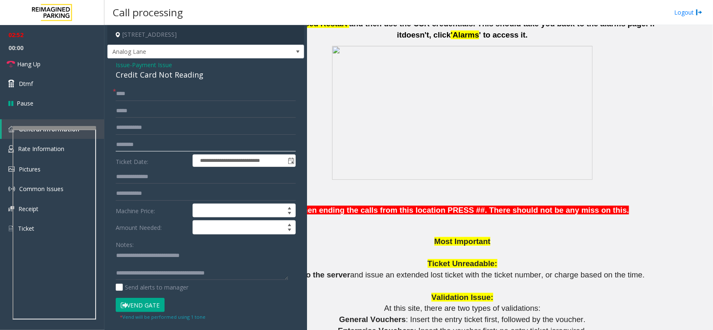
type input "********"
click at [144, 299] on button "Vend Gate" at bounding box center [140, 305] width 49 height 14
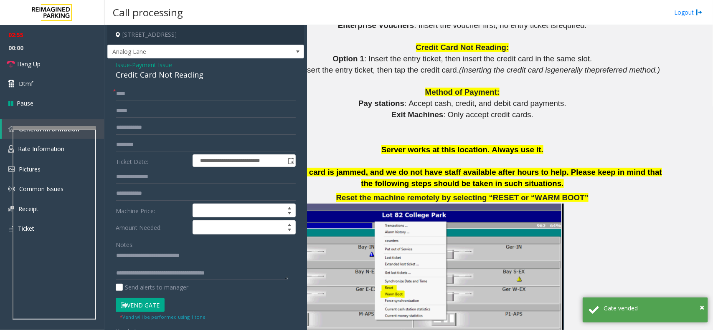
scroll to position [835, 54]
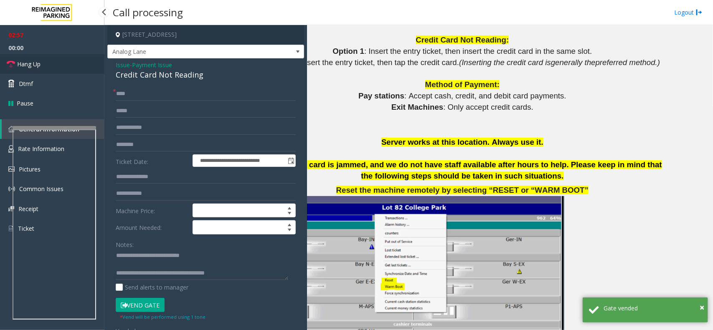
click at [38, 65] on span "Hang Up" at bounding box center [28, 64] width 23 height 9
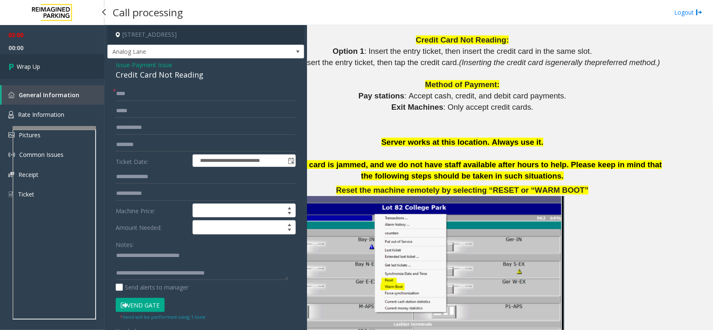
click at [38, 65] on span "Wrap Up" at bounding box center [28, 66] width 23 height 9
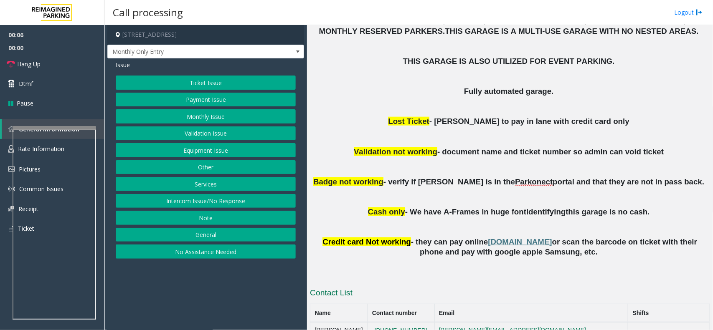
scroll to position [335, 0]
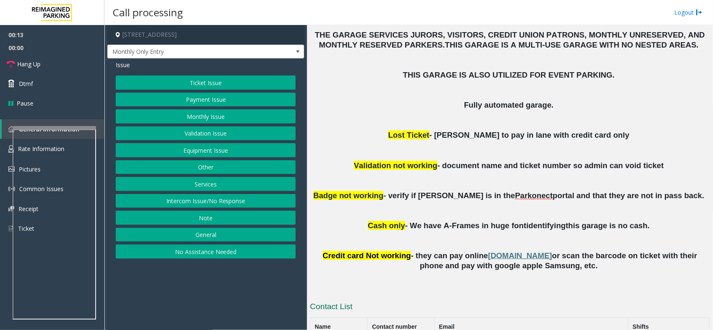
click at [193, 156] on button "Equipment Issue" at bounding box center [206, 150] width 180 height 14
click at [191, 150] on button "Gate / Door Won't Open" at bounding box center [206, 150] width 180 height 14
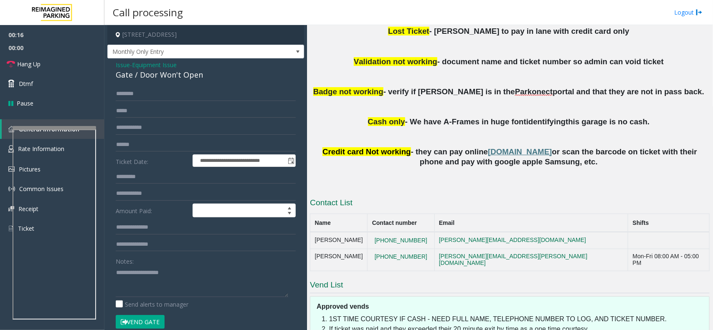
scroll to position [439, 0]
click at [32, 63] on span "Hang Up" at bounding box center [28, 64] width 23 height 9
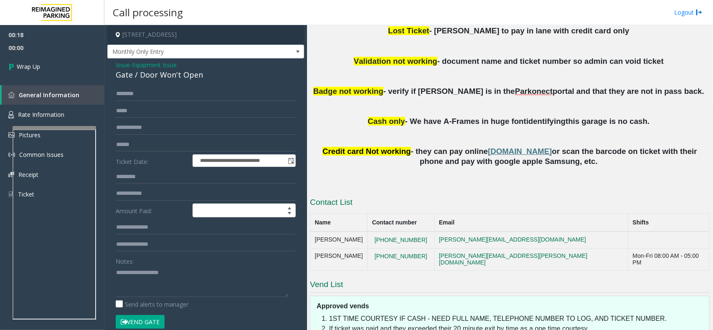
click at [129, 65] on span "Issue" at bounding box center [123, 65] width 14 height 9
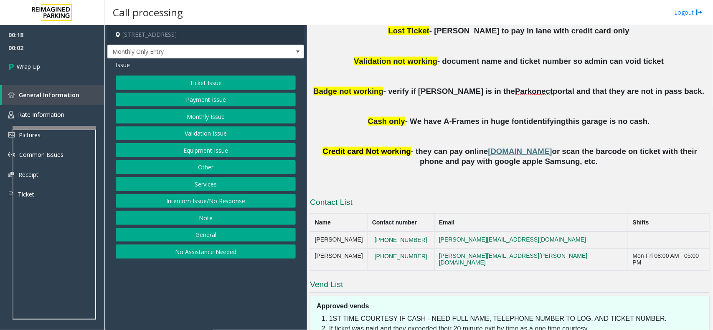
click at [209, 251] on button "No Assistance Needed" at bounding box center [206, 252] width 180 height 14
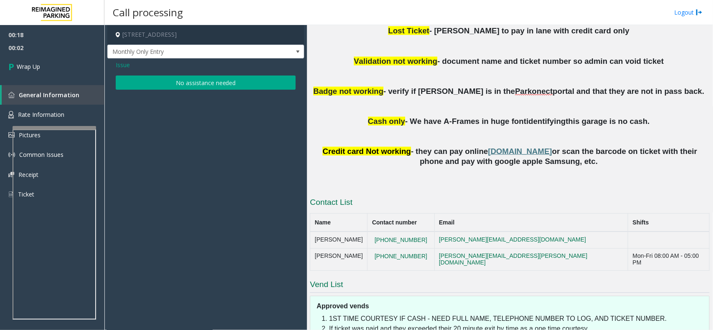
click at [193, 83] on button "No assistance needed" at bounding box center [206, 83] width 180 height 14
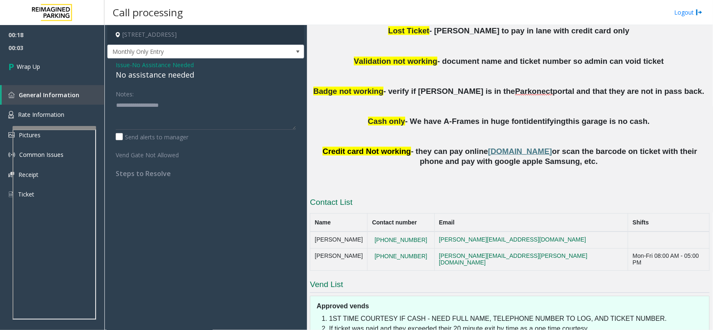
click at [168, 76] on div "No assistance needed" at bounding box center [206, 74] width 180 height 11
copy div "No assistance needed"
click at [159, 95] on div "Notes:" at bounding box center [206, 108] width 180 height 43
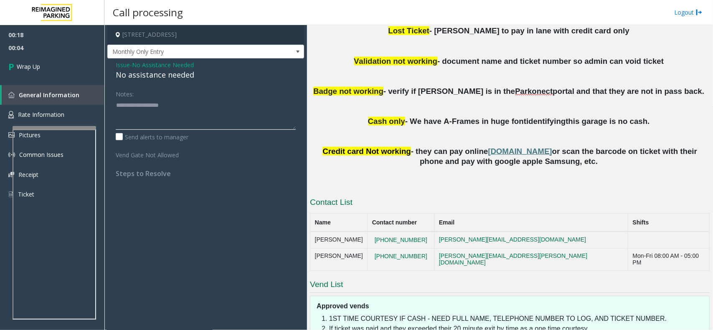
click at [116, 104] on textarea at bounding box center [206, 114] width 180 height 31
paste textarea "**********"
type textarea "**********"
click at [52, 71] on link "Wrap Up" at bounding box center [52, 66] width 104 height 25
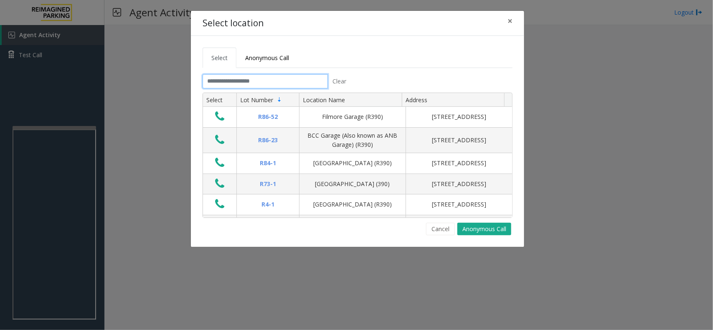
click at [245, 80] on input "text" at bounding box center [264, 81] width 125 height 14
click at [241, 80] on input "text" at bounding box center [264, 81] width 125 height 14
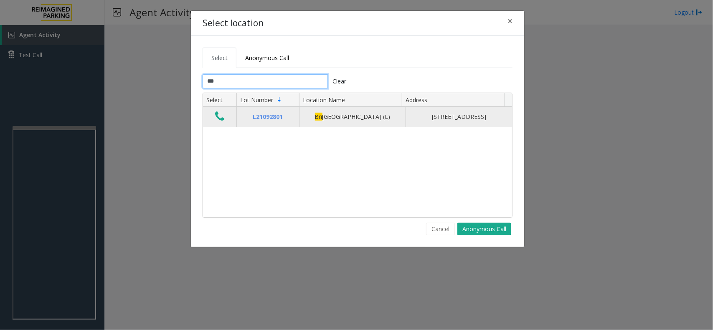
type input "***"
click at [216, 115] on icon "Data table" at bounding box center [219, 117] width 9 height 12
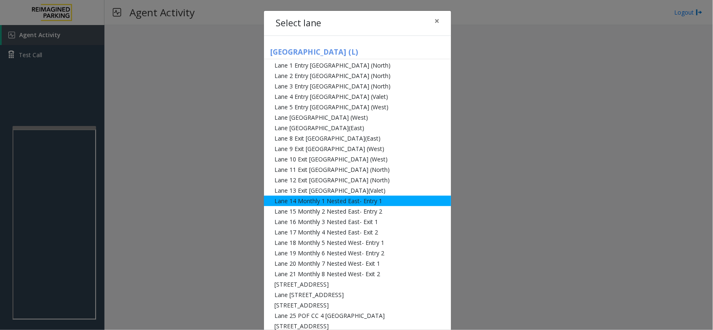
click at [331, 203] on li "Lane 14 Monthly 1 Nested East- Entry 1" at bounding box center [357, 201] width 187 height 10
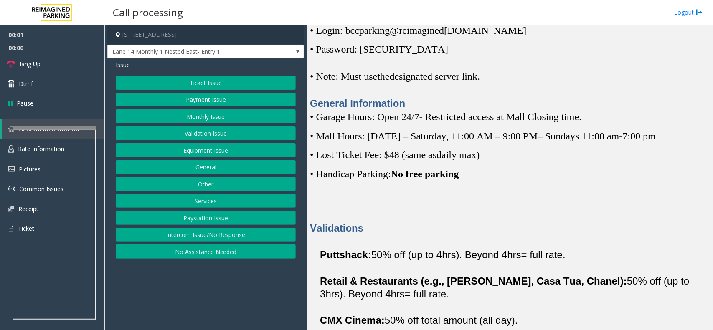
scroll to position [104, 0]
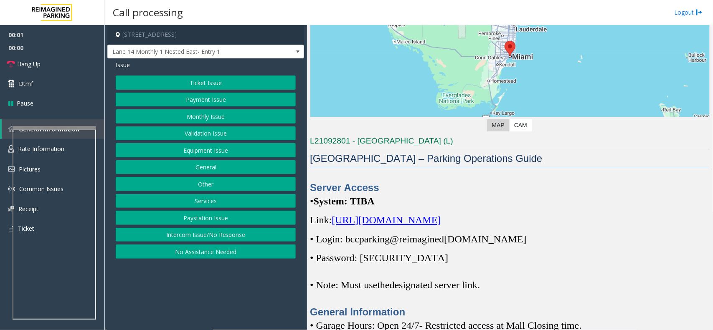
click at [446, 226] on p "Link: https://spark-cloud.tibaparking.net/reimaginedparking/account/login" at bounding box center [510, 219] width 400 height 13
click at [440, 222] on span "https://spark-cloud.tibaparking.net/reimaginedparking/account/login" at bounding box center [385, 220] width 109 height 11
click at [213, 119] on button "Monthly Issue" at bounding box center [206, 116] width 180 height 14
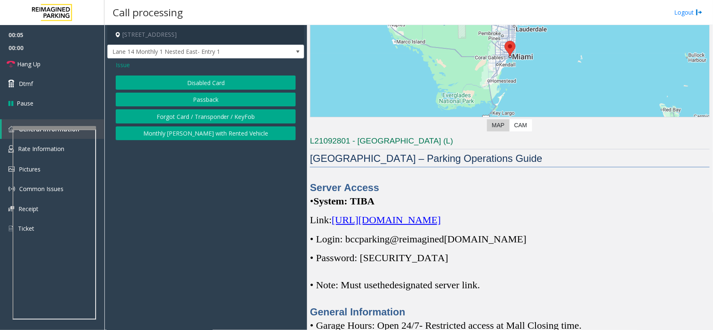
click at [213, 82] on button "Disabled Card" at bounding box center [206, 83] width 180 height 14
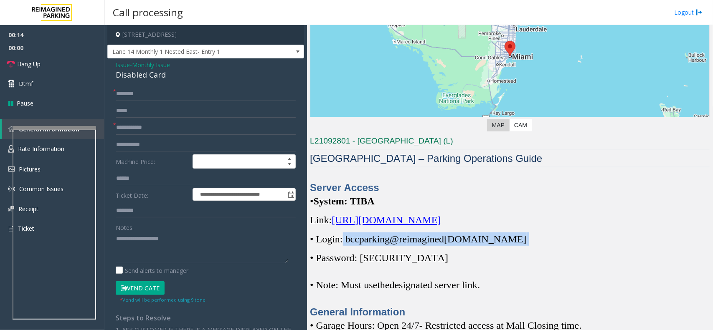
drag, startPoint x: 507, startPoint y: 237, endPoint x: 343, endPoint y: 238, distance: 164.5
click at [343, 238] on p "• Login: bccparking@re imagined parking.com" at bounding box center [510, 239] width 400 height 13
copy p "bccparking@re imagined parking.com"
click at [346, 239] on span "• Login: bccparking@re" at bounding box center [358, 239] width 97 height 11
drag, startPoint x: 346, startPoint y: 238, endPoint x: 501, endPoint y: 240, distance: 155.3
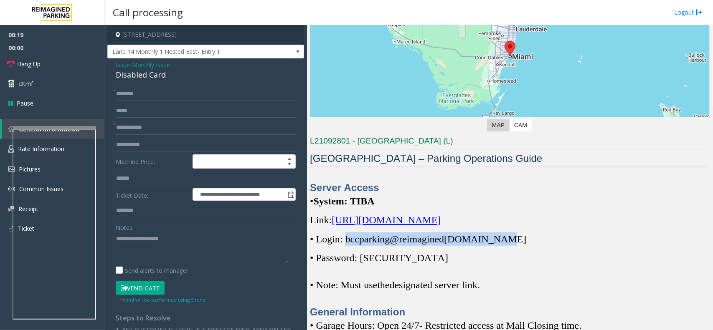
click at [501, 240] on p "• Login: bccparking@re imagined parking.com" at bounding box center [510, 239] width 400 height 13
copy span "bccparking@re imagined parking.com"
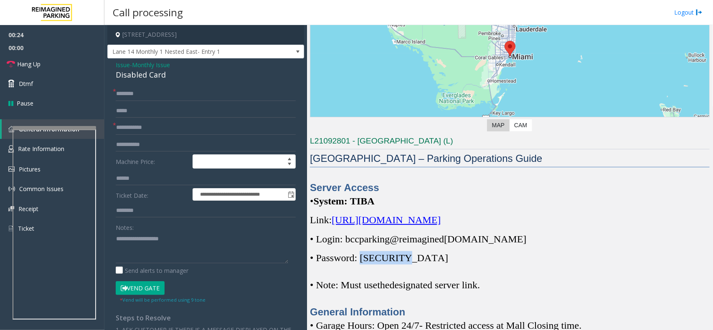
drag, startPoint x: 362, startPoint y: 255, endPoint x: 404, endPoint y: 258, distance: 41.8
click at [404, 258] on p "• Password: Parking1!" at bounding box center [510, 257] width 400 height 13
copy span "Parking1!"
click at [154, 238] on textarea at bounding box center [202, 247] width 172 height 31
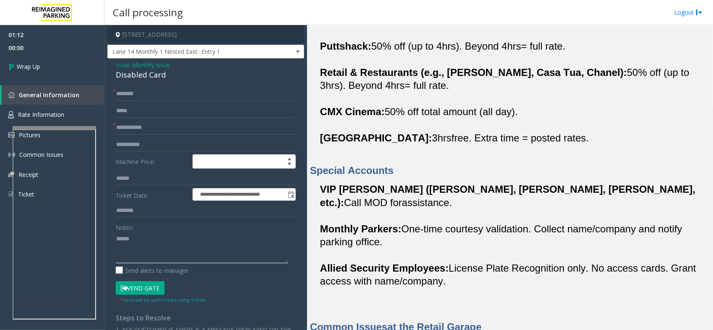
scroll to position [470, 0]
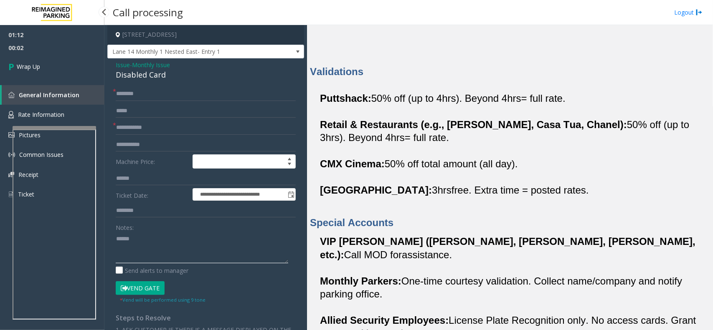
type textarea "*****"
click at [125, 90] on input "text" at bounding box center [206, 94] width 180 height 14
type input "**"
click at [134, 126] on input "*" at bounding box center [206, 128] width 180 height 14
type input "**"
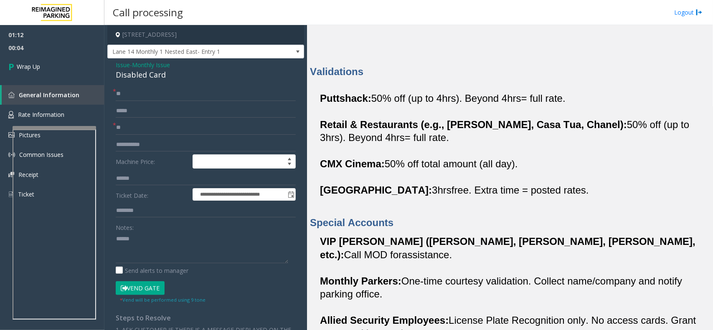
click at [136, 74] on div "Disabled Card" at bounding box center [206, 74] width 180 height 11
copy div "Disabled Card"
drag, startPoint x: 133, startPoint y: 238, endPoint x: 95, endPoint y: 234, distance: 38.3
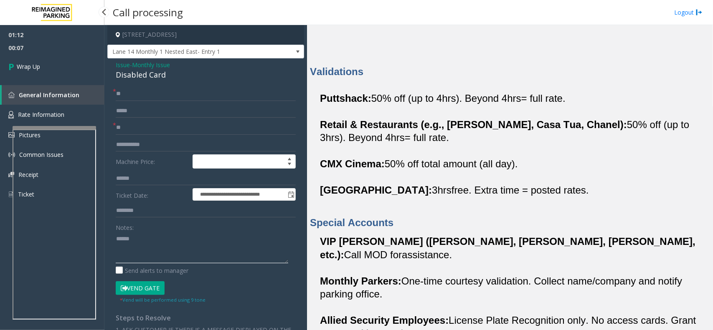
click at [75, 101] on app-root "**********" at bounding box center [356, 165] width 713 height 330
click at [135, 247] on textarea at bounding box center [202, 247] width 172 height 31
click at [122, 69] on div "Disabled Card" at bounding box center [206, 74] width 180 height 11
click at [125, 64] on span "Issue" at bounding box center [123, 65] width 14 height 9
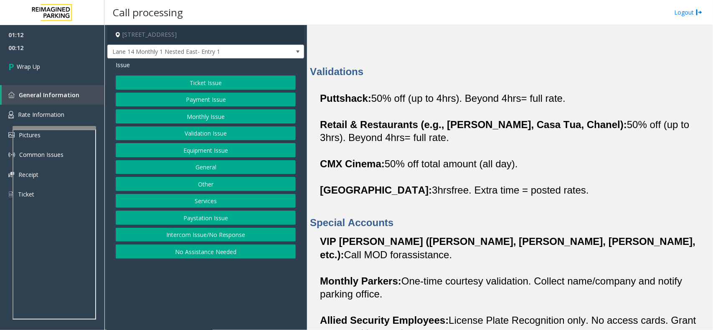
click at [203, 114] on button "Monthly Issue" at bounding box center [206, 116] width 180 height 14
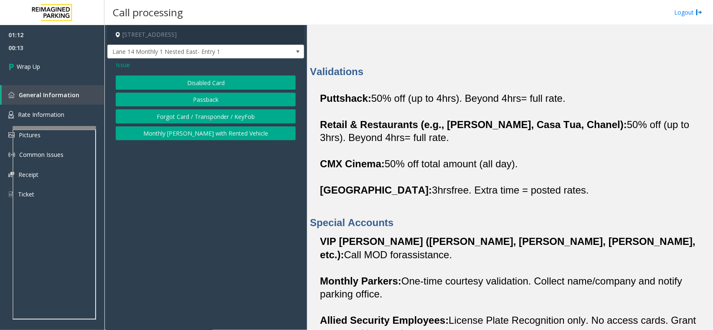
click at [178, 114] on button "Forgot Card / Transponder / KeyFob" at bounding box center [206, 116] width 180 height 14
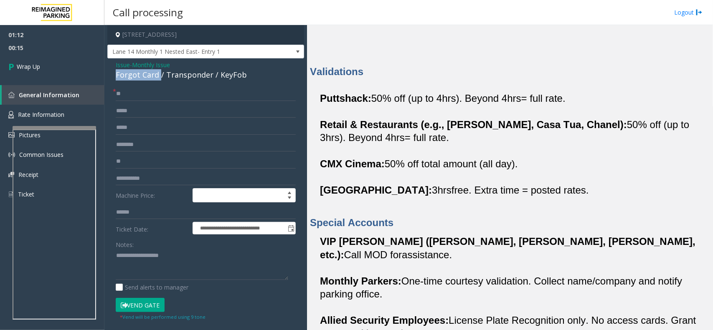
drag, startPoint x: 159, startPoint y: 73, endPoint x: 111, endPoint y: 76, distance: 48.5
click at [111, 76] on div "**********" at bounding box center [205, 243] width 197 height 371
copy div "Forgot Card"
click at [127, 258] on textarea at bounding box center [202, 264] width 172 height 31
paste textarea "**********"
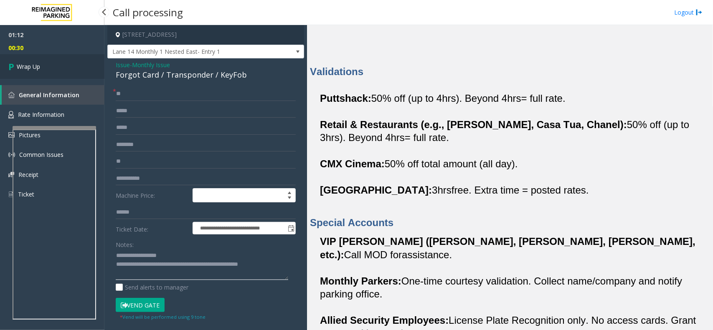
type textarea "**********"
click at [48, 74] on link "Wrap Up" at bounding box center [52, 66] width 104 height 25
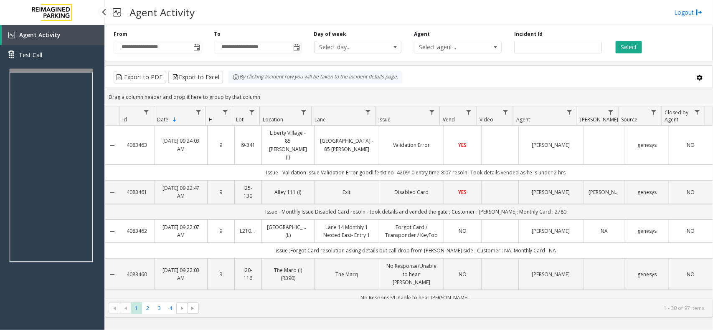
click at [52, 67] on app-root "**********" at bounding box center [356, 165] width 713 height 330
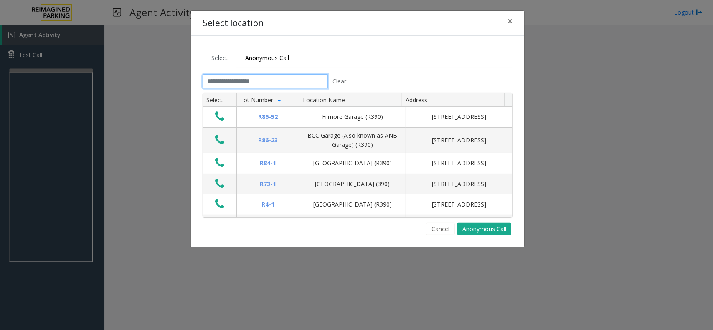
click at [230, 78] on input "text" at bounding box center [264, 81] width 125 height 14
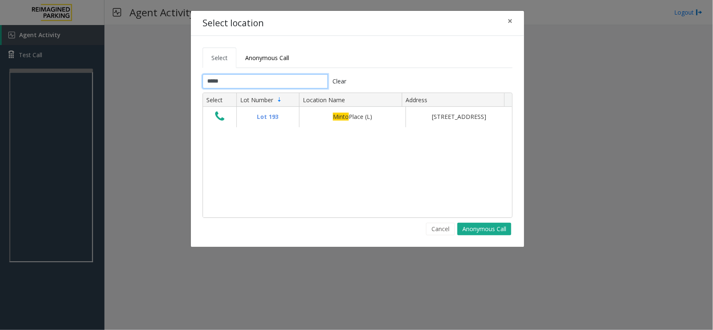
type input "*****"
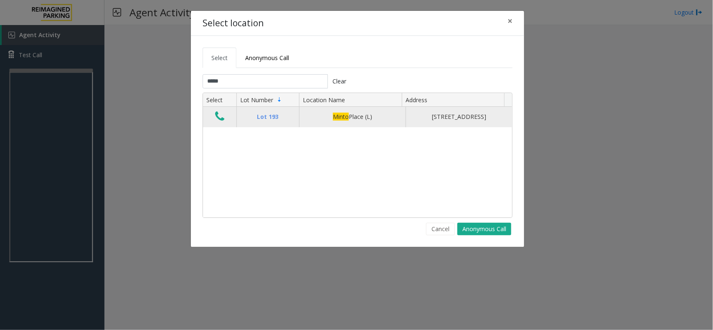
click at [217, 122] on icon "Data table" at bounding box center [219, 117] width 9 height 12
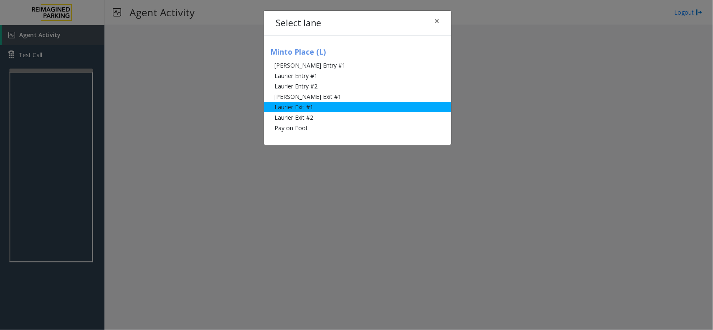
click at [328, 105] on li "Laurier Exit #1" at bounding box center [357, 107] width 187 height 10
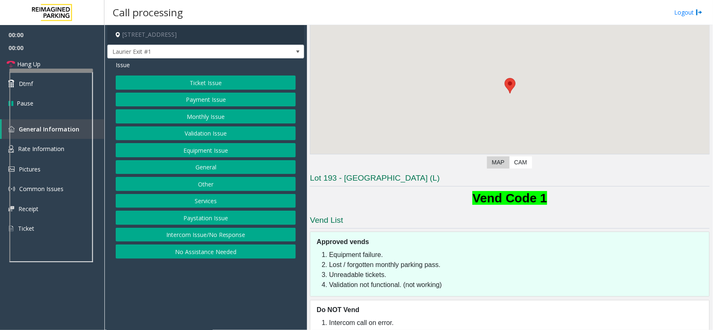
scroll to position [81, 0]
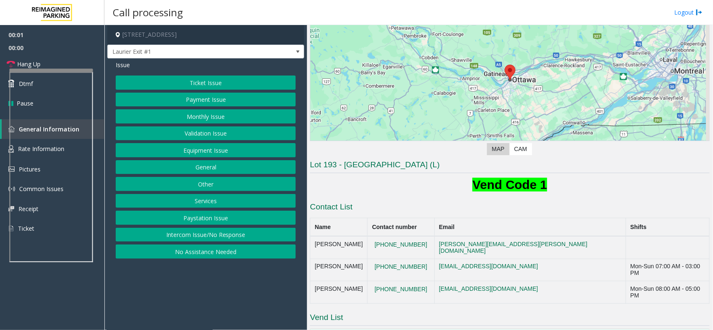
click at [212, 118] on button "Monthly Issue" at bounding box center [206, 116] width 180 height 14
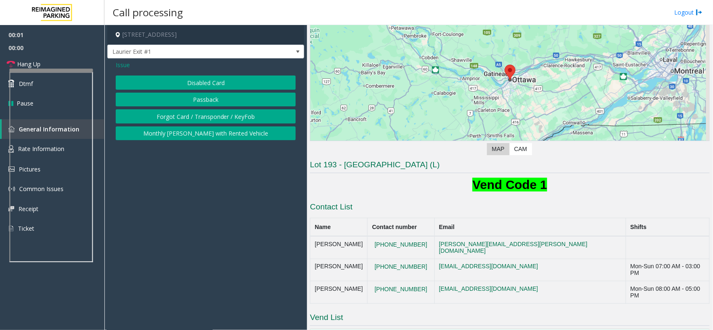
click at [207, 81] on button "Disabled Card" at bounding box center [206, 83] width 180 height 14
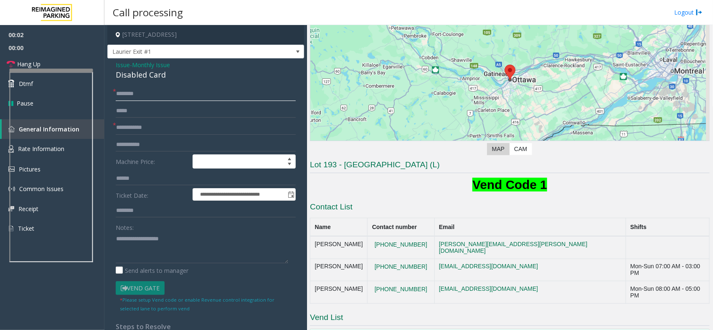
click at [151, 91] on input "text" at bounding box center [206, 94] width 180 height 14
click at [151, 94] on input "text" at bounding box center [206, 94] width 180 height 14
click at [134, 93] on input "**********" at bounding box center [206, 94] width 180 height 14
drag, startPoint x: 134, startPoint y: 93, endPoint x: 112, endPoint y: 92, distance: 22.6
click at [112, 92] on div "**********" at bounding box center [205, 298] width 192 height 422
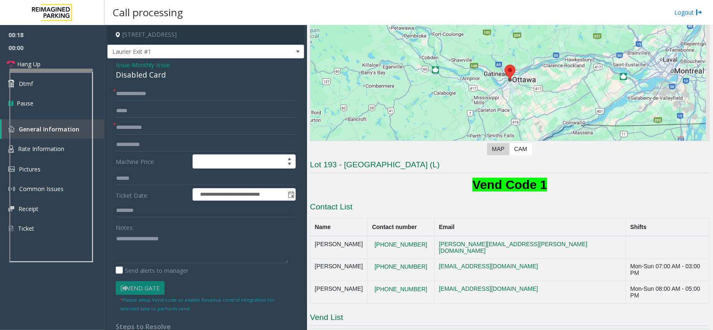
click at [111, 96] on div "**********" at bounding box center [205, 298] width 192 height 422
drag, startPoint x: 111, startPoint y: 96, endPoint x: 108, endPoint y: 79, distance: 17.0
click at [108, 79] on div "**********" at bounding box center [205, 287] width 197 height 459
drag, startPoint x: 134, startPoint y: 94, endPoint x: 116, endPoint y: 91, distance: 18.7
click at [116, 91] on div "**********" at bounding box center [206, 94] width 180 height 14
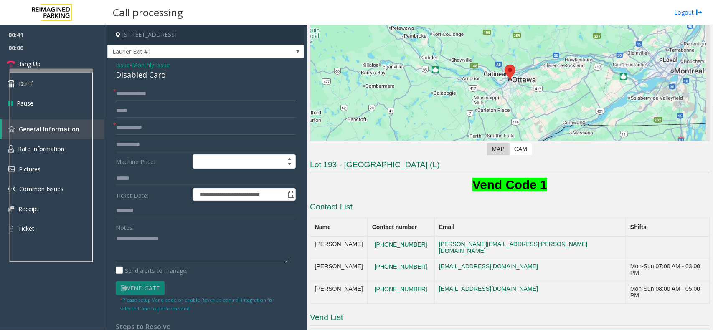
type input "**********"
click at [152, 126] on input "text" at bounding box center [206, 128] width 180 height 14
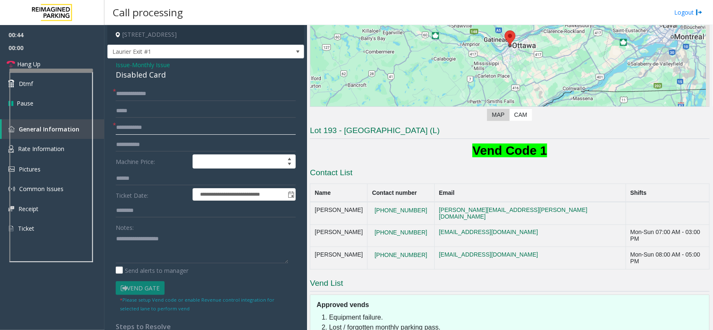
scroll to position [174, 0]
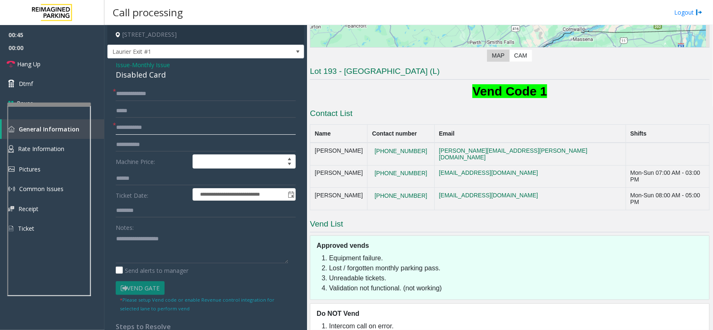
click at [57, 103] on div at bounding box center [49, 104] width 83 height 3
click at [145, 124] on input "text" at bounding box center [206, 128] width 180 height 14
click at [149, 124] on input "text" at bounding box center [206, 128] width 180 height 14
click at [143, 130] on input "text" at bounding box center [206, 128] width 180 height 14
type input "**"
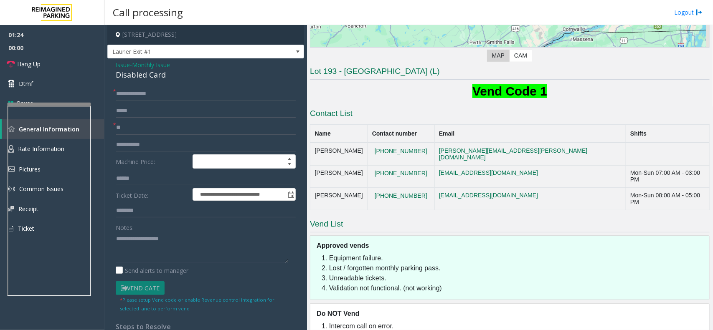
click at [147, 72] on div "Disabled Card" at bounding box center [206, 74] width 180 height 11
copy div "Disabled Card"
click at [147, 253] on textarea at bounding box center [202, 247] width 172 height 31
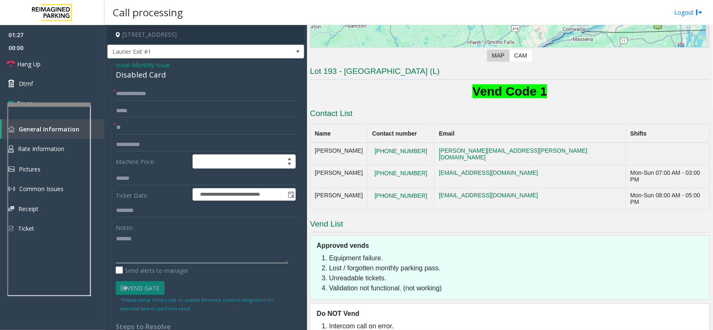
paste textarea "**********"
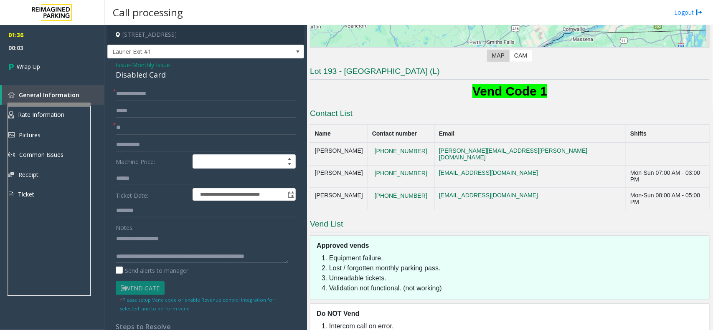
scroll to position [5, 0]
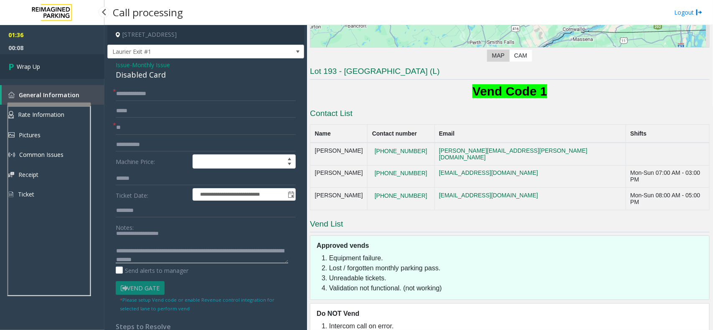
type textarea "**********"
click at [63, 58] on link "Wrap Up" at bounding box center [52, 66] width 104 height 25
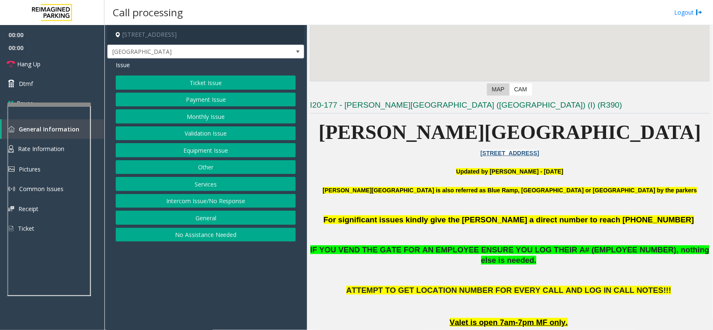
scroll to position [209, 0]
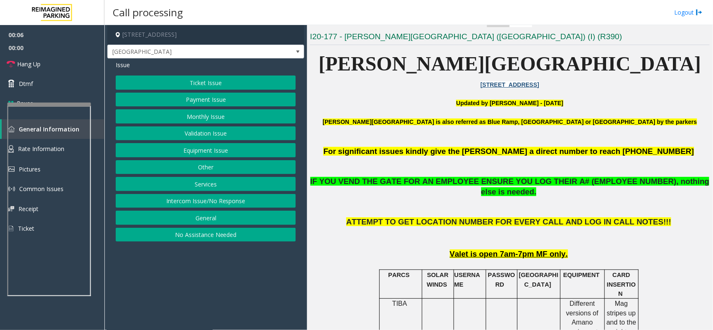
click at [224, 213] on button "General" at bounding box center [206, 218] width 180 height 14
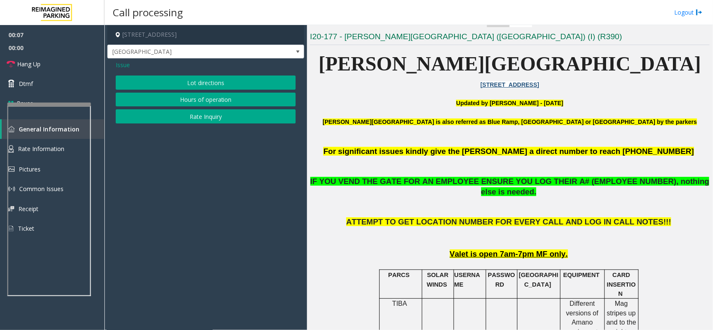
click at [123, 65] on span "Issue" at bounding box center [123, 65] width 14 height 9
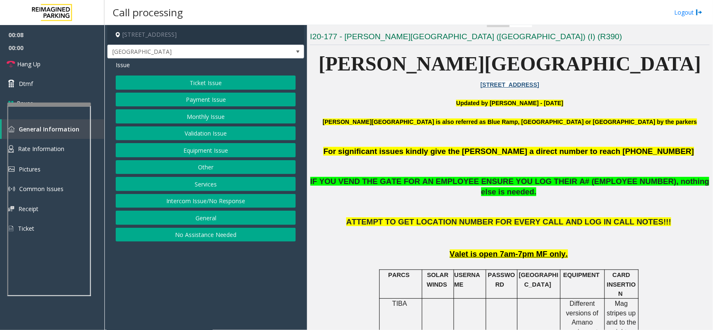
drag, startPoint x: 232, startPoint y: 201, endPoint x: 203, endPoint y: 136, distance: 71.4
click at [232, 201] on button "Intercom Issue/No Response" at bounding box center [206, 201] width 180 height 14
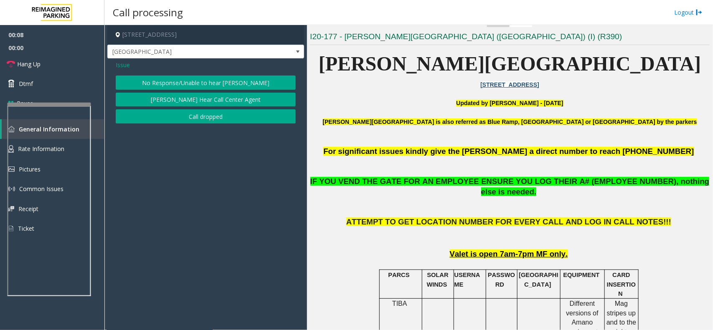
click at [181, 75] on div "Issue No Response/Unable to hear parker Parker Cannot Hear Call Center Agent Ca…" at bounding box center [205, 92] width 197 height 69
click at [179, 81] on button "No Response/Unable to hear [PERSON_NAME]" at bounding box center [206, 83] width 180 height 14
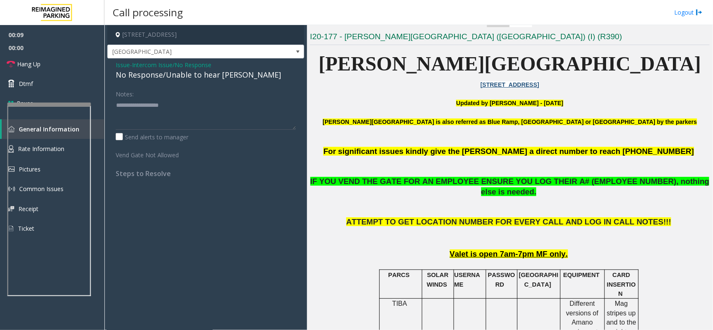
click at [176, 79] on div "No Response/Unable to hear [PERSON_NAME]" at bounding box center [206, 74] width 180 height 11
click at [180, 76] on div "No Response/Unable to hear [PERSON_NAME]" at bounding box center [206, 74] width 180 height 11
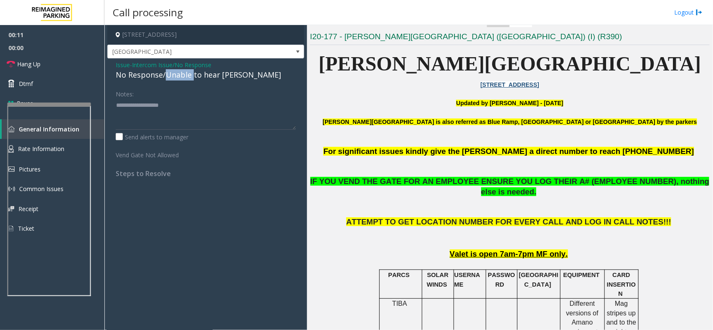
click at [180, 76] on div "No Response/Unable to hear [PERSON_NAME]" at bounding box center [206, 74] width 180 height 11
paste textarea "**********"
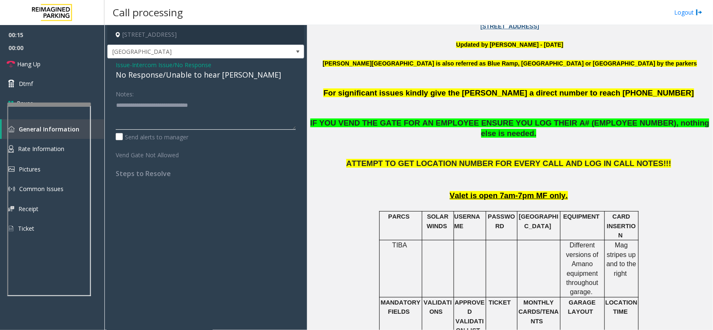
scroll to position [157, 0]
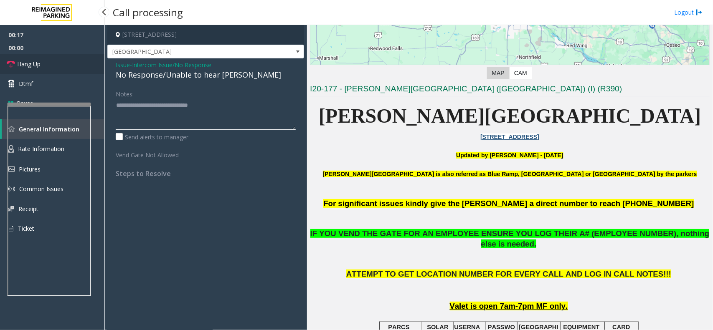
type textarea "**********"
click at [33, 60] on span "Hang Up" at bounding box center [28, 64] width 23 height 9
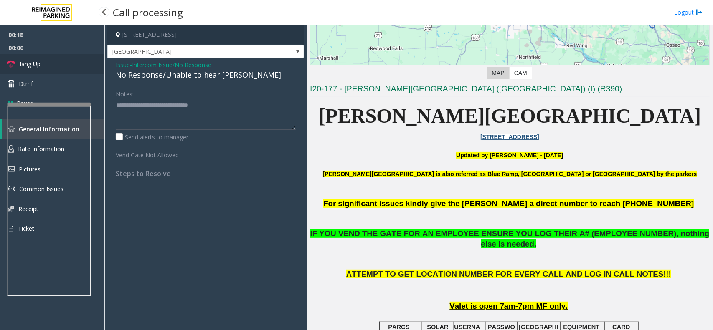
click at [33, 60] on span "Hang Up" at bounding box center [28, 64] width 23 height 9
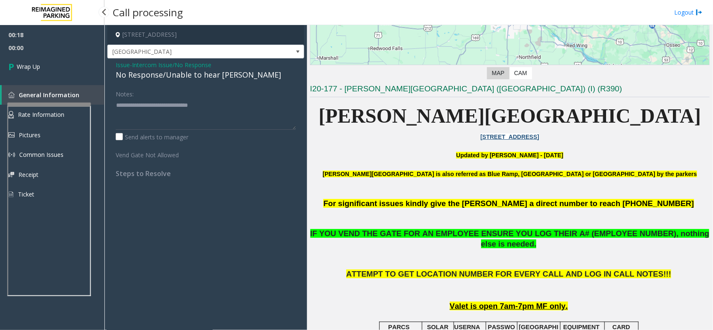
click at [33, 59] on link "Wrap Up" at bounding box center [52, 66] width 104 height 25
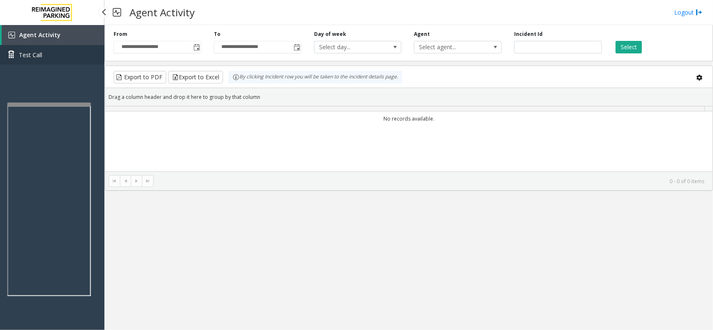
click at [33, 59] on link "Test Call" at bounding box center [52, 55] width 104 height 20
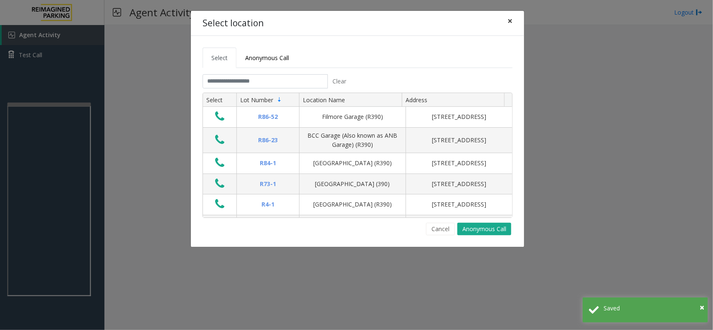
click at [505, 25] on button "×" at bounding box center [509, 21] width 17 height 20
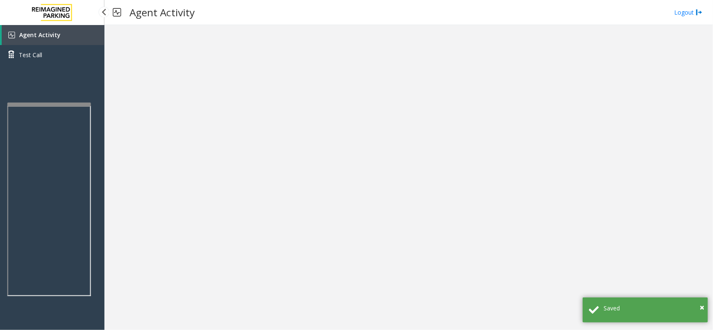
drag, startPoint x: 22, startPoint y: 25, endPoint x: 27, endPoint y: 35, distance: 11.8
click at [22, 26] on link "Agent Activity" at bounding box center [53, 35] width 103 height 20
click at [27, 35] on span "Agent Activity" at bounding box center [39, 35] width 41 height 8
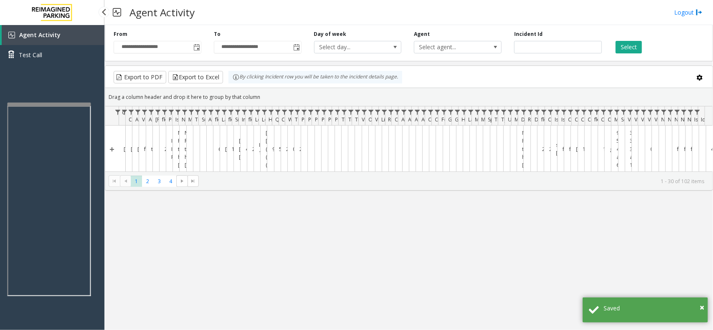
click at [27, 35] on span "Agent Activity" at bounding box center [39, 35] width 41 height 8
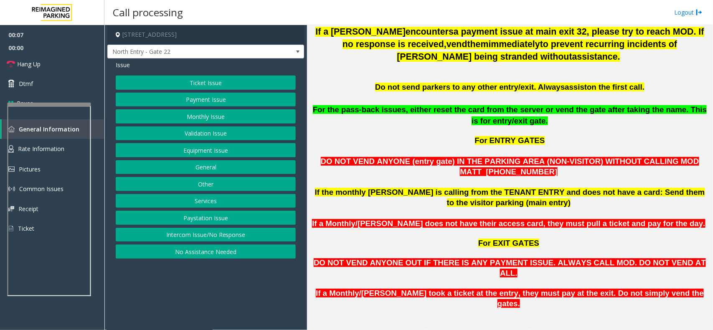
scroll to position [626, 0]
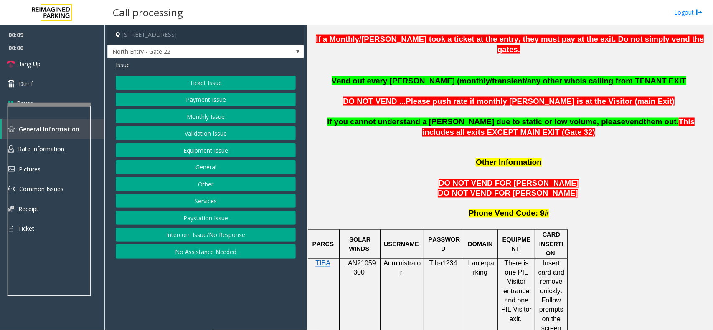
click at [359, 259] on p "LAN21059300" at bounding box center [359, 268] width 35 height 19
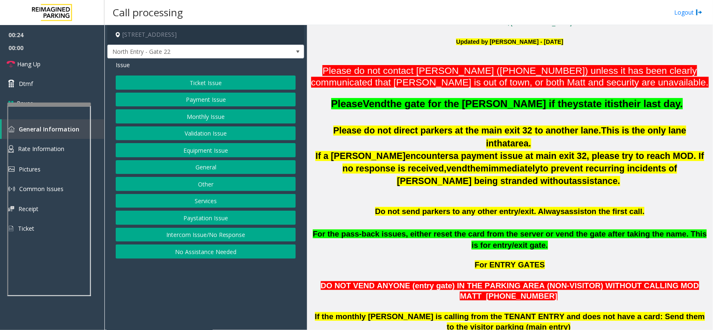
scroll to position [104, 0]
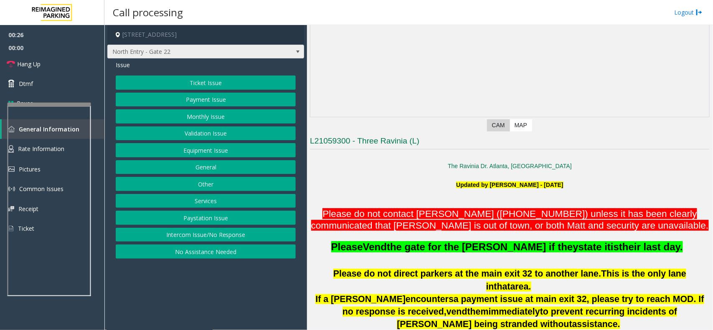
click at [139, 49] on span "North Entry - Gate 22" at bounding box center [186, 51] width 157 height 13
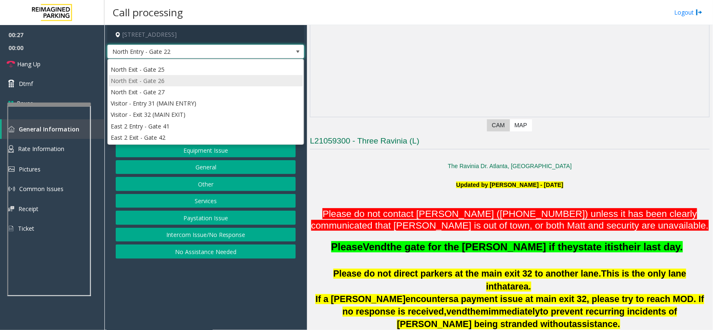
scroll to position [159, 0]
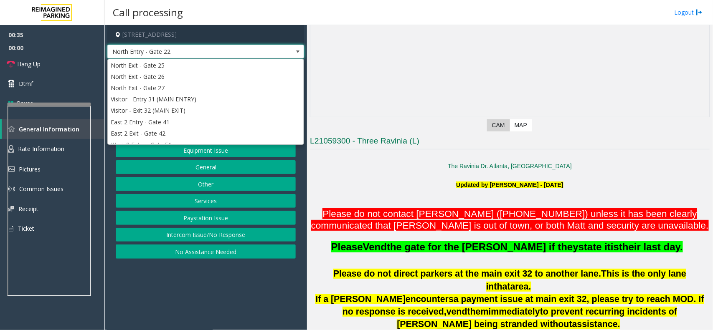
click at [460, 174] on p at bounding box center [510, 175] width 400 height 9
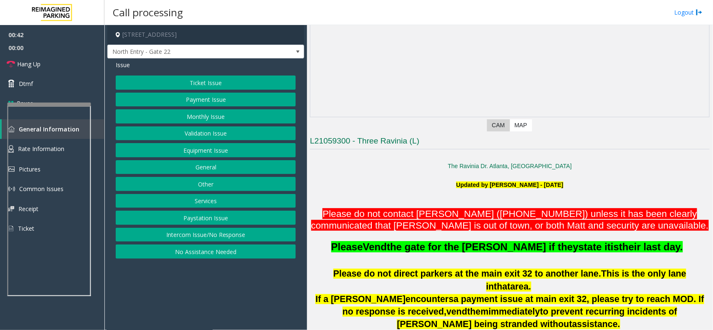
click at [410, 164] on p "The Ravinia Dr. Atlanta, GA" at bounding box center [510, 166] width 400 height 9
click at [214, 200] on button "Services" at bounding box center [206, 201] width 180 height 14
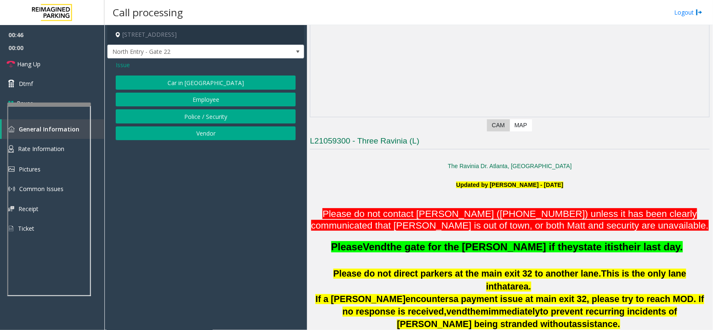
click at [122, 64] on span "Issue" at bounding box center [123, 65] width 14 height 9
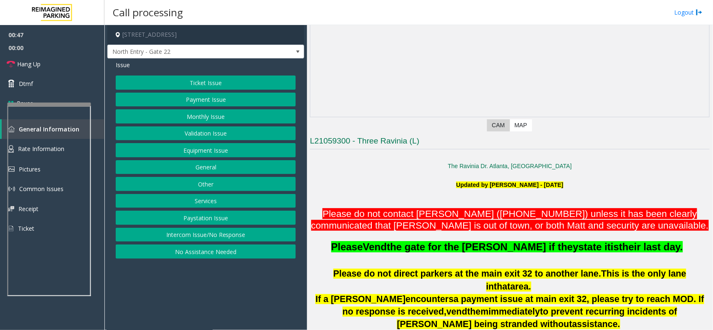
click at [210, 166] on button "General" at bounding box center [206, 167] width 180 height 14
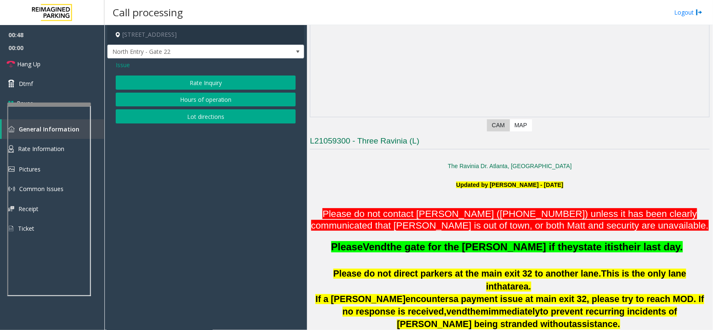
click at [121, 69] on span "Issue" at bounding box center [123, 65] width 14 height 9
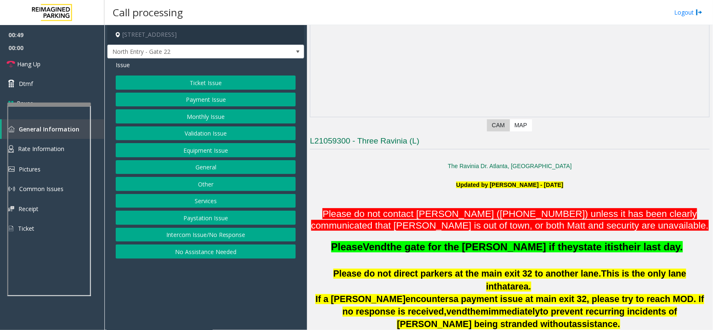
drag, startPoint x: 210, startPoint y: 203, endPoint x: 211, endPoint y: 199, distance: 4.4
click at [210, 201] on button "Services" at bounding box center [206, 201] width 180 height 14
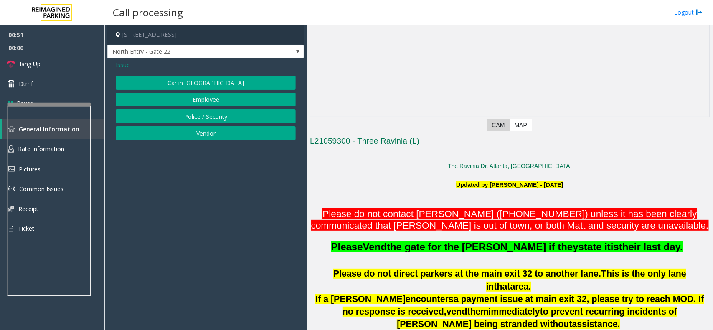
click at [124, 67] on span "Issue" at bounding box center [123, 65] width 14 height 9
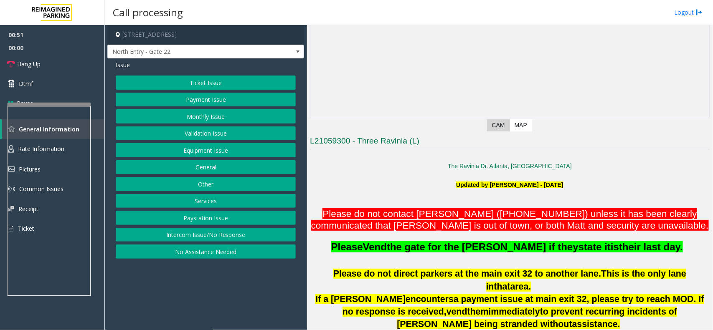
click at [202, 180] on button "Other" at bounding box center [206, 184] width 180 height 14
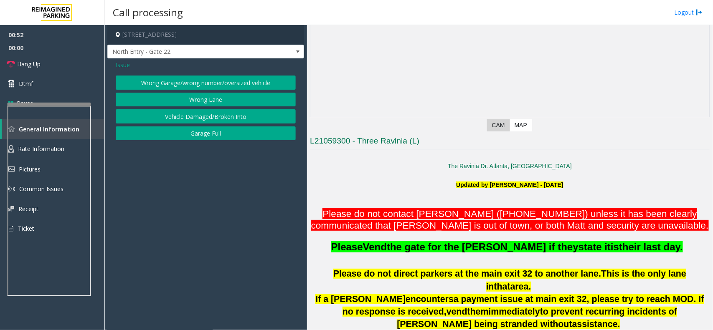
click at [203, 101] on button "Wrong Lane" at bounding box center [206, 100] width 180 height 14
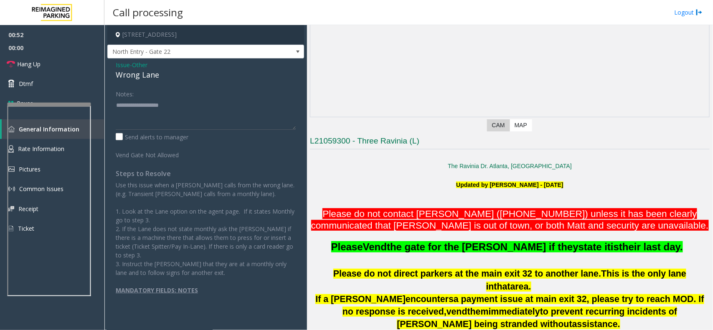
click at [149, 74] on div "Wrong Lane" at bounding box center [206, 74] width 180 height 11
click at [142, 109] on textarea at bounding box center [206, 114] width 180 height 31
paste textarea "**********"
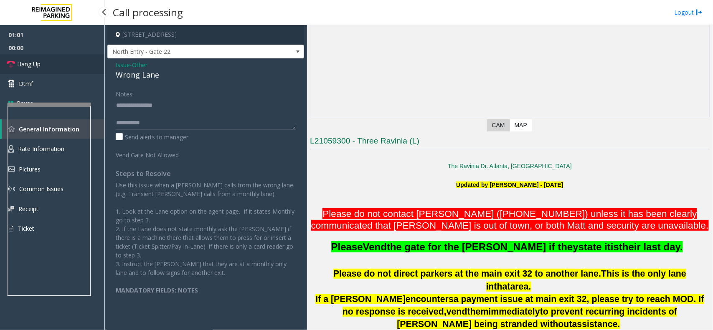
click at [51, 64] on link "Hang Up" at bounding box center [52, 64] width 104 height 20
click at [160, 124] on textarea at bounding box center [206, 114] width 180 height 31
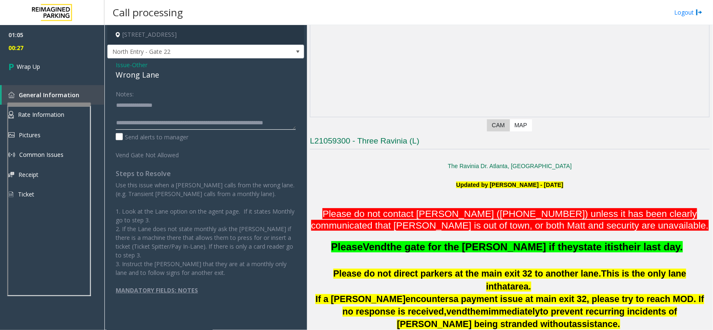
scroll to position [5, 0]
click at [264, 116] on textarea at bounding box center [206, 114] width 180 height 31
type textarea "**********"
click at [42, 65] on link "Wrap Up" at bounding box center [52, 66] width 104 height 25
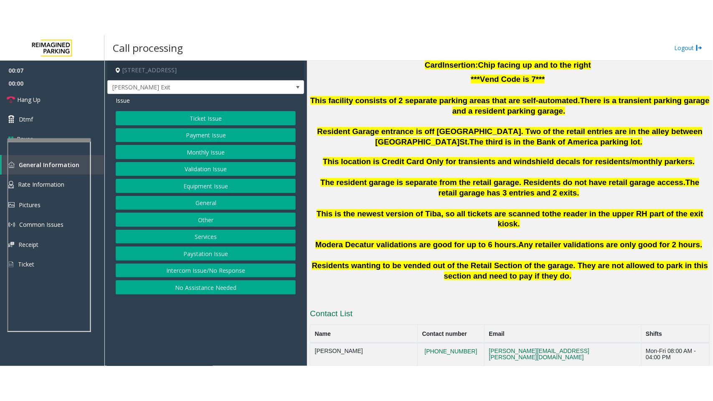
scroll to position [218, 0]
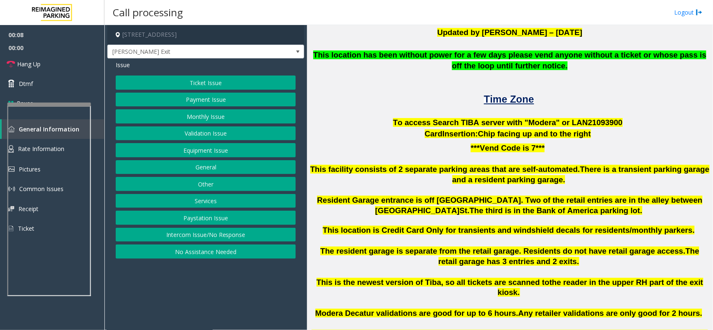
click at [578, 118] on span "To access Search TIBA server with "Modera" or LAN21093" at bounding box center [501, 122] width 217 height 9
click at [211, 117] on button "Monthly Issue" at bounding box center [206, 116] width 180 height 14
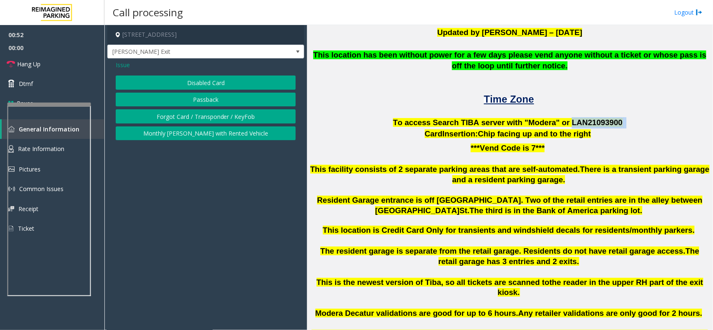
click at [198, 80] on button "Disabled Card" at bounding box center [206, 83] width 180 height 14
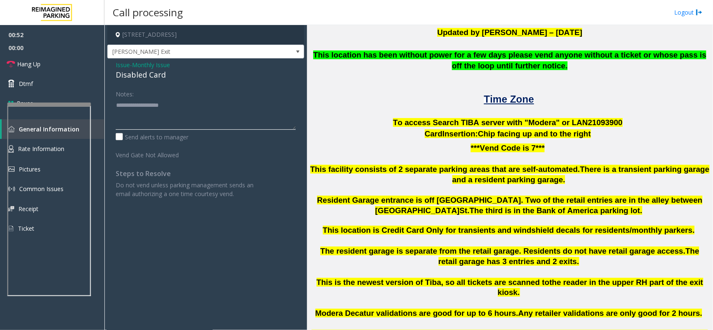
click at [130, 109] on textarea at bounding box center [206, 114] width 180 height 31
type textarea "******"
click at [35, 65] on span "Hang Up" at bounding box center [28, 64] width 23 height 9
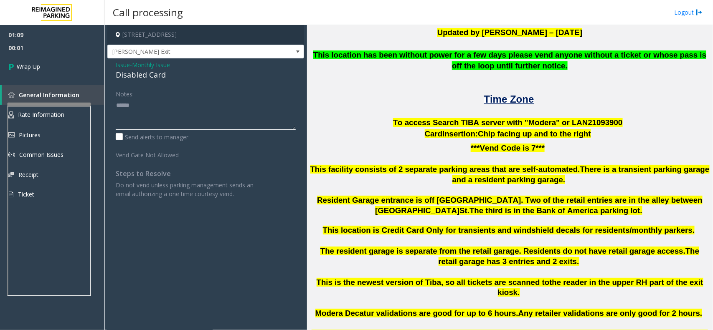
drag, startPoint x: 135, startPoint y: 114, endPoint x: 107, endPoint y: 108, distance: 28.6
click at [107, 108] on div "Issue - Monthly Issue Disabled Card Notes: Send alerts to manager Vend Gate Not…" at bounding box center [205, 132] width 197 height 148
click at [142, 76] on div "Disabled Card" at bounding box center [206, 74] width 180 height 11
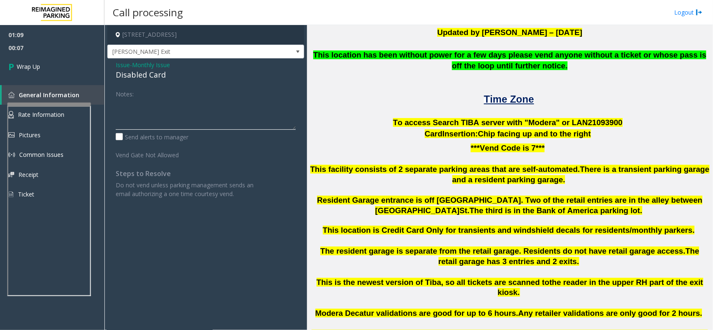
click at [138, 118] on textarea at bounding box center [206, 114] width 180 height 31
paste textarea "**********"
type textarea "**********"
click at [50, 59] on link "Wrap Up" at bounding box center [52, 66] width 104 height 25
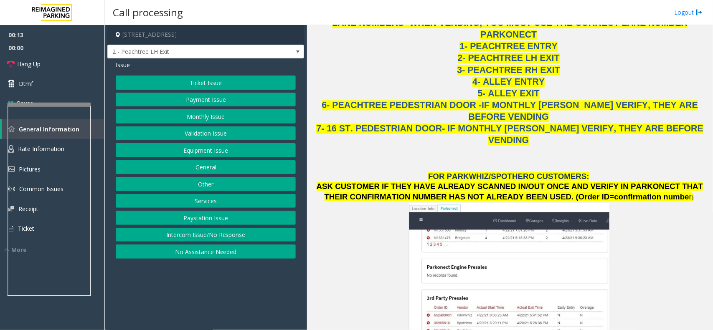
scroll to position [1044, 0]
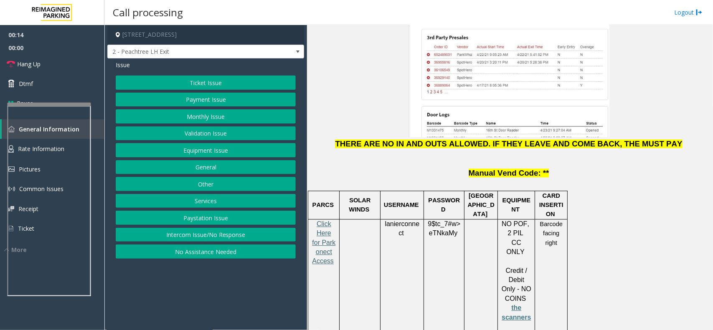
click at [328, 220] on span "Click Here for Parkonect Access" at bounding box center [323, 242] width 23 height 45
click at [441, 230] on span "eTNkaMy" at bounding box center [443, 234] width 28 height 8
click at [228, 87] on button "Ticket Issue" at bounding box center [206, 83] width 180 height 14
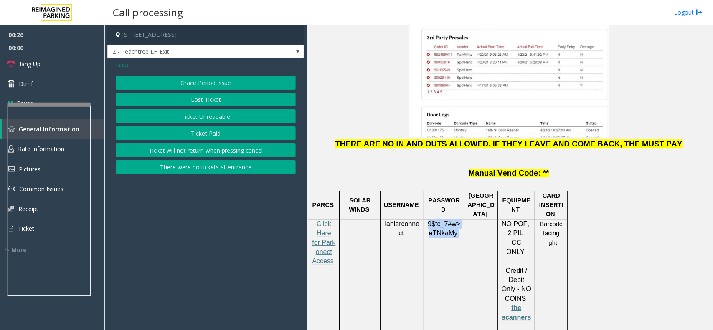
click at [225, 119] on button "Ticket Unreadable" at bounding box center [206, 116] width 180 height 14
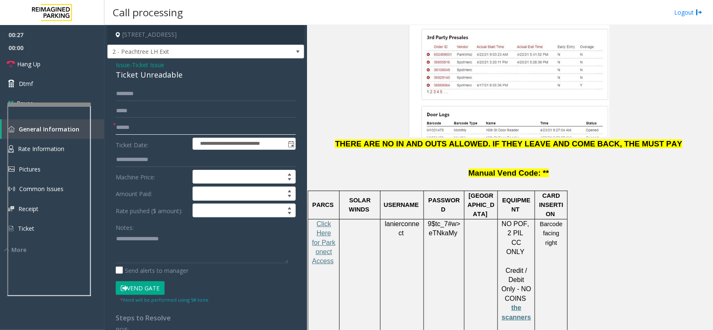
click at [144, 130] on input "text" at bounding box center [206, 128] width 180 height 14
type input "**********"
click at [143, 127] on input "**********" at bounding box center [206, 128] width 180 height 14
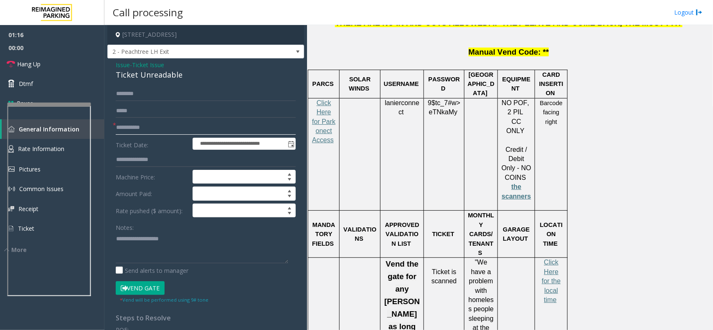
scroll to position [1305, 0]
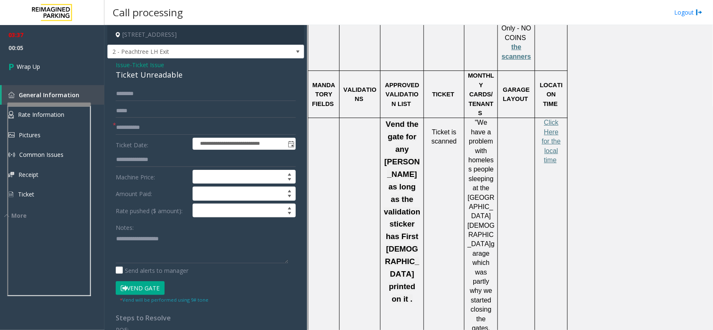
click at [143, 71] on div "Ticket Unreadable" at bounding box center [206, 74] width 180 height 11
click at [141, 233] on div "Notes:" at bounding box center [206, 241] width 180 height 43
click at [145, 235] on textarea at bounding box center [202, 247] width 172 height 31
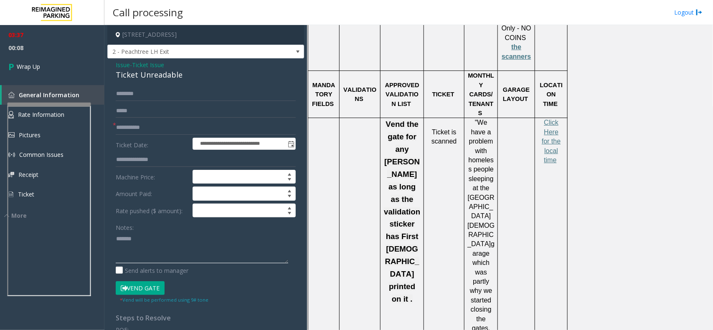
paste textarea "**********"
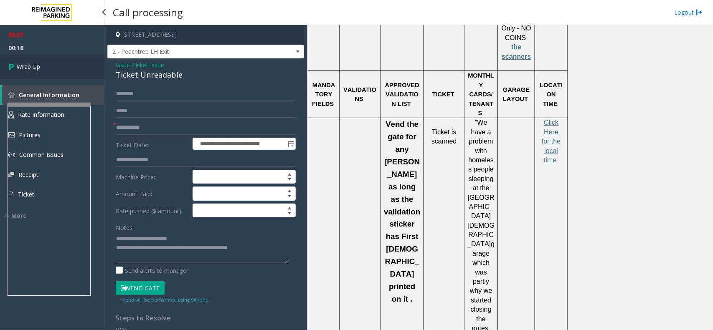
type textarea "**********"
click at [86, 60] on link "Wrap Up" at bounding box center [52, 66] width 104 height 25
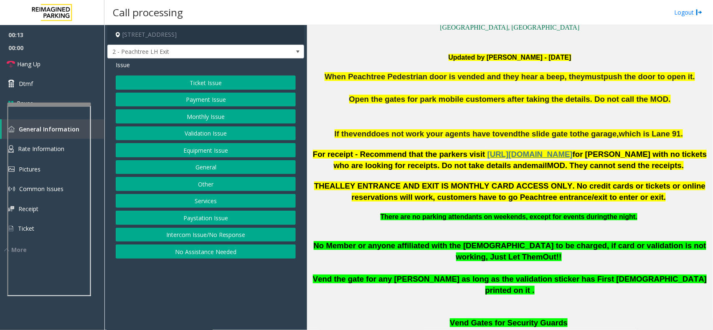
scroll to position [157, 0]
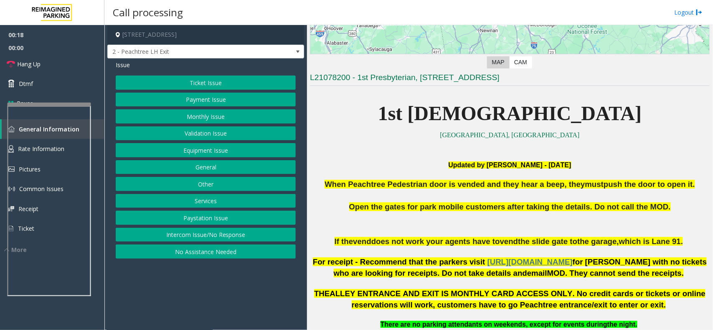
click at [237, 80] on button "Ticket Issue" at bounding box center [206, 83] width 180 height 14
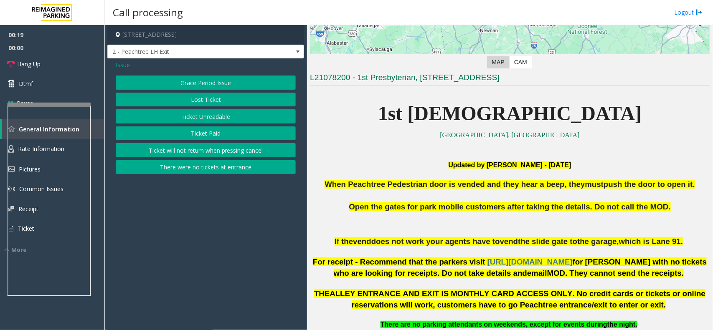
click at [225, 114] on button "Ticket Unreadable" at bounding box center [206, 116] width 180 height 14
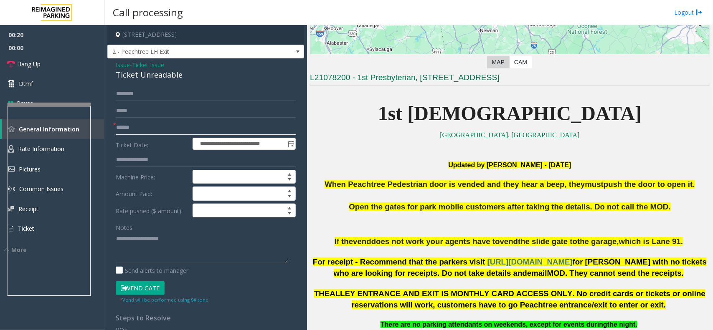
click at [163, 129] on input "text" at bounding box center [206, 128] width 180 height 14
click at [124, 125] on input "text" at bounding box center [206, 128] width 180 height 14
type input "**********"
click at [149, 120] on form "**********" at bounding box center [206, 195] width 180 height 217
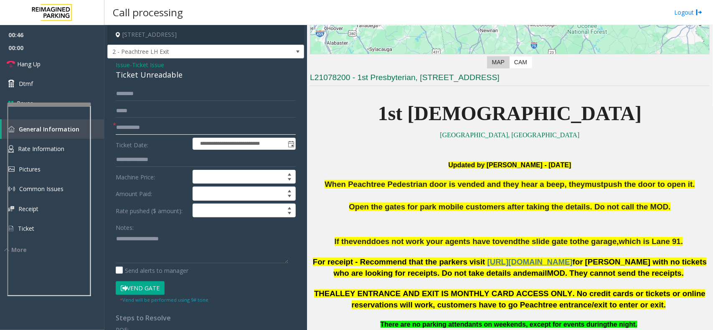
click at [143, 127] on input "**********" at bounding box center [206, 128] width 180 height 14
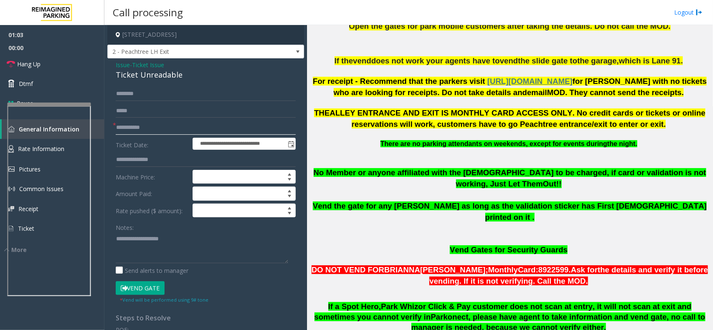
scroll to position [261, 0]
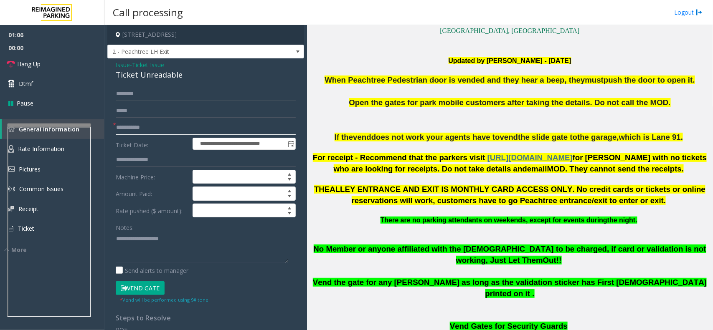
click at [47, 181] on div at bounding box center [49, 222] width 83 height 196
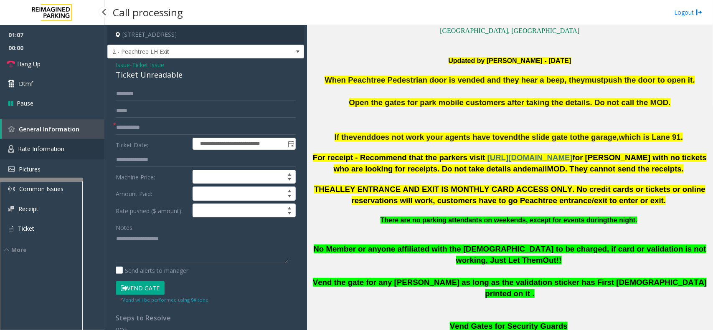
click at [60, 146] on span "Rate Information" at bounding box center [41, 149] width 46 height 8
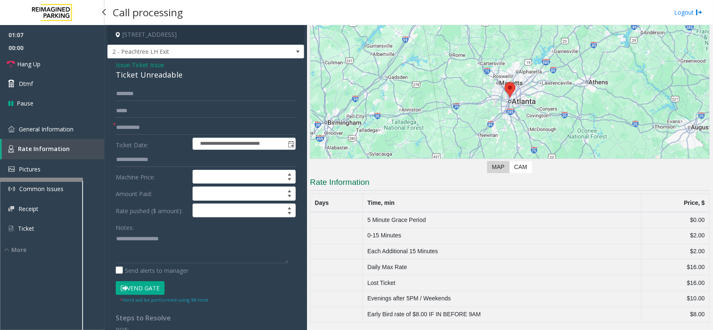
scroll to position [53, 0]
click at [53, 130] on span "General Information" at bounding box center [46, 129] width 55 height 8
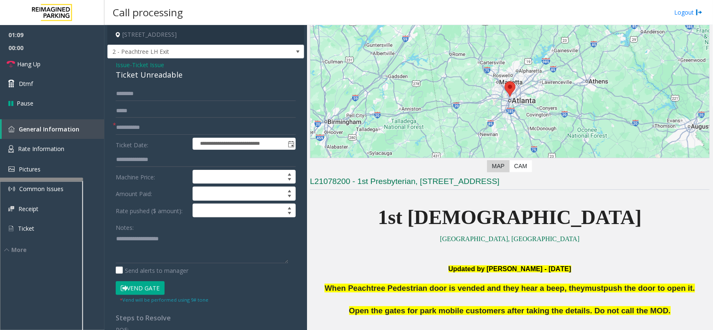
scroll to position [261, 0]
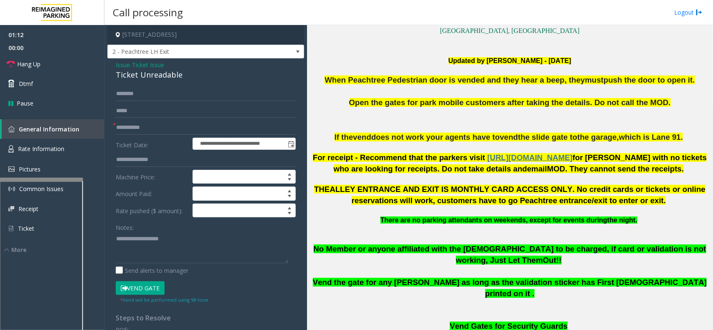
click at [149, 76] on div "Ticket Unreadable" at bounding box center [206, 74] width 180 height 11
click at [144, 256] on textarea at bounding box center [202, 247] width 172 height 31
paste textarea "**********"
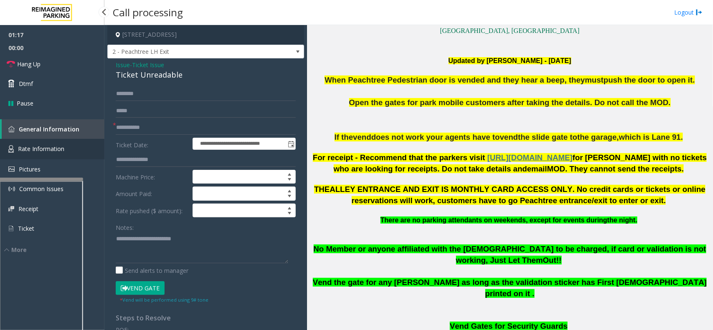
click at [59, 154] on link "Rate Information" at bounding box center [52, 149] width 104 height 20
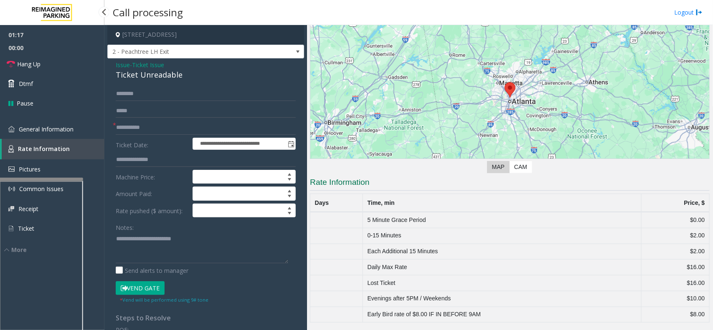
scroll to position [53, 0]
drag, startPoint x: 374, startPoint y: 267, endPoint x: 698, endPoint y: 266, distance: 323.9
click at [698, 266] on tr "Daily Max Rate $16.00" at bounding box center [509, 268] width 399 height 16
click at [148, 80] on div "Ticket Unreadable" at bounding box center [206, 74] width 180 height 11
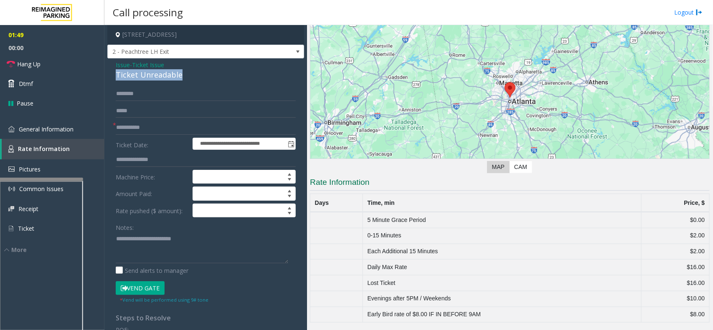
click at [148, 80] on div "Ticket Unreadable" at bounding box center [206, 74] width 180 height 11
click at [201, 242] on textarea at bounding box center [202, 247] width 172 height 31
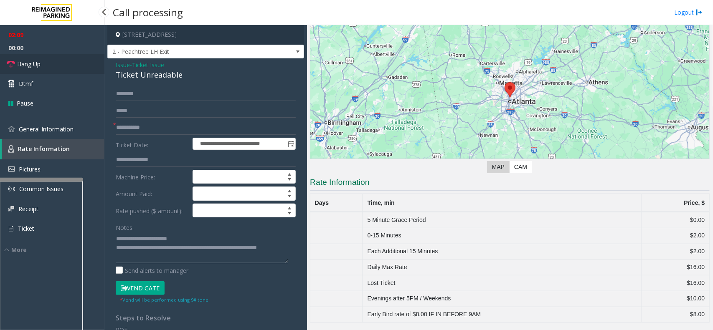
type textarea "**********"
click at [28, 63] on span "Hang Up" at bounding box center [28, 64] width 23 height 9
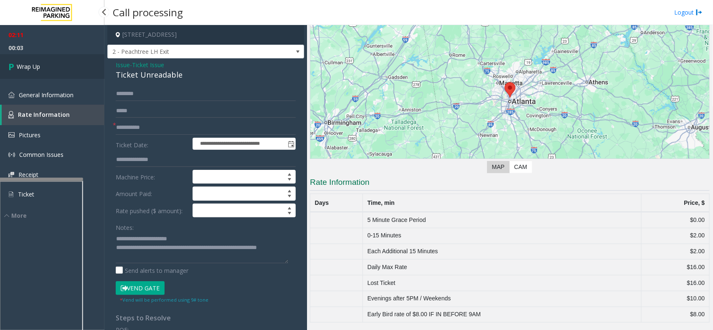
click at [28, 63] on span "Wrap Up" at bounding box center [28, 66] width 23 height 9
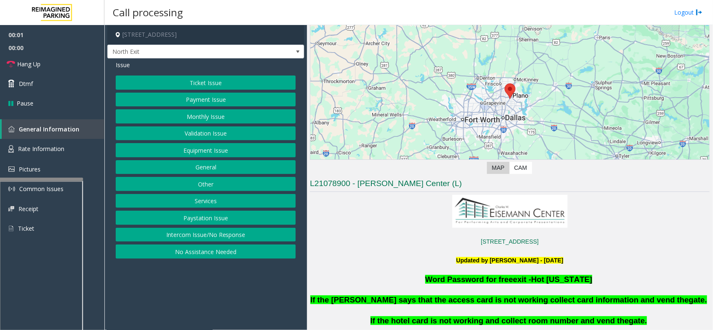
scroll to position [104, 0]
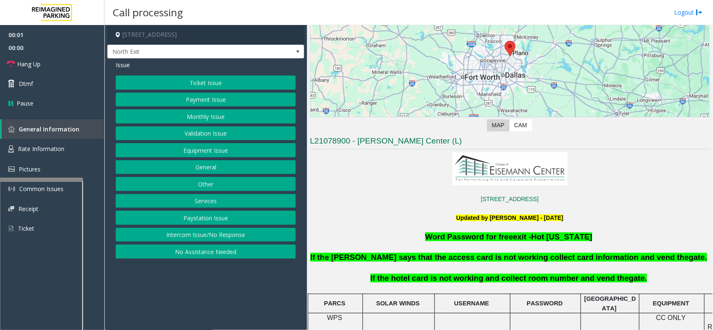
click at [213, 203] on button "Services" at bounding box center [206, 201] width 180 height 14
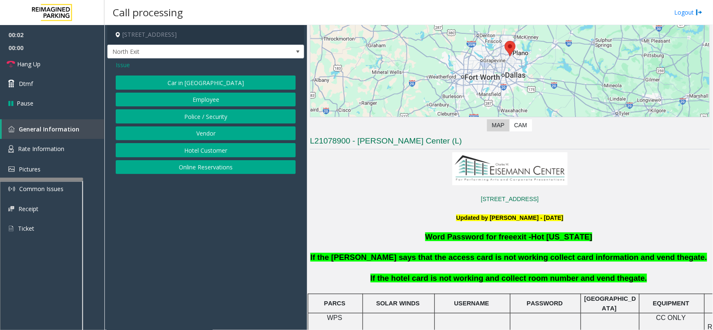
click at [212, 152] on button "Hotel Customer" at bounding box center [206, 150] width 180 height 14
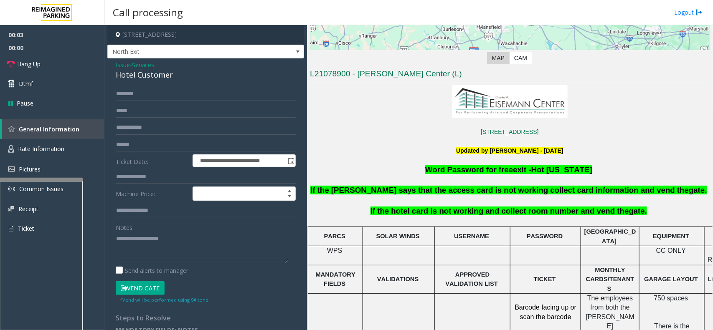
scroll to position [365, 0]
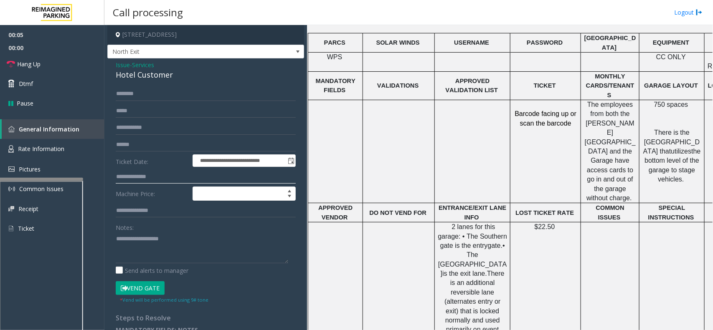
click at [145, 172] on input "text" at bounding box center [206, 177] width 180 height 14
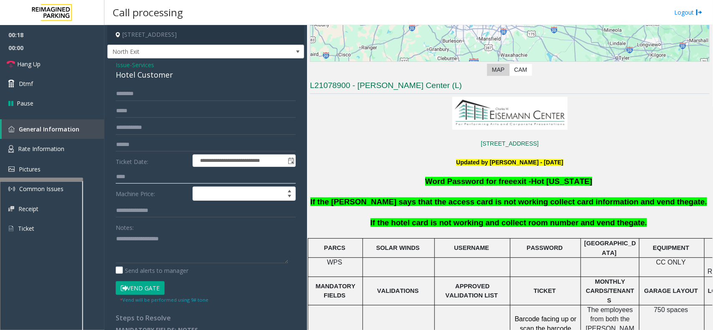
scroll to position [305, 0]
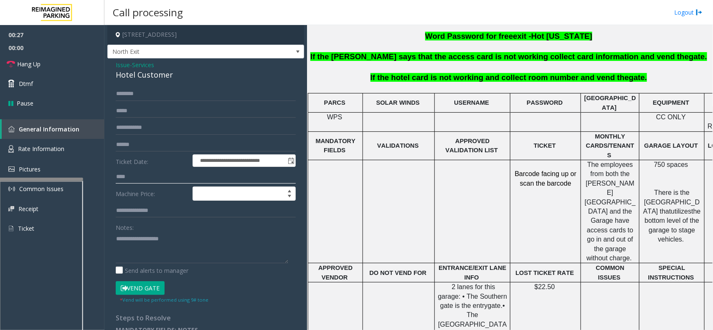
type input "****"
click at [144, 290] on button "Vend Gate" at bounding box center [140, 288] width 49 height 14
click at [155, 75] on div "Hotel Customer" at bounding box center [206, 74] width 180 height 11
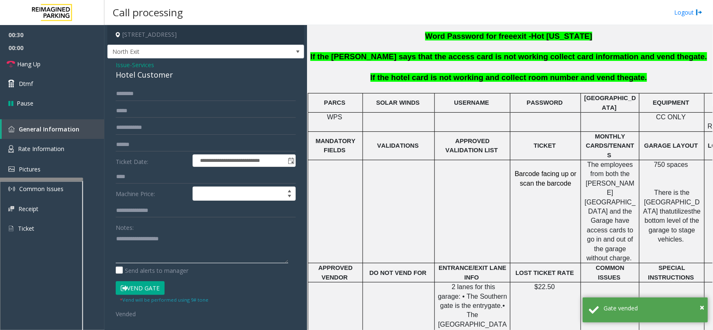
click at [147, 243] on textarea at bounding box center [202, 247] width 172 height 31
paste textarea "**********"
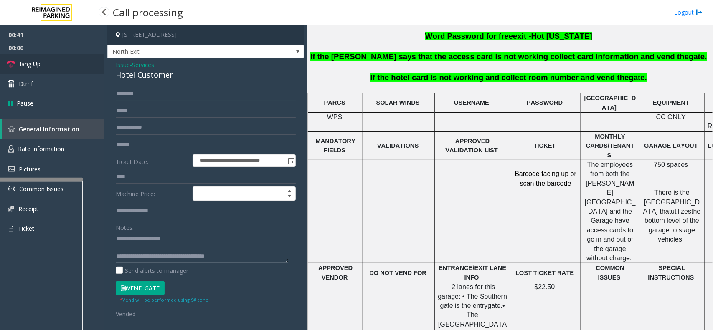
type textarea "**********"
click at [47, 64] on link "Hang Up" at bounding box center [52, 64] width 104 height 20
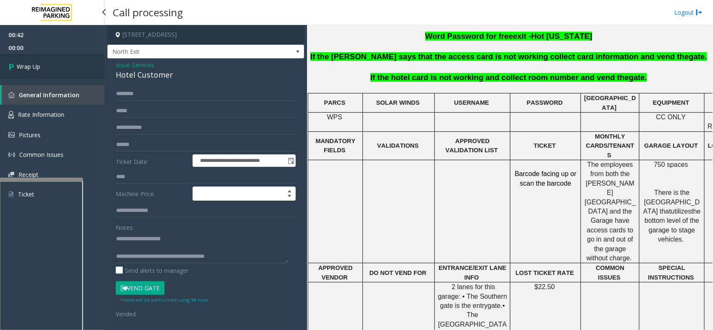
click at [47, 64] on link "Wrap Up" at bounding box center [52, 66] width 104 height 25
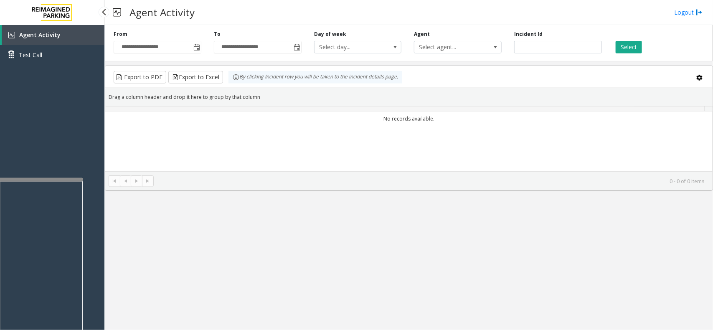
click at [47, 64] on link "Test Call" at bounding box center [52, 55] width 104 height 20
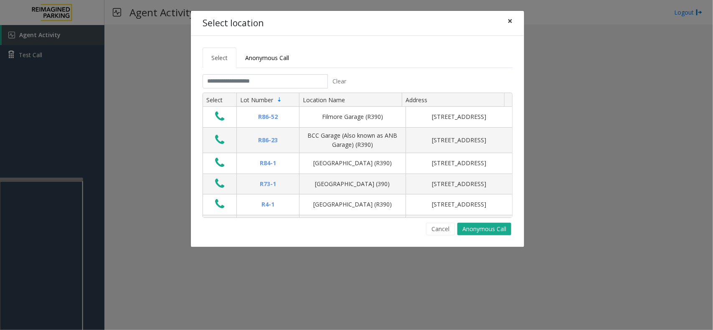
click at [508, 23] on span "×" at bounding box center [509, 21] width 5 height 12
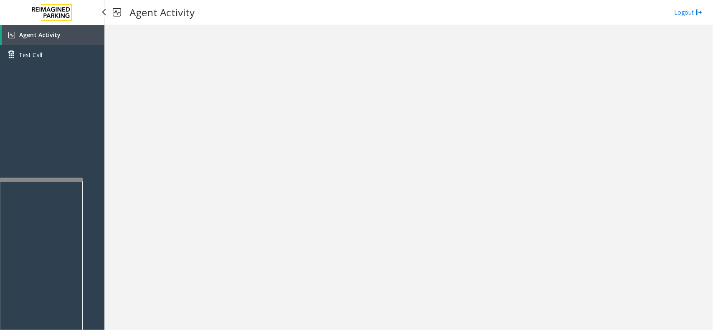
click at [40, 38] on link "Agent Activity" at bounding box center [53, 35] width 103 height 20
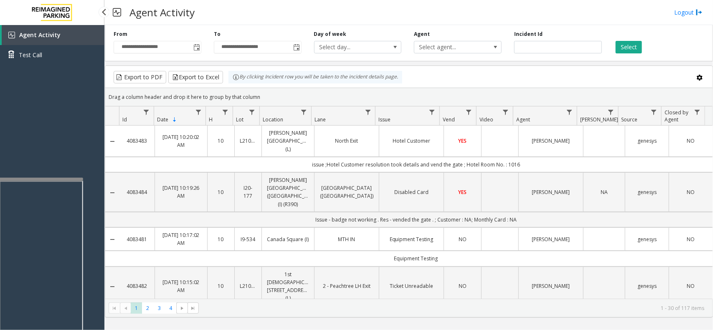
click at [36, 177] on div "Agent Activity Test Call" at bounding box center [52, 190] width 104 height 330
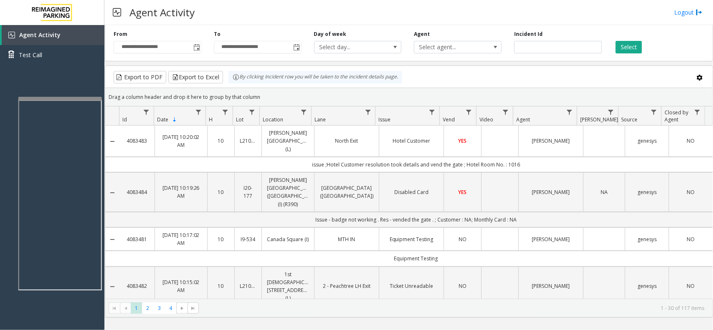
click at [58, 97] on div at bounding box center [59, 98] width 83 height 3
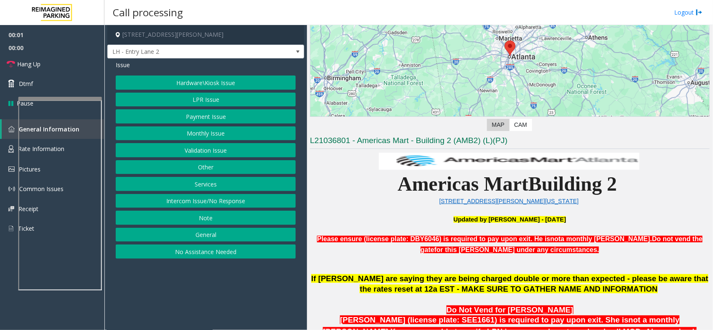
scroll to position [104, 0]
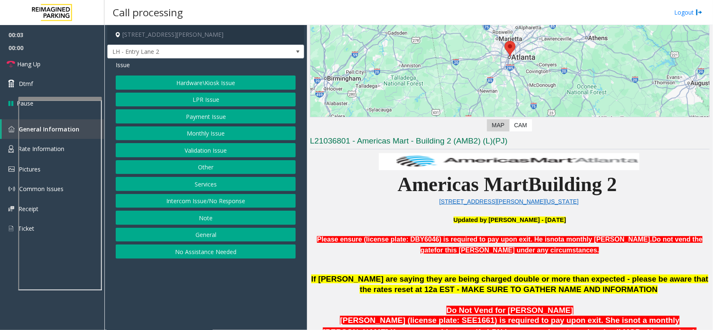
click at [216, 203] on button "Intercom Issue/No Response" at bounding box center [206, 201] width 180 height 14
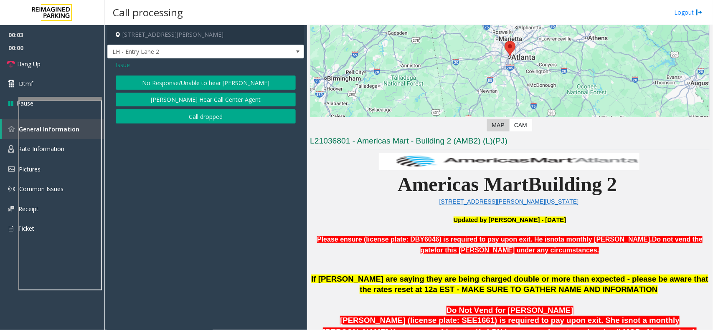
click at [191, 84] on button "No Response/Unable to hear [PERSON_NAME]" at bounding box center [206, 83] width 180 height 14
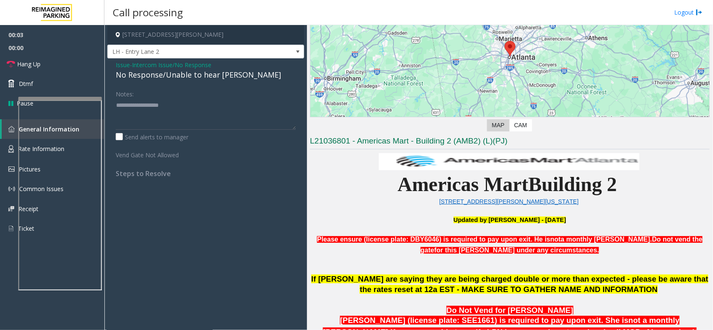
click at [184, 74] on div "No Response/Unable to hear [PERSON_NAME]" at bounding box center [206, 74] width 180 height 11
paste textarea "**********"
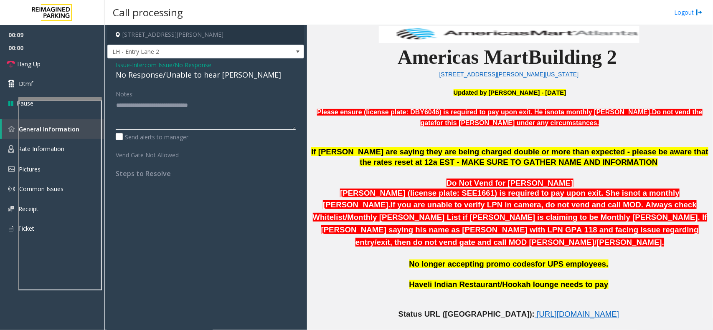
scroll to position [0, 0]
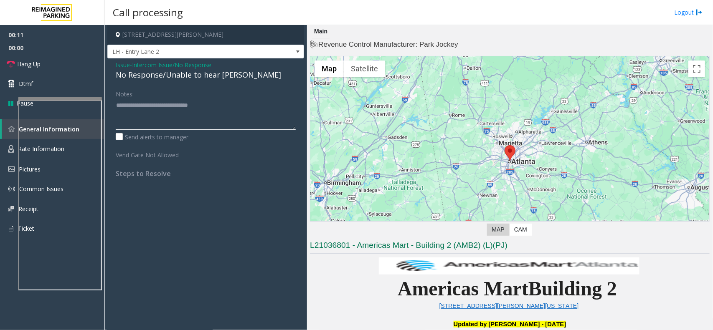
type textarea "**********"
click at [59, 65] on link "Hang Up" at bounding box center [52, 64] width 104 height 20
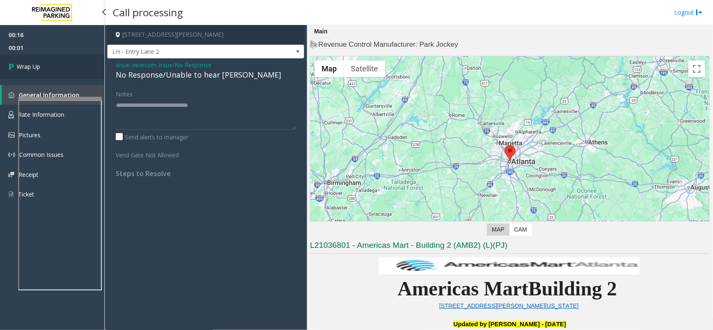
click at [50, 71] on link "Wrap Up" at bounding box center [52, 66] width 104 height 25
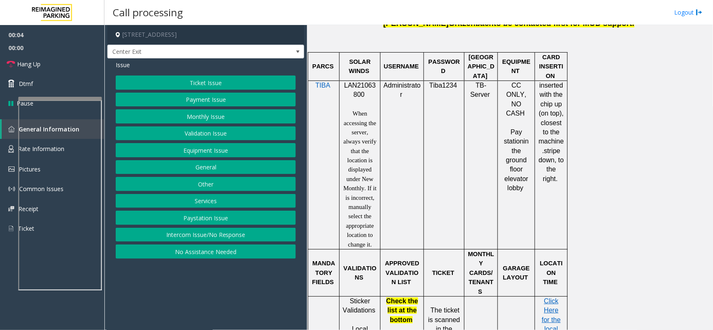
scroll to position [522, 0]
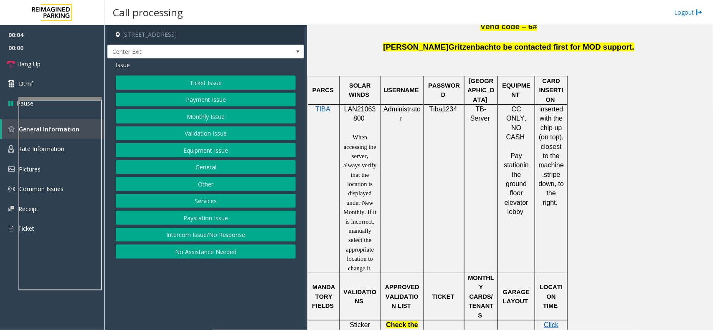
click at [365, 111] on span "LAN21063800" at bounding box center [360, 114] width 32 height 16
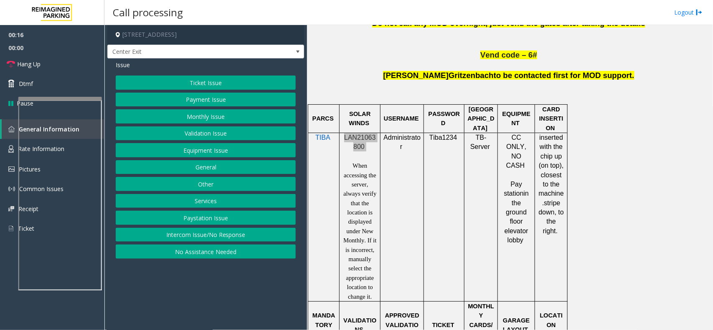
scroll to position [626, 0]
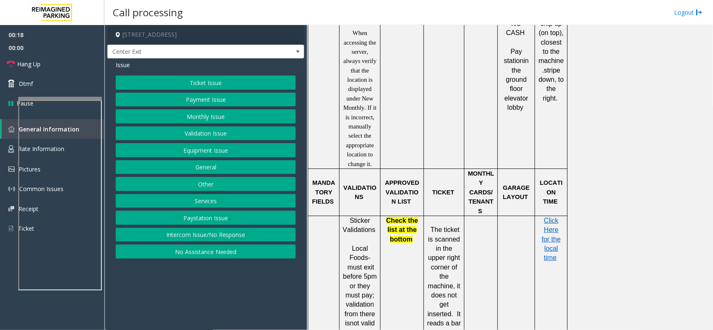
click at [191, 118] on button "Monthly Issue" at bounding box center [206, 116] width 180 height 14
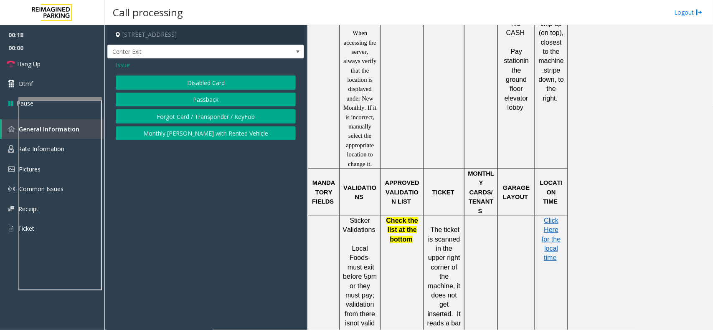
click at [209, 80] on button "Disabled Card" at bounding box center [206, 83] width 180 height 14
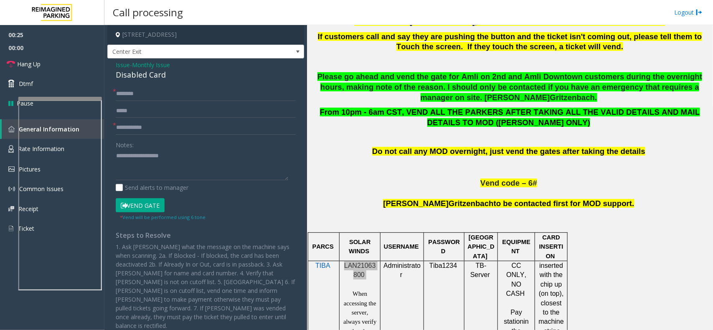
scroll to position [104, 0]
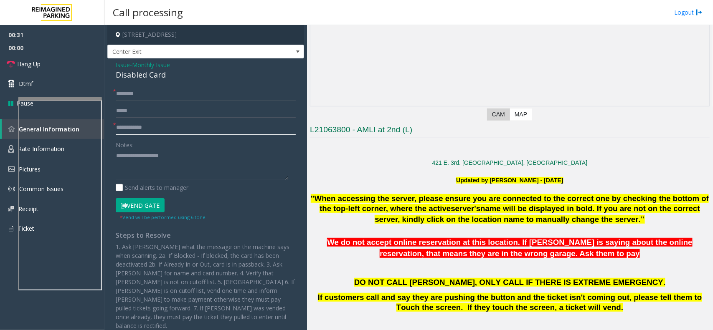
click at [147, 126] on input "text" at bounding box center [206, 128] width 180 height 14
type input "****"
click at [162, 97] on input "text" at bounding box center [206, 94] width 180 height 14
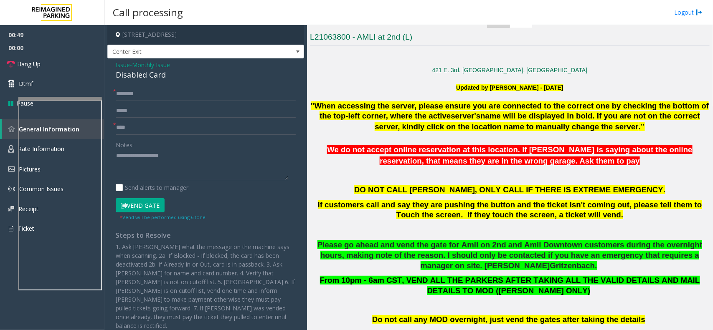
scroll to position [313, 0]
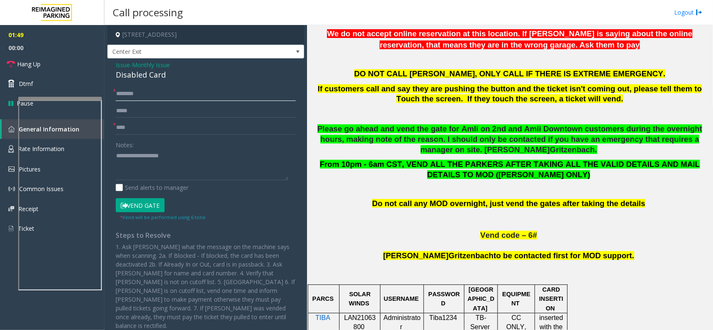
click at [144, 95] on input "text" at bounding box center [206, 94] width 180 height 14
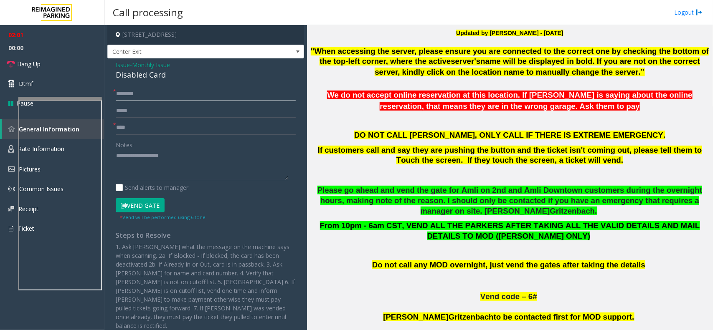
scroll to position [261, 0]
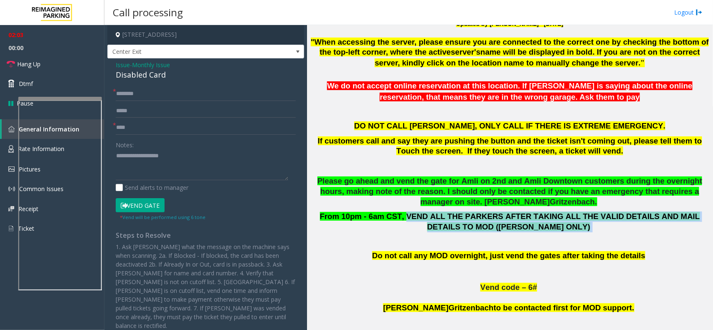
drag, startPoint x: 394, startPoint y: 217, endPoint x: 611, endPoint y: 226, distance: 216.4
click at [611, 226] on p "From 10pm - 6am CST, VEND ALL THE PARKERS AFTER TAKING ALL THE VALID DETAILS AN…" at bounding box center [510, 222] width 400 height 21
click at [498, 233] on p "From 10pm - 6am CST, VEND ALL THE PARKERS AFTER TAKING ALL THE VALID DETAILS AN…" at bounding box center [510, 222] width 400 height 21
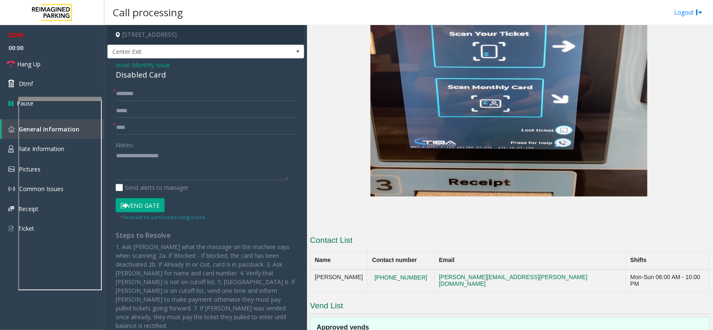
scroll to position [1599, 0]
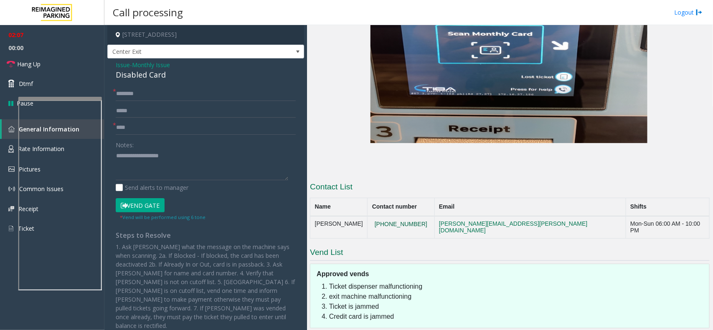
drag, startPoint x: 391, startPoint y: 176, endPoint x: 429, endPoint y: 175, distance: 37.6
click at [429, 221] on button "(512)201-7419" at bounding box center [401, 225] width 58 height 8
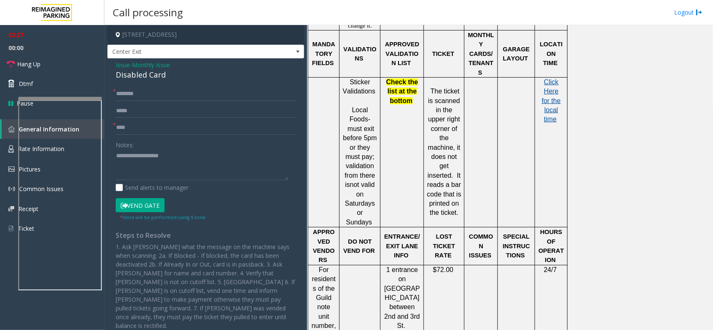
scroll to position [764, 0]
click at [547, 97] on span "Click Here for the local time" at bounding box center [550, 101] width 19 height 45
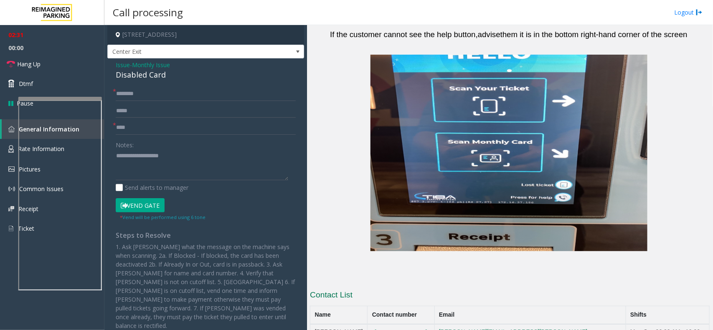
scroll to position [1599, 0]
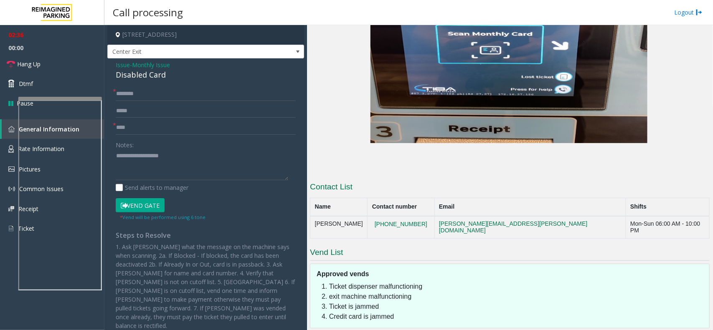
drag, startPoint x: 441, startPoint y: 177, endPoint x: 372, endPoint y: 175, distance: 68.9
click at [372, 216] on tr "Jeremy Gritzenbach (512)201-7419 jeremy.gritzenbach@reimaginedparking.com Mon-S…" at bounding box center [509, 227] width 399 height 23
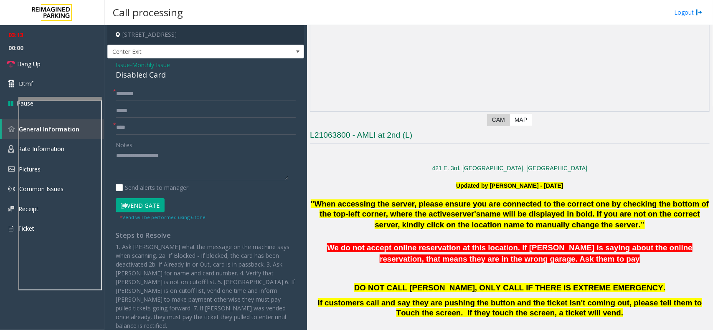
scroll to position [157, 0]
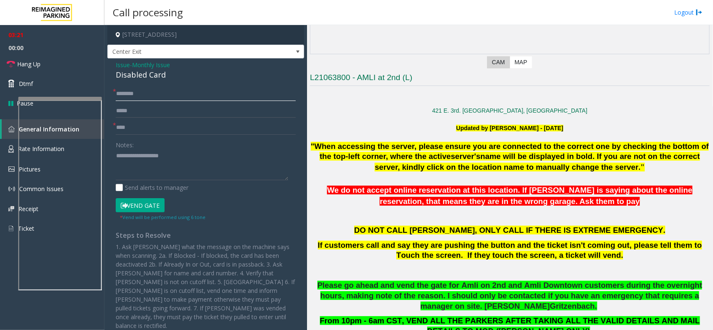
click at [143, 98] on input "text" at bounding box center [206, 94] width 180 height 14
type input "*********"
click at [156, 78] on div "Disabled Card" at bounding box center [206, 74] width 180 height 11
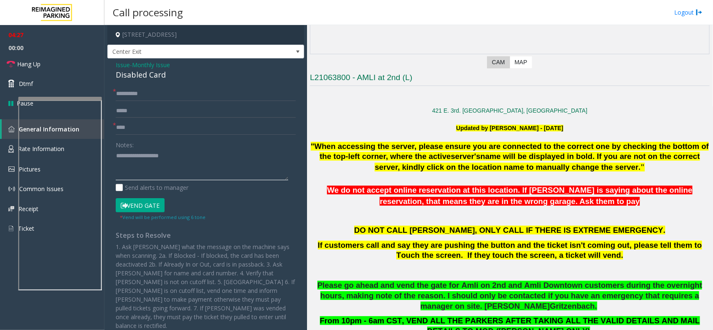
click at [150, 162] on textarea at bounding box center [202, 164] width 172 height 31
paste textarea "**********"
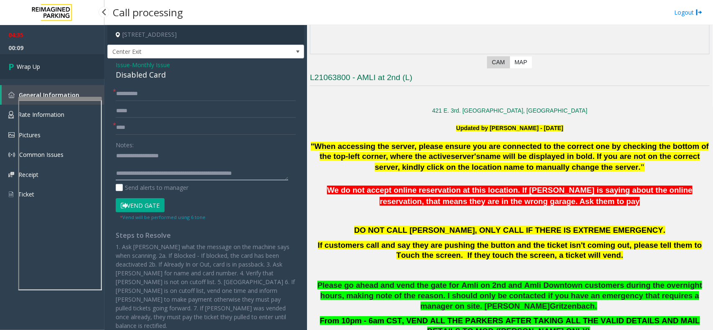
type textarea "**********"
click at [23, 63] on span "Wrap Up" at bounding box center [28, 66] width 23 height 9
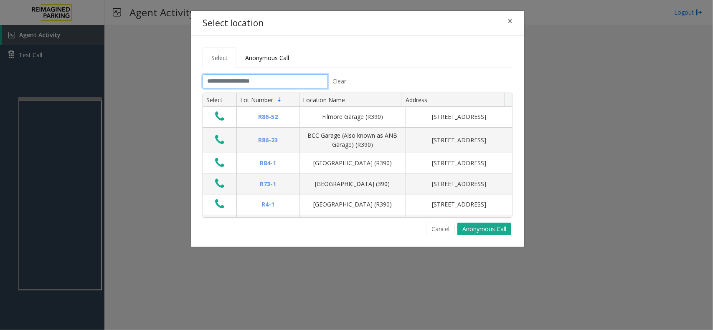
click at [292, 86] on input "text" at bounding box center [264, 81] width 125 height 14
type input "*"
click at [272, 63] on link "Anonymous Call" at bounding box center [266, 58] width 61 height 20
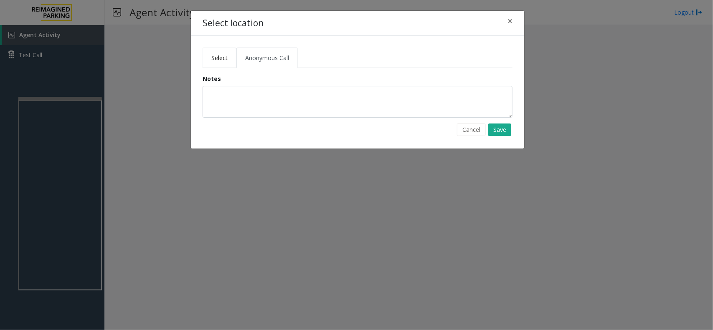
click at [221, 54] on span "Select" at bounding box center [219, 58] width 16 height 8
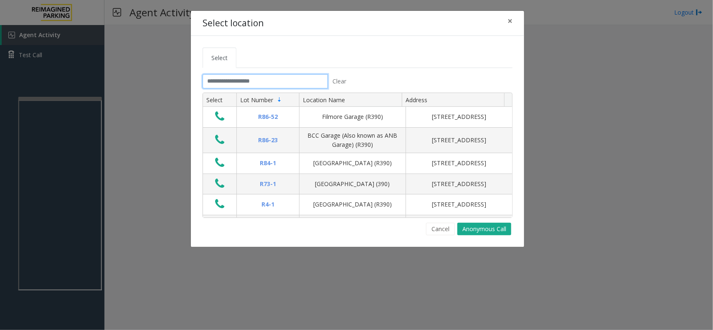
click at [236, 83] on input "text" at bounding box center [264, 81] width 125 height 14
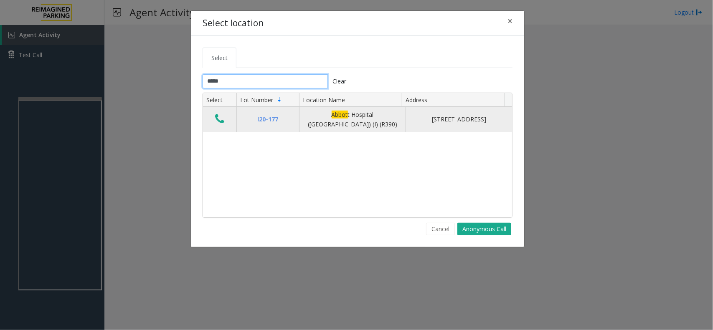
type input "*****"
click at [221, 116] on icon "Data table" at bounding box center [219, 119] width 9 height 12
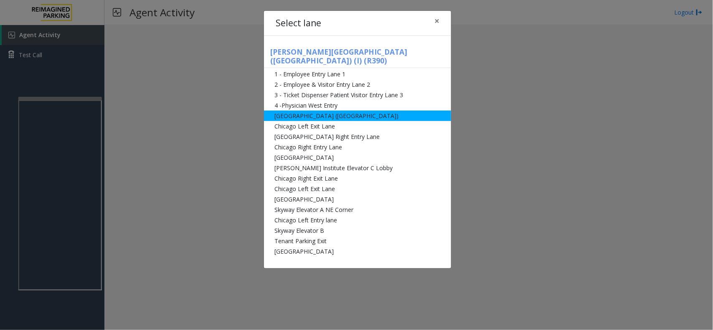
click at [300, 111] on li "[GEOGRAPHIC_DATA] ([GEOGRAPHIC_DATA])" at bounding box center [357, 116] width 187 height 10
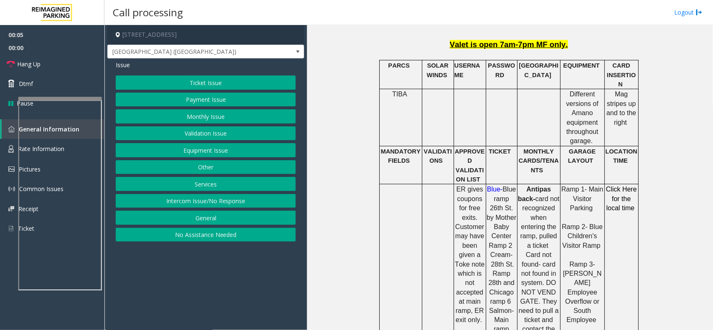
scroll to position [470, 0]
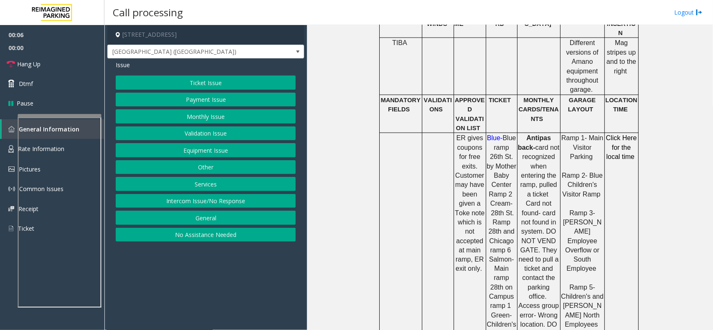
click at [60, 128] on div at bounding box center [59, 212] width 83 height 196
click at [188, 153] on button "Equipment Issue" at bounding box center [206, 150] width 180 height 14
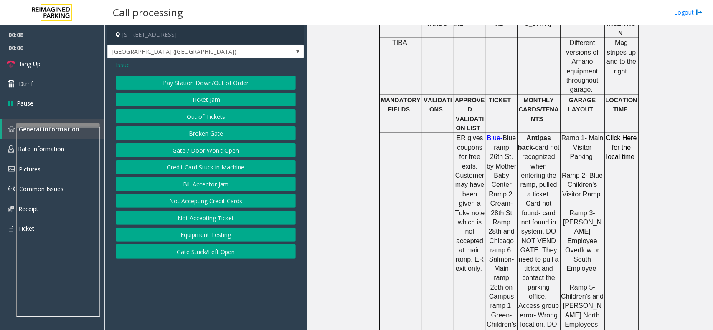
click at [188, 153] on button "Gate / Door Won't Open" at bounding box center [206, 150] width 180 height 14
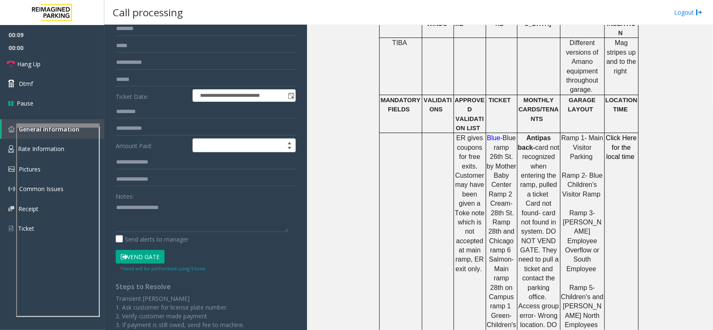
scroll to position [152, 0]
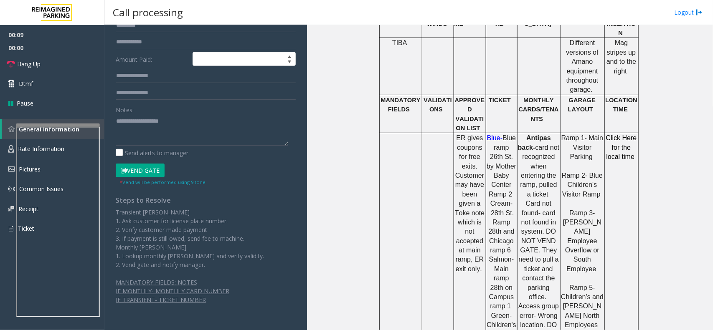
click at [143, 172] on button "Vend Gate" at bounding box center [140, 171] width 49 height 14
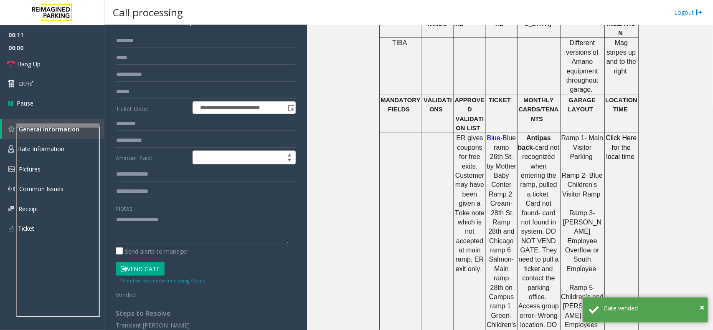
scroll to position [0, 0]
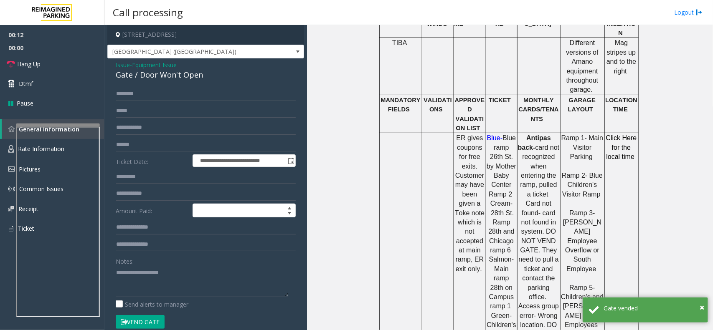
click at [159, 75] on div "Gate / Door Won't Open" at bounding box center [206, 74] width 180 height 11
click at [147, 273] on textarea at bounding box center [202, 281] width 172 height 31
paste textarea "**********"
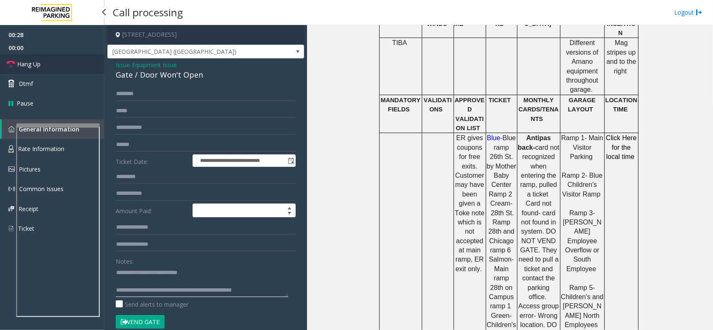
type textarea "**********"
click at [44, 69] on link "Hang Up" at bounding box center [52, 64] width 104 height 20
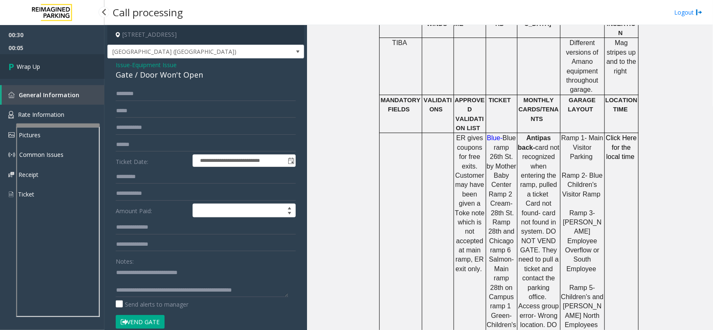
click at [44, 69] on link "Wrap Up" at bounding box center [52, 66] width 104 height 25
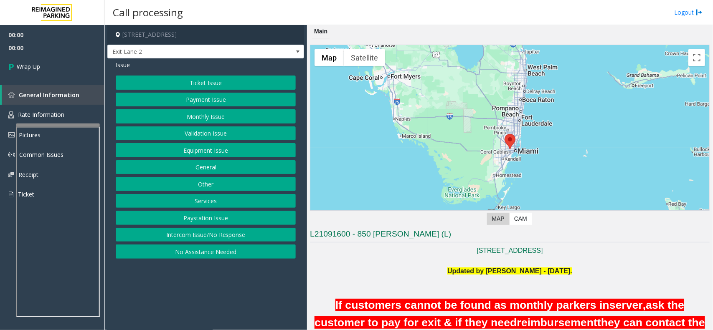
click at [201, 235] on button "Intercom Issue/No Response" at bounding box center [206, 235] width 180 height 14
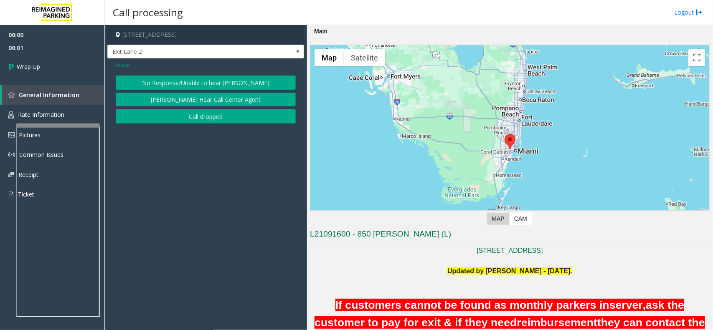
click at [185, 113] on button "Call dropped" at bounding box center [206, 116] width 180 height 14
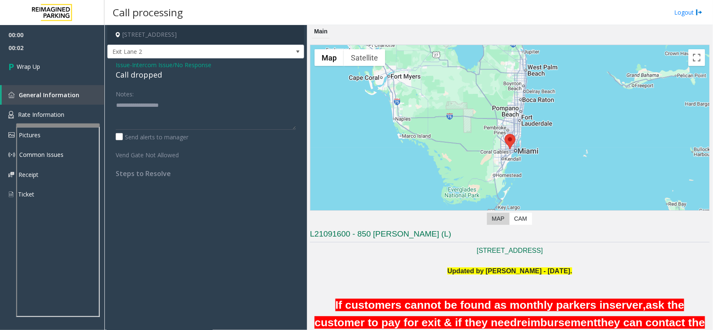
click at [134, 76] on div "Call dropped" at bounding box center [206, 74] width 180 height 11
click at [142, 76] on div "Call dropped" at bounding box center [206, 74] width 180 height 11
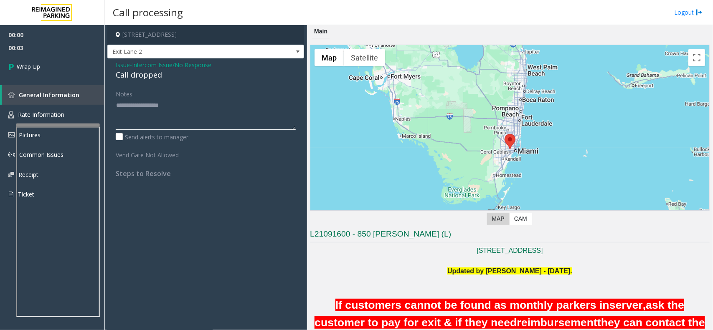
click at [143, 124] on textarea at bounding box center [206, 114] width 180 height 31
paste textarea "**********"
type textarea "**********"
click at [69, 71] on link "Wrap Up" at bounding box center [52, 66] width 104 height 25
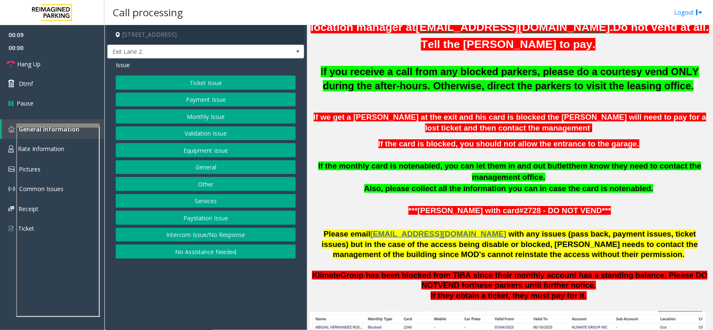
scroll to position [574, 0]
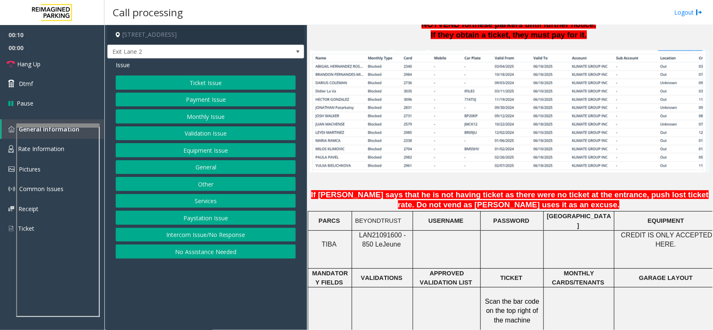
click at [381, 233] on span "LAN21091600 - 850 Le" at bounding box center [382, 240] width 47 height 16
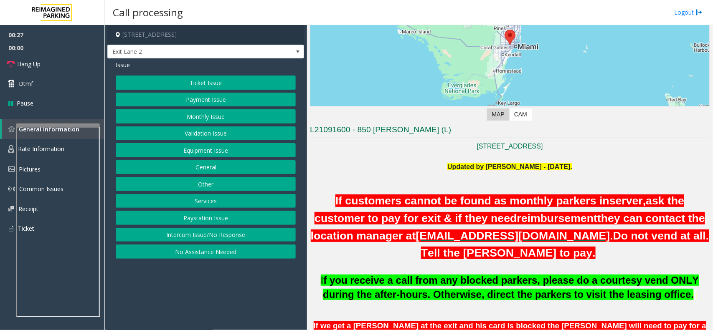
scroll to position [0, 0]
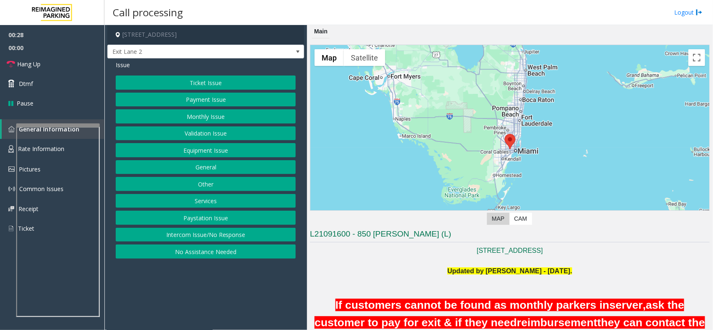
click at [203, 118] on button "Monthly Issue" at bounding box center [206, 116] width 180 height 14
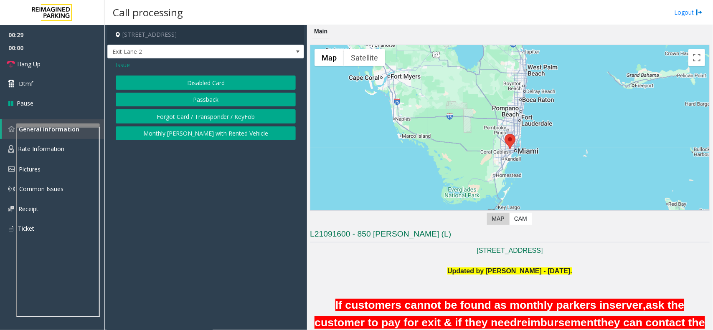
click at [201, 97] on button "Passback" at bounding box center [206, 100] width 180 height 14
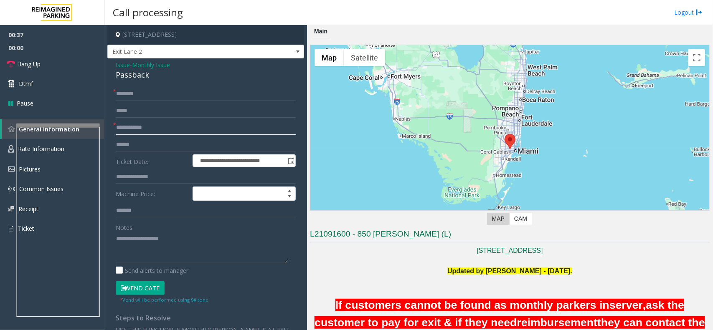
click at [131, 131] on input "text" at bounding box center [206, 128] width 180 height 14
type input "****"
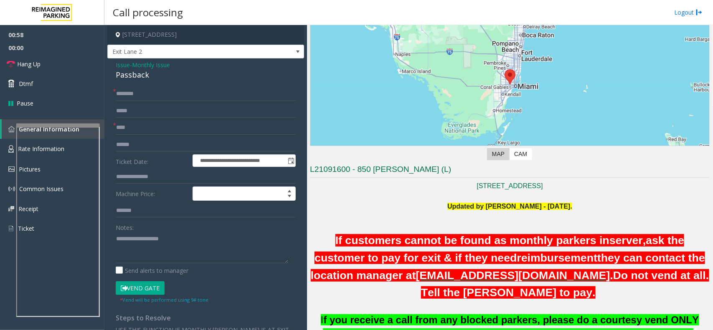
scroll to position [157, 0]
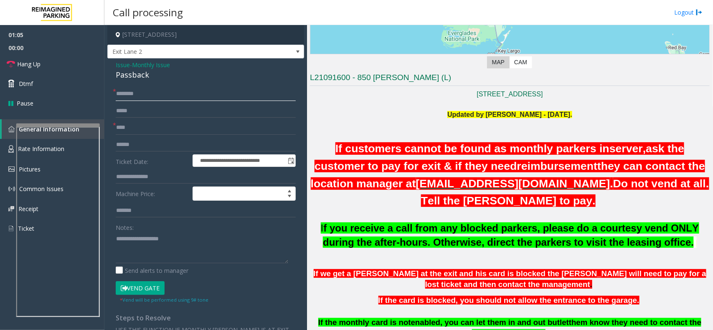
click at [124, 99] on input "text" at bounding box center [206, 94] width 180 height 14
paste input "*******"
click at [167, 95] on input "*******" at bounding box center [206, 94] width 180 height 14
paste input "*********"
type input "**********"
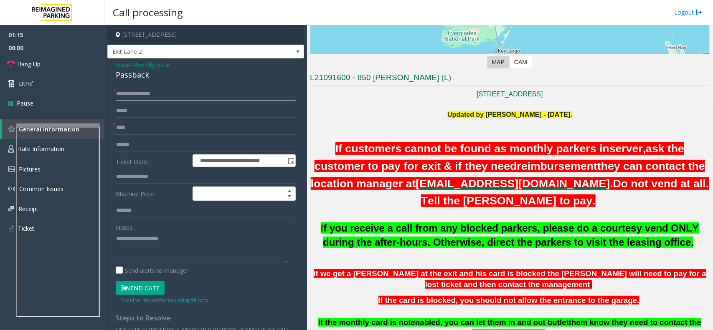
click at [132, 96] on input "**********" at bounding box center [206, 94] width 180 height 14
click at [115, 76] on div "**********" at bounding box center [205, 257] width 197 height 398
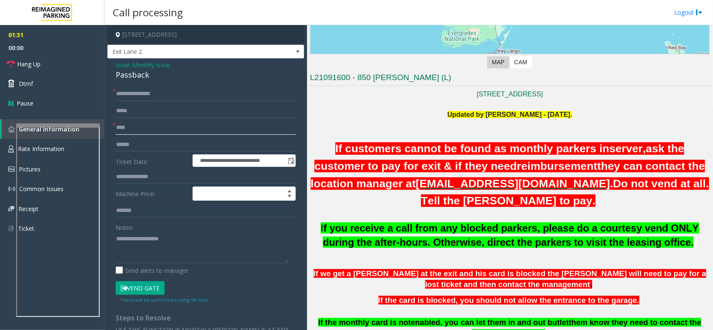
click at [118, 126] on input "****" at bounding box center [206, 128] width 180 height 14
click at [127, 90] on input "**********" at bounding box center [206, 94] width 180 height 14
click at [120, 65] on span "Issue" at bounding box center [123, 65] width 14 height 9
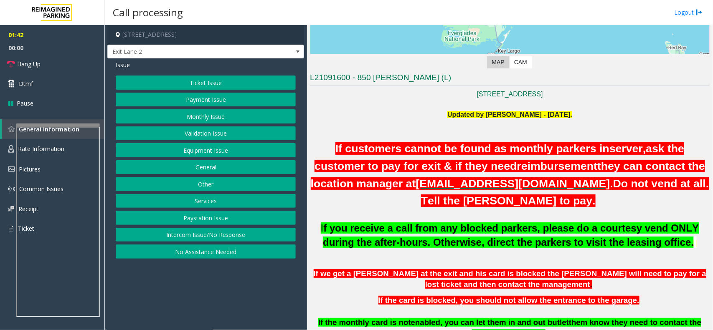
click at [196, 120] on button "Monthly Issue" at bounding box center [206, 116] width 180 height 14
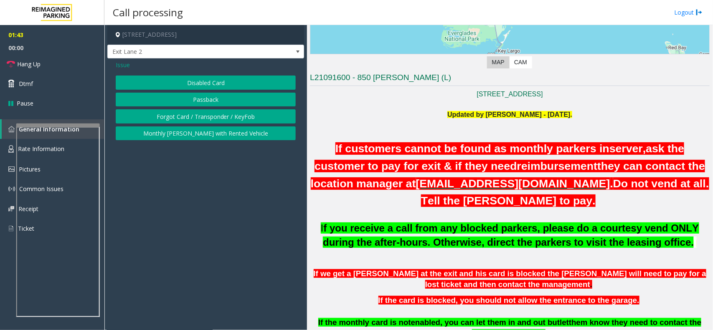
click at [198, 83] on button "Disabled Card" at bounding box center [206, 83] width 180 height 14
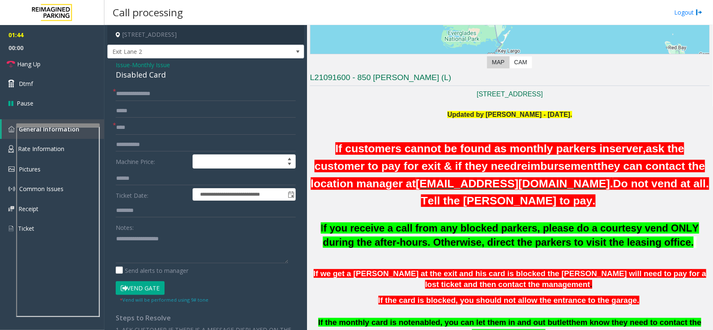
click at [151, 286] on button "Vend Gate" at bounding box center [140, 288] width 49 height 14
click at [141, 79] on div "Disabled Card" at bounding box center [206, 74] width 180 height 11
click at [128, 255] on textarea at bounding box center [202, 247] width 172 height 31
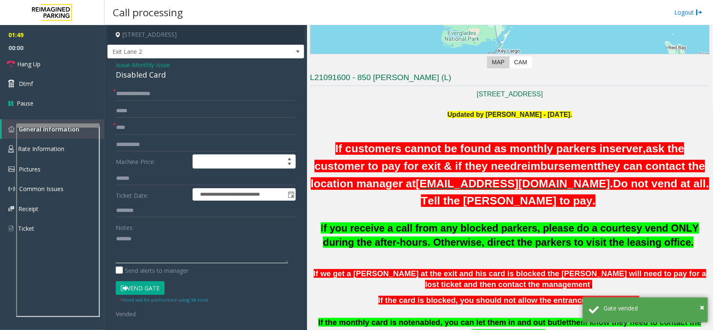
paste textarea "**********"
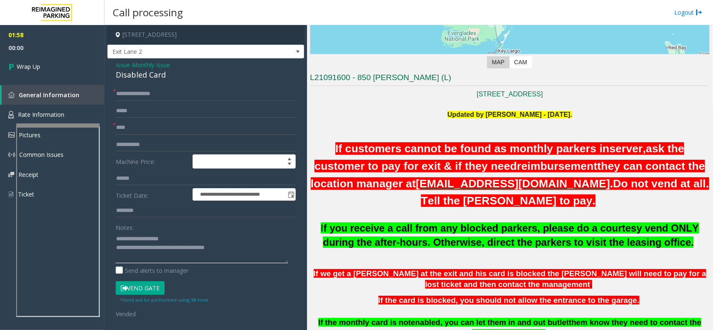
click at [218, 247] on textarea at bounding box center [202, 247] width 172 height 31
type textarea "**********"
click at [34, 59] on link "Wrap Up" at bounding box center [52, 66] width 104 height 25
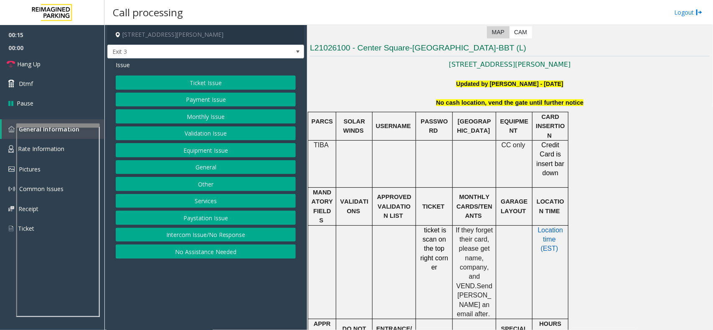
scroll to position [157, 0]
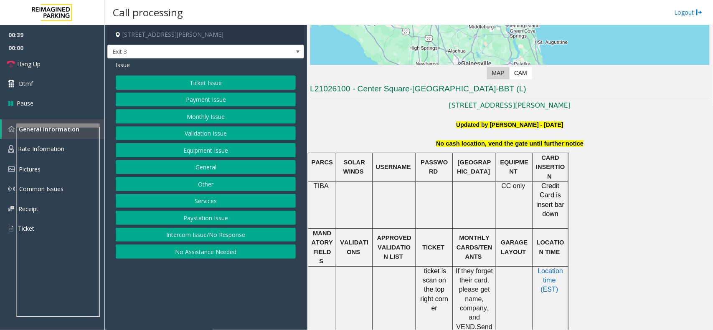
click at [202, 99] on button "Payment Issue" at bounding box center [206, 100] width 180 height 14
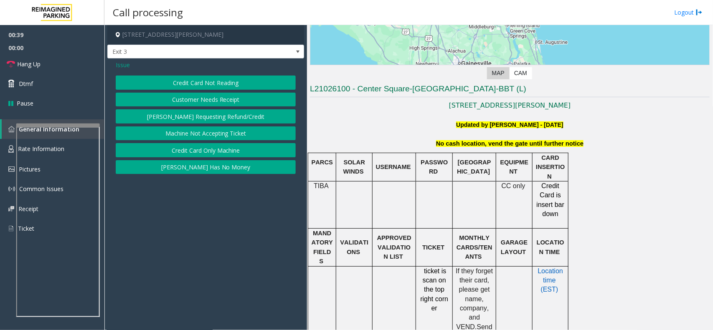
click at [210, 84] on button "Credit Card Not Reading" at bounding box center [206, 83] width 180 height 14
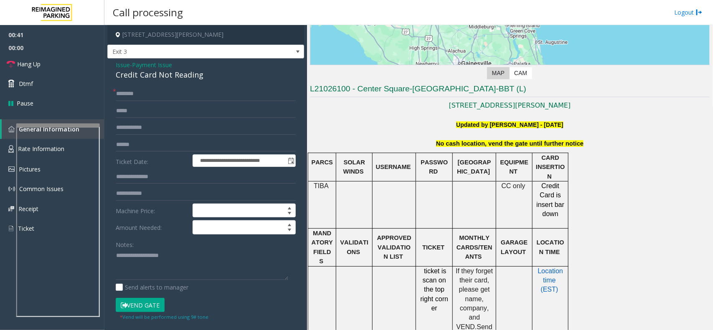
click at [158, 80] on div "Credit Card Not Reading" at bounding box center [206, 74] width 180 height 11
click at [180, 78] on div "Credit Card Not Reading" at bounding box center [206, 74] width 180 height 11
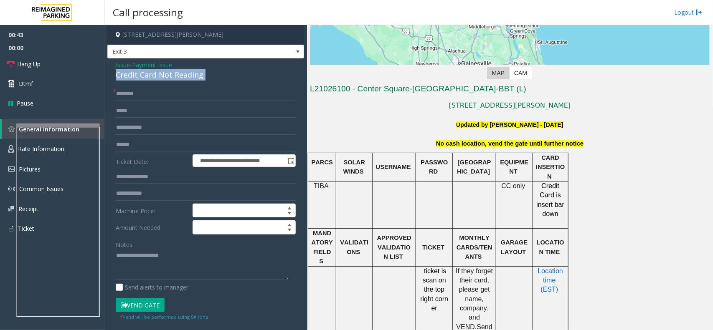
click at [180, 78] on div "Credit Card Not Reading" at bounding box center [206, 74] width 180 height 11
click at [168, 254] on textarea at bounding box center [202, 264] width 172 height 31
paste textarea "**********"
type textarea "**********"
click at [149, 96] on input "text" at bounding box center [206, 94] width 180 height 14
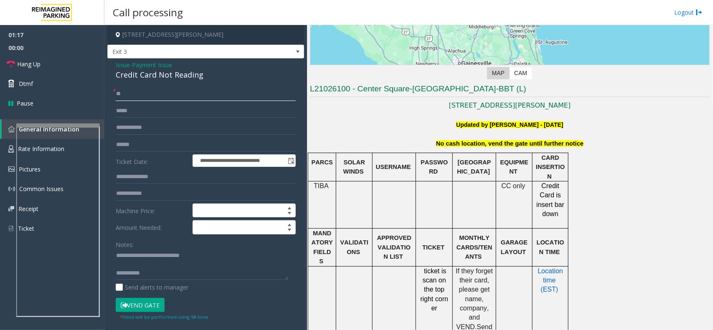
type input "**"
click at [168, 272] on textarea at bounding box center [202, 264] width 172 height 31
click at [44, 63] on link "Hang Up" at bounding box center [52, 64] width 104 height 20
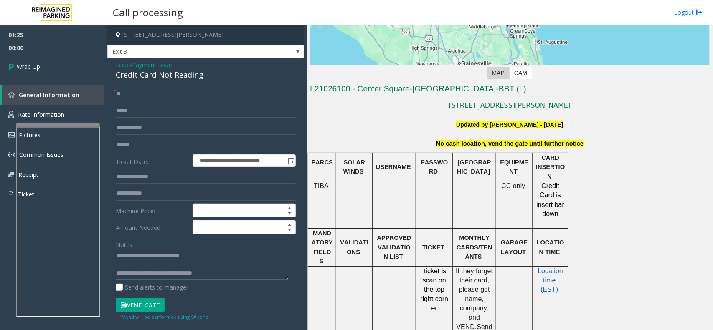
click at [226, 272] on textarea at bounding box center [202, 264] width 172 height 31
type textarea "**********"
click at [66, 73] on link "Wrap Up" at bounding box center [52, 66] width 104 height 25
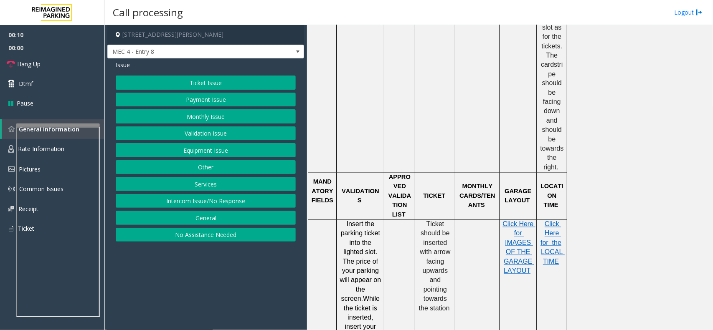
scroll to position [500, 0]
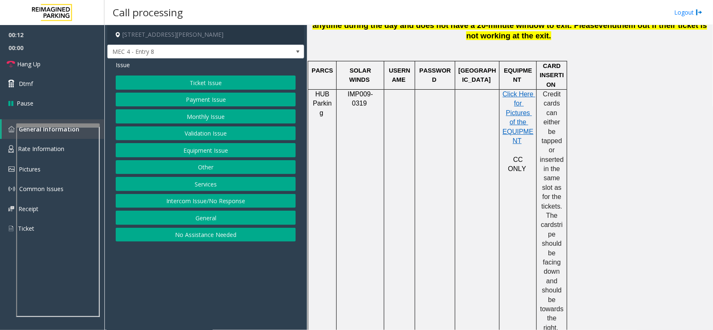
drag, startPoint x: 218, startPoint y: 203, endPoint x: 212, endPoint y: 169, distance: 34.3
click at [218, 203] on button "Intercom Issue/No Response" at bounding box center [206, 201] width 180 height 14
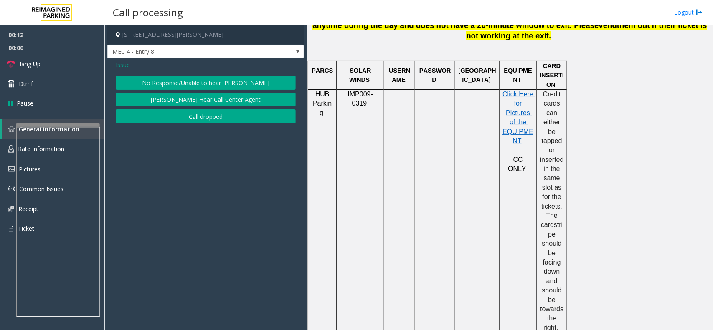
click at [202, 76] on button "No Response/Unable to hear [PERSON_NAME]" at bounding box center [206, 83] width 180 height 14
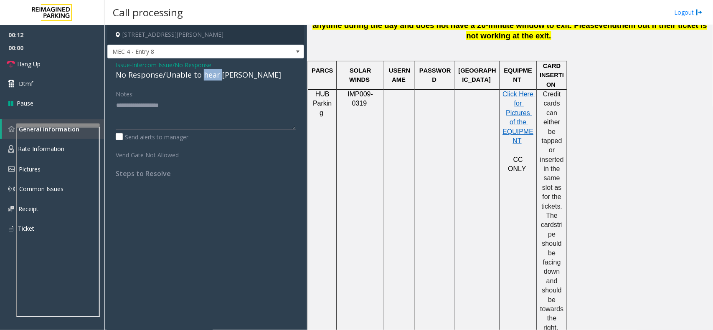
click at [201, 77] on div "No Response/Unable to hear [PERSON_NAME]" at bounding box center [206, 74] width 180 height 11
drag, startPoint x: 195, startPoint y: 98, endPoint x: 169, endPoint y: 113, distance: 29.9
paste textarea "**********"
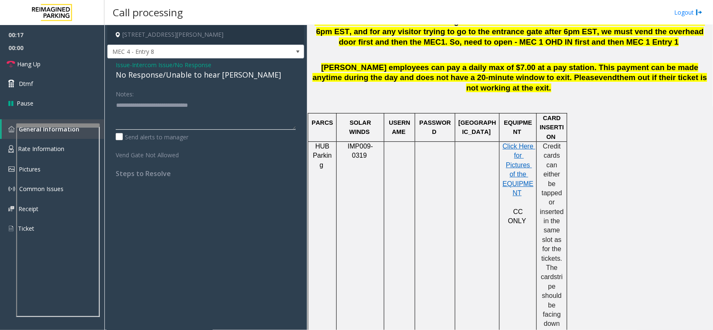
scroll to position [83, 0]
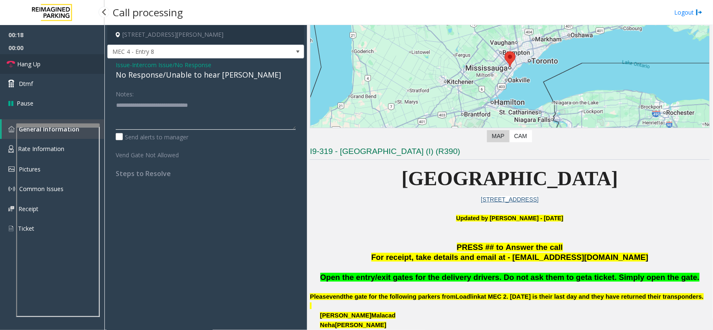
type textarea "**********"
click at [53, 63] on link "Hang Up" at bounding box center [52, 64] width 104 height 20
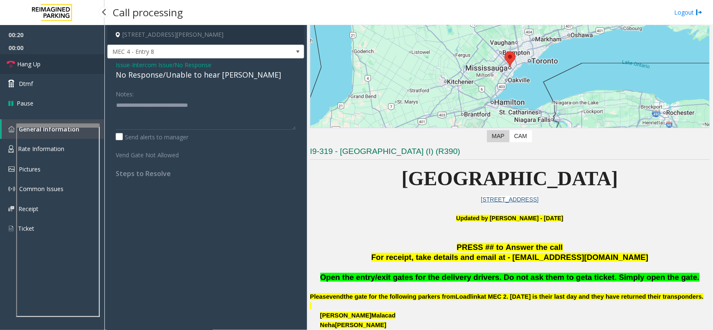
click at [53, 63] on link "Hang Up" at bounding box center [52, 64] width 104 height 20
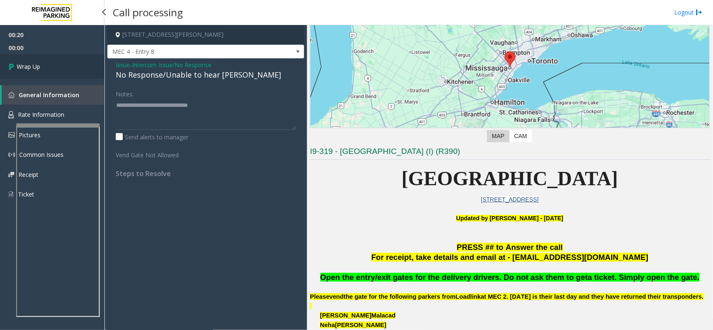
click at [53, 63] on link "Wrap Up" at bounding box center [52, 66] width 104 height 25
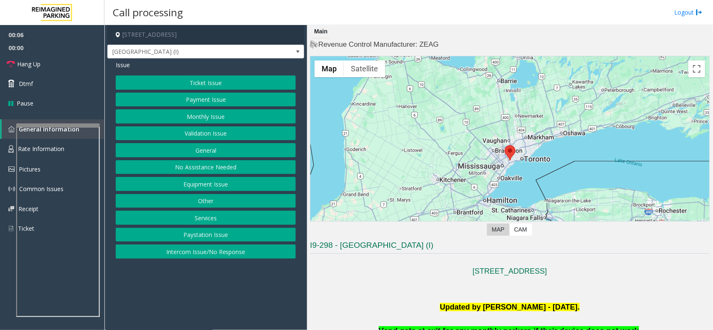
click at [208, 251] on button "Intercom Issue/No Response" at bounding box center [206, 252] width 180 height 14
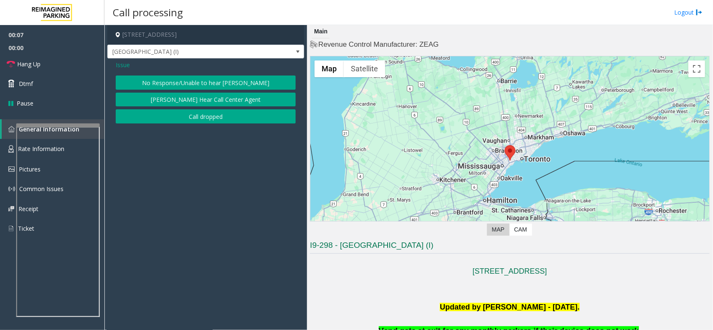
click at [189, 87] on button "No Response/Unable to hear [PERSON_NAME]" at bounding box center [206, 83] width 180 height 14
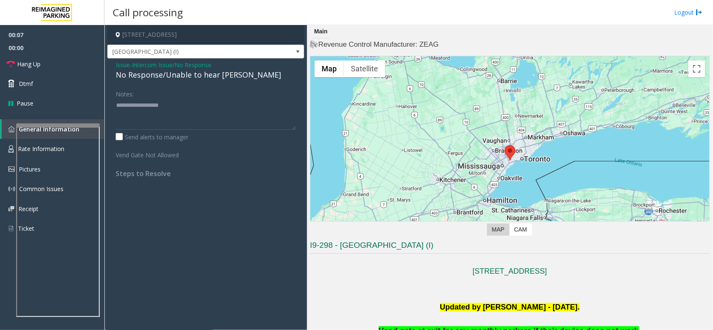
click at [185, 74] on div "No Response/Unable to hear [PERSON_NAME]" at bounding box center [206, 74] width 180 height 11
copy div "No Response/Unable to hear [PERSON_NAME]"
paste textarea "**********"
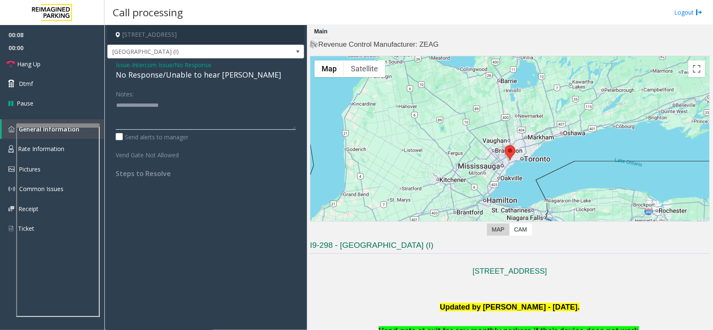
type textarea "**********"
click at [169, 101] on textarea at bounding box center [206, 114] width 180 height 31
click at [155, 109] on textarea at bounding box center [206, 114] width 180 height 31
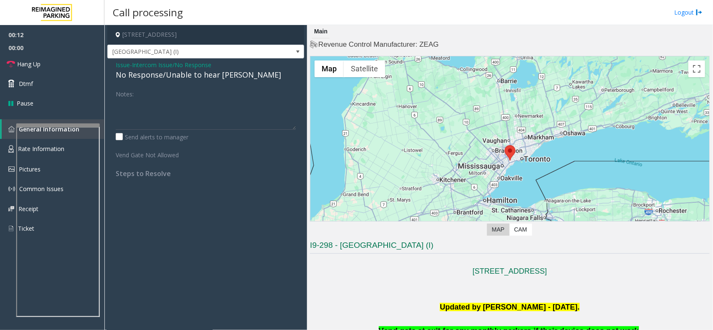
click at [119, 67] on span "Issue" at bounding box center [123, 65] width 14 height 9
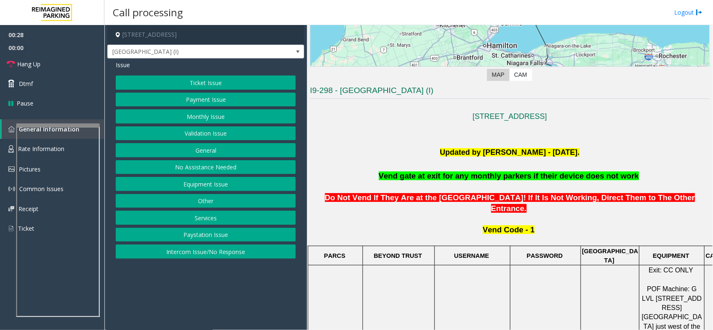
scroll to position [207, 0]
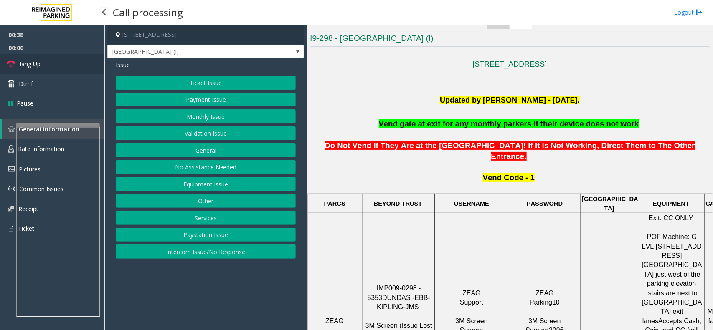
click at [42, 62] on link "Hang Up" at bounding box center [52, 64] width 104 height 20
click at [197, 186] on button "Equipment Issue" at bounding box center [206, 184] width 180 height 14
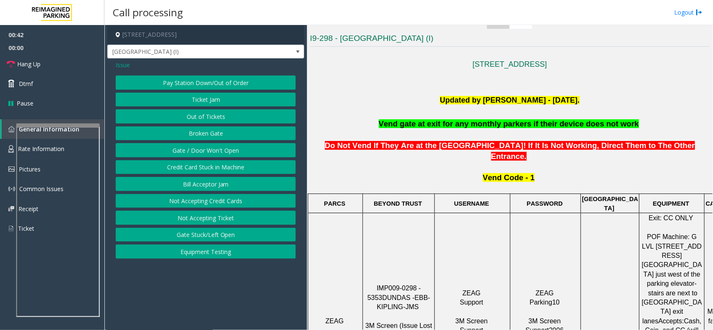
click at [195, 153] on button "Gate / Door Won't Open" at bounding box center [206, 150] width 180 height 14
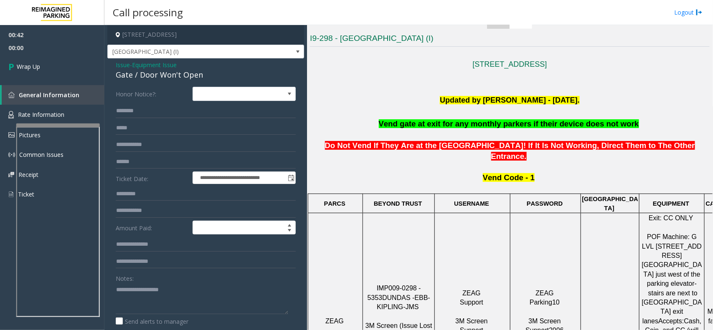
click at [192, 70] on div "Gate / Door Won't Open" at bounding box center [206, 74] width 180 height 11
copy div "Gate / Door Won't Open"
click at [175, 288] on textarea at bounding box center [202, 298] width 172 height 31
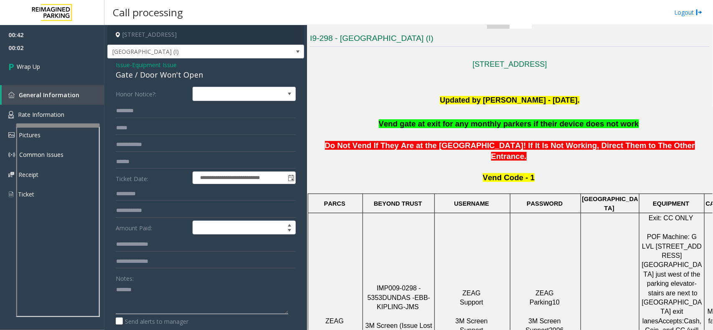
paste textarea "**********"
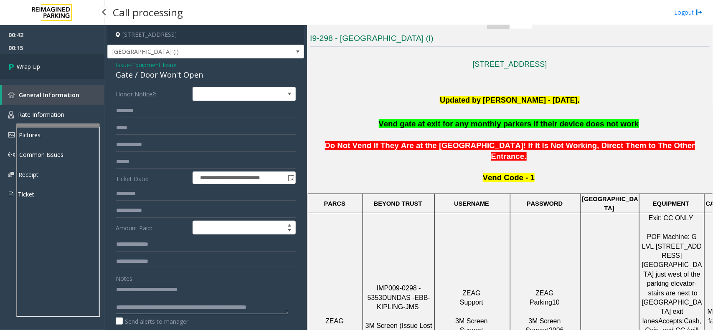
type textarea "**********"
click at [48, 61] on link "Wrap Up" at bounding box center [52, 66] width 104 height 25
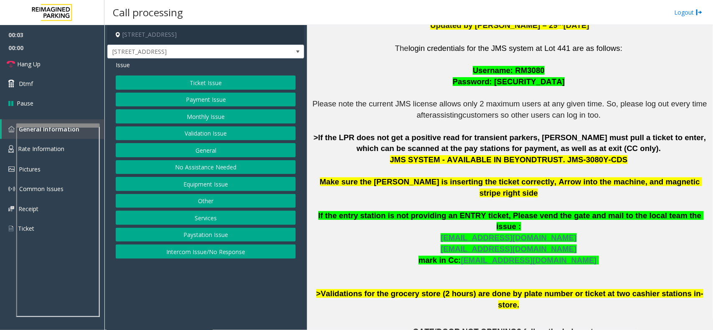
scroll to position [199, 0]
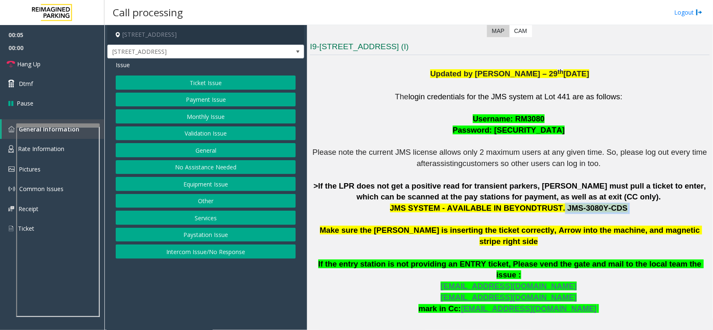
drag, startPoint x: 551, startPoint y: 209, endPoint x: 605, endPoint y: 211, distance: 53.9
click at [606, 210] on p "The login credentials for the JMS system at Lot 441 are as follows: Username: R…" at bounding box center [510, 225] width 400 height 268
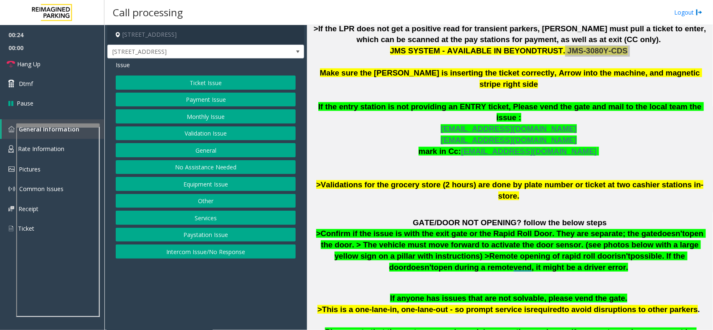
scroll to position [355, 0]
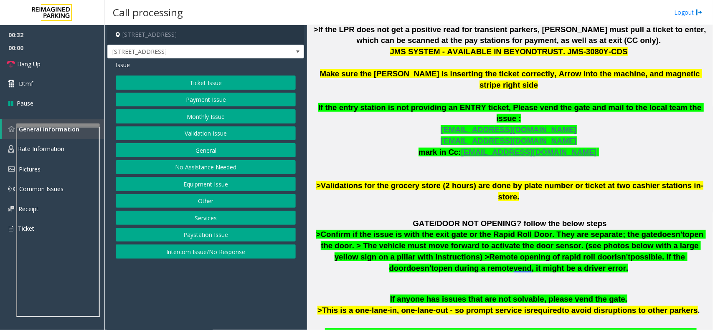
click at [356, 109] on p "The login credentials for the JMS system at Lot 441 are as follows: Username: R…" at bounding box center [510, 69] width 400 height 268
click at [191, 81] on button "Ticket Issue" at bounding box center [206, 83] width 180 height 14
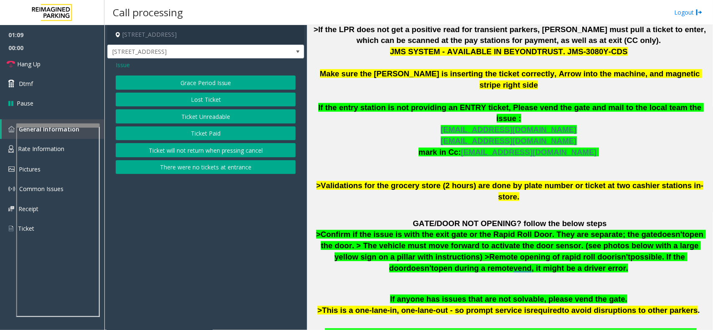
click at [212, 113] on button "Ticket Unreadable" at bounding box center [206, 116] width 180 height 14
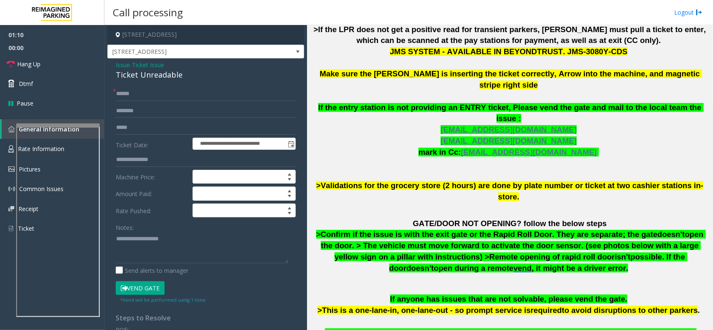
click at [119, 68] on span "Issue" at bounding box center [123, 65] width 14 height 9
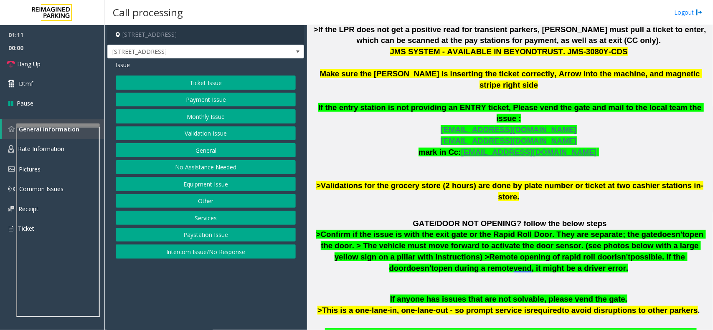
click at [196, 116] on button "Monthly Issue" at bounding box center [206, 116] width 180 height 14
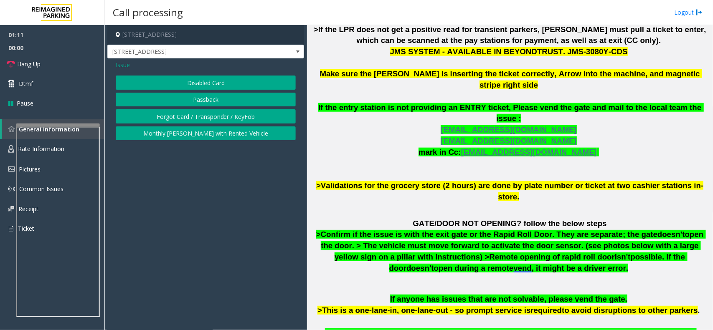
click at [192, 80] on button "Disabled Card" at bounding box center [206, 83] width 180 height 14
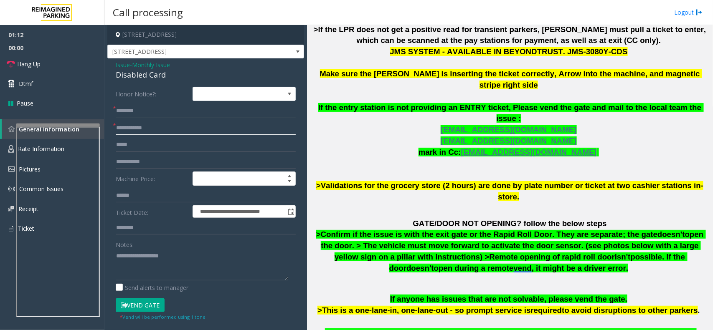
click at [136, 132] on input "text" at bounding box center [206, 128] width 180 height 14
type input "*****"
click at [156, 113] on input "text" at bounding box center [206, 111] width 180 height 14
type input "******"
click at [139, 72] on div "Disabled Card" at bounding box center [206, 74] width 180 height 11
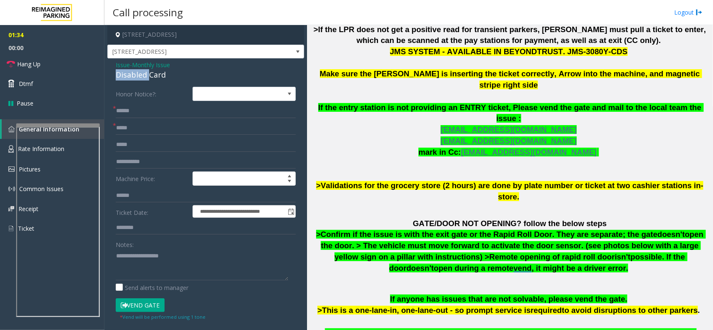
click at [139, 72] on div "Disabled Card" at bounding box center [206, 74] width 180 height 11
copy div "Disabled Card"
click at [147, 253] on textarea at bounding box center [202, 264] width 172 height 31
paste textarea "**********"
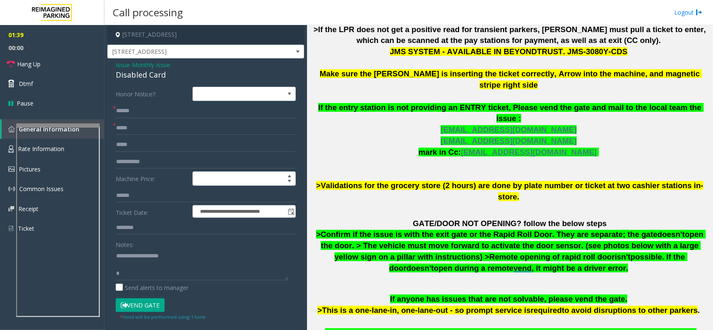
click at [141, 301] on button "Vend Gate" at bounding box center [140, 305] width 49 height 14
click at [146, 276] on textarea at bounding box center [202, 264] width 172 height 31
type textarea "**********"
click at [17, 61] on span "Hang Up" at bounding box center [28, 64] width 23 height 9
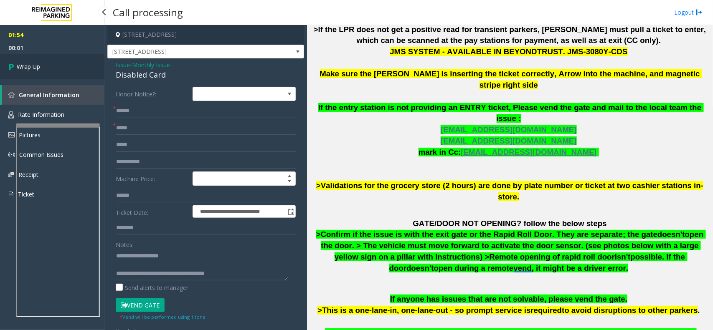
click at [17, 61] on link "Wrap Up" at bounding box center [52, 66] width 104 height 25
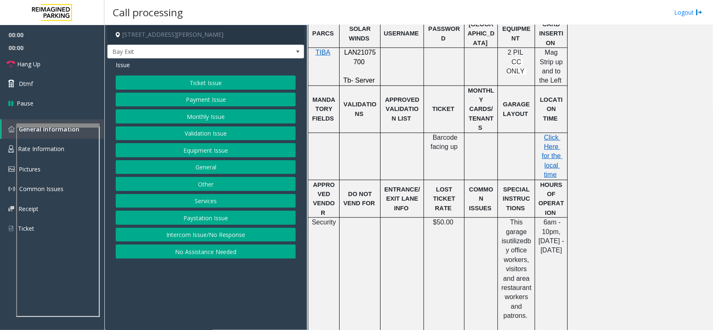
scroll to position [157, 0]
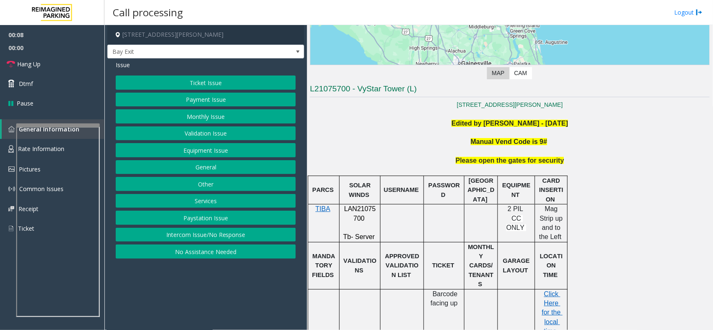
click at [355, 212] on span "LAN21075700" at bounding box center [360, 213] width 32 height 16
copy p "LAN21075700"
click at [50, 59] on link "Hang Up" at bounding box center [52, 64] width 104 height 20
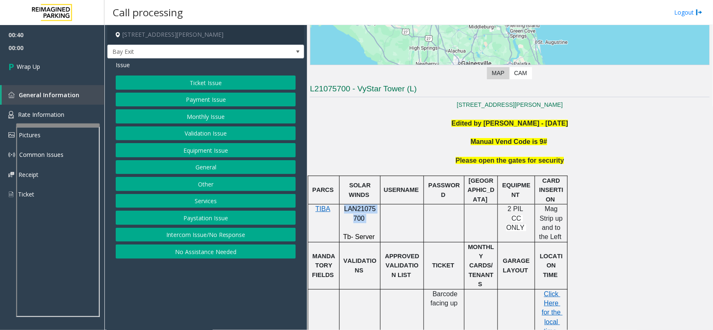
click at [201, 157] on button "Equipment Issue" at bounding box center [206, 150] width 180 height 14
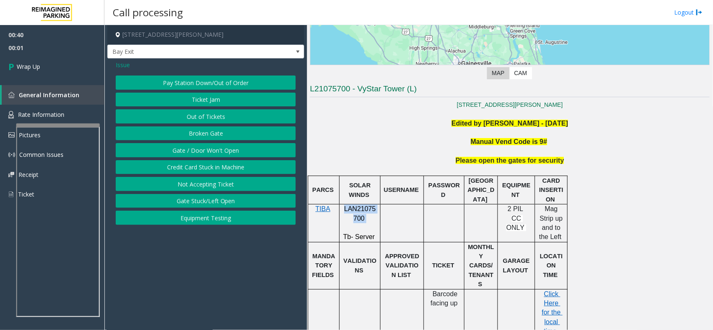
click at [198, 151] on button "Gate / Door Won't Open" at bounding box center [206, 150] width 180 height 14
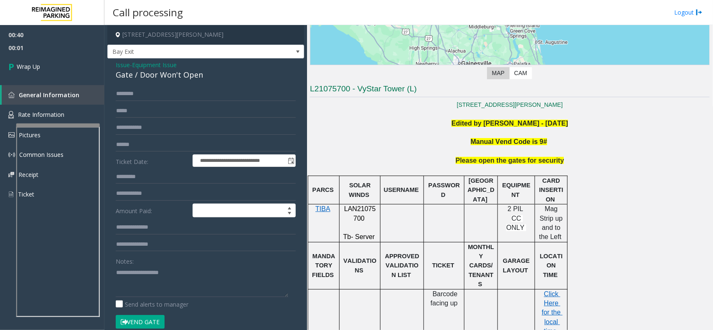
click at [165, 76] on div "Gate / Door Won't Open" at bounding box center [206, 74] width 180 height 11
copy div "Gate / Door Won't Open"
click at [139, 282] on textarea at bounding box center [202, 281] width 172 height 31
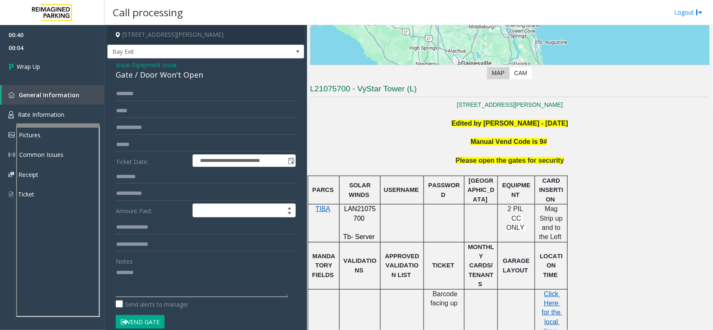
paste textarea "**********"
type textarea "**********"
click at [20, 76] on link "Wrap Up" at bounding box center [52, 66] width 104 height 25
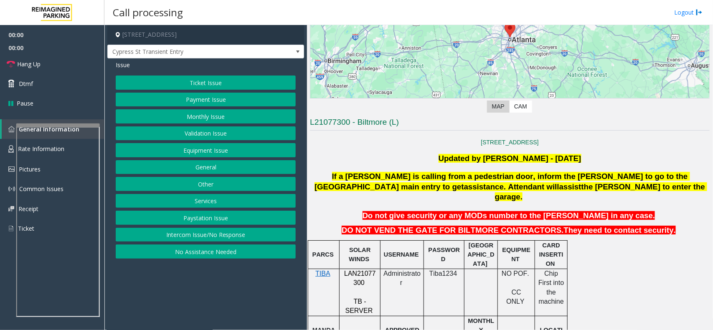
scroll to position [261, 0]
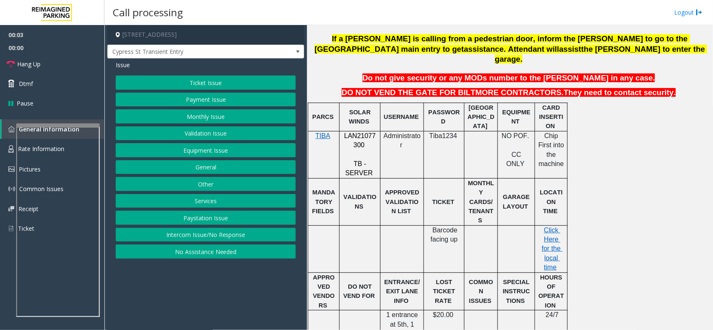
click at [244, 238] on button "Intercom Issue/No Response" at bounding box center [206, 235] width 180 height 14
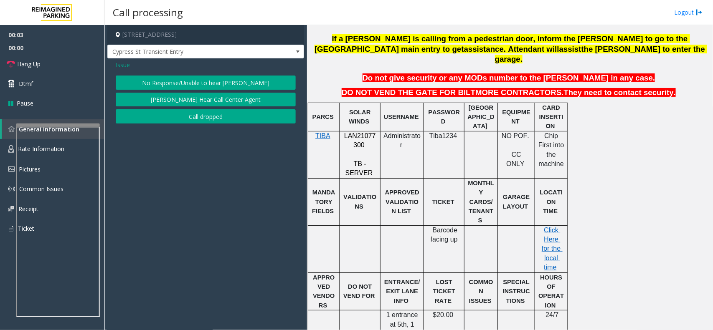
click at [189, 83] on button "No Response/Unable to hear [PERSON_NAME]" at bounding box center [206, 83] width 180 height 14
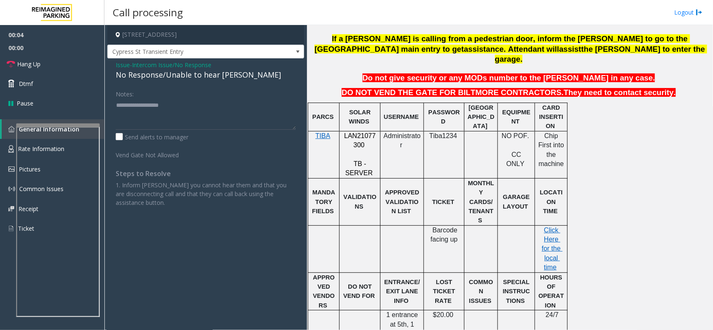
click at [185, 79] on div "No Response/Unable to hear [PERSON_NAME]" at bounding box center [206, 74] width 180 height 11
copy div "No Response/Unable to hear [PERSON_NAME]"
paste textarea "**********"
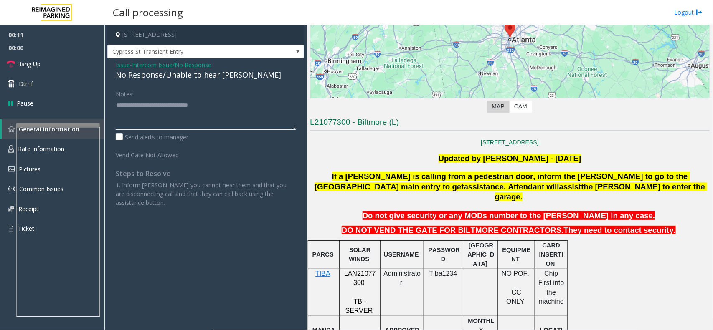
scroll to position [25, 0]
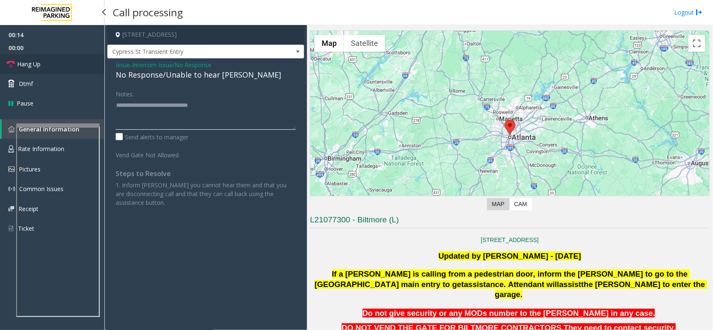
type textarea "**********"
click at [31, 66] on span "Hang Up" at bounding box center [28, 64] width 23 height 9
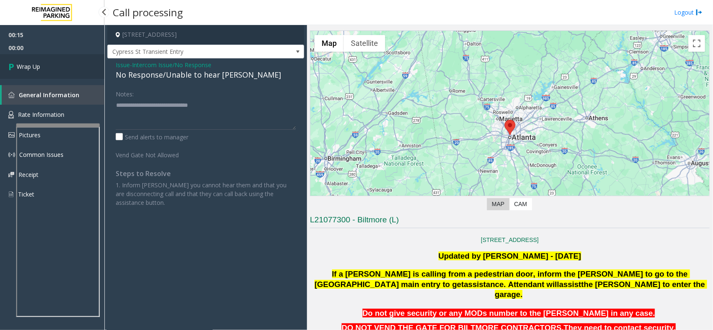
click at [31, 66] on span "Wrap Up" at bounding box center [28, 66] width 23 height 9
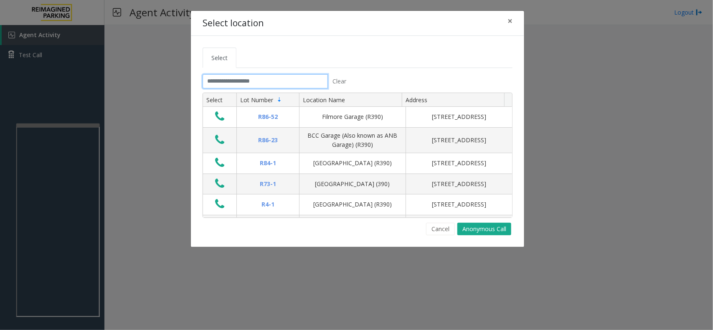
click at [253, 80] on input "text" at bounding box center [264, 81] width 125 height 14
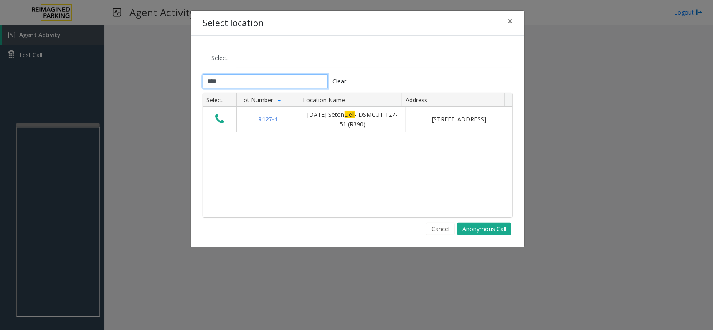
type input "****"
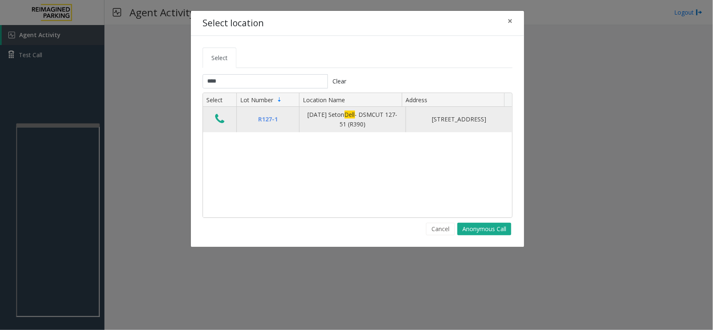
click at [222, 119] on icon "Data table" at bounding box center [219, 119] width 9 height 12
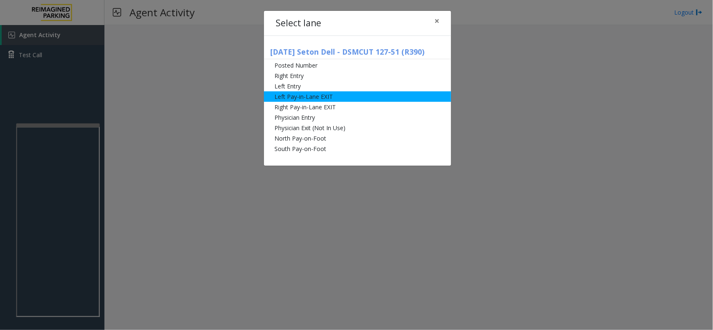
click at [314, 95] on li "Left Pay-in-Lane EXIT" at bounding box center [357, 96] width 187 height 10
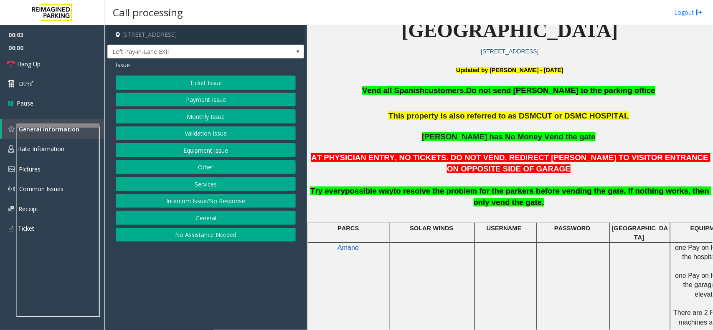
scroll to position [209, 0]
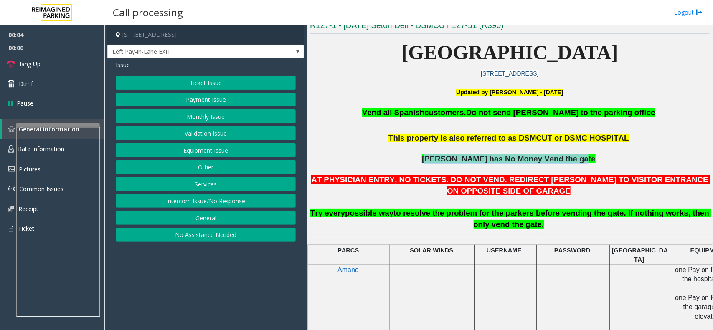
drag, startPoint x: 439, startPoint y: 159, endPoint x: 566, endPoint y: 158, distance: 127.7
click at [566, 158] on span "[PERSON_NAME] has No Money Vend the gate" at bounding box center [509, 158] width 174 height 9
click at [225, 99] on button "Payment Issue" at bounding box center [206, 100] width 180 height 14
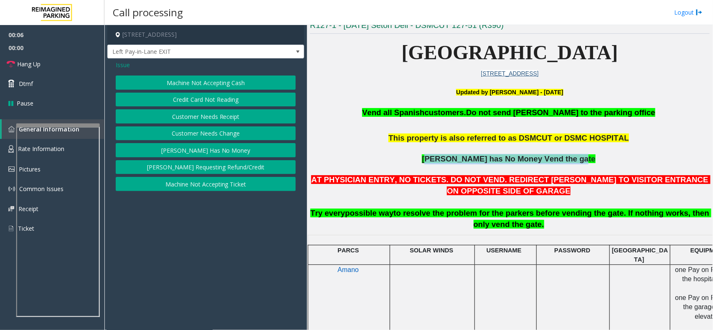
click at [222, 147] on button "[PERSON_NAME] Has No Money" at bounding box center [206, 150] width 180 height 14
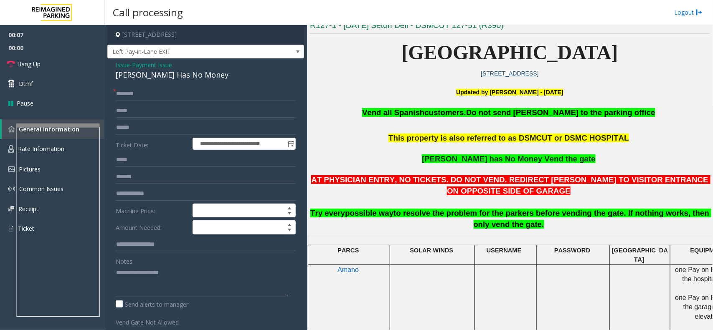
click at [142, 86] on div "**********" at bounding box center [205, 229] width 197 height 342
click at [143, 95] on input "text" at bounding box center [206, 94] width 180 height 14
click at [153, 91] on input "text" at bounding box center [206, 94] width 180 height 14
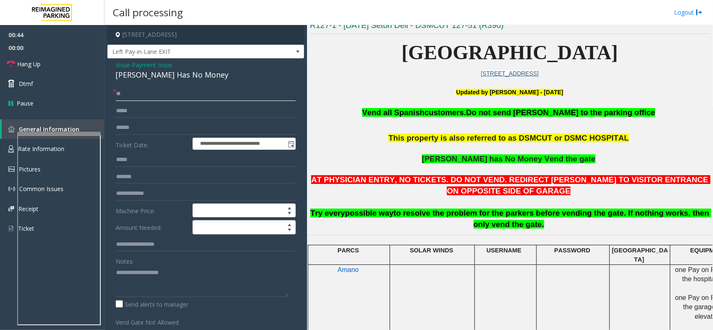
click at [63, 135] on div at bounding box center [58, 133] width 83 height 3
type input "**"
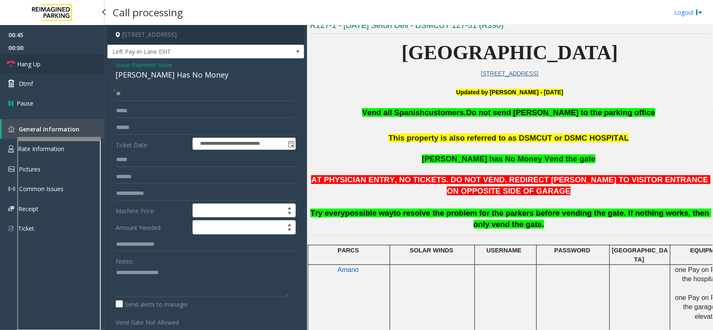
click at [36, 66] on span "Hang Up" at bounding box center [28, 64] width 23 height 9
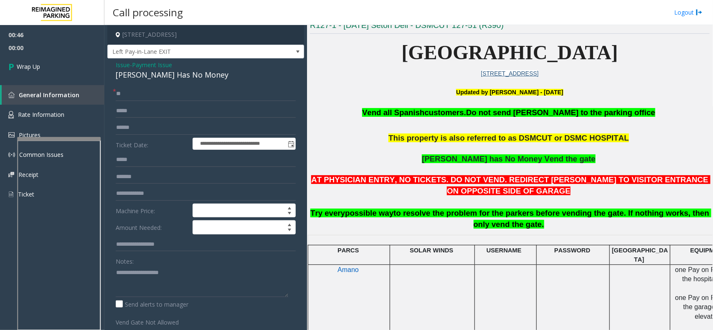
click at [158, 78] on div "[PERSON_NAME] Has No Money" at bounding box center [206, 74] width 180 height 11
copy div "[PERSON_NAME] Has No Money"
click at [127, 285] on textarea at bounding box center [202, 281] width 172 height 31
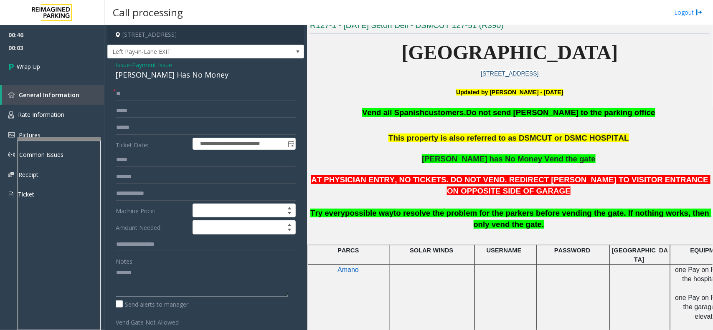
paste textarea "**********"
type textarea "**********"
click at [19, 61] on link "Wrap Up" at bounding box center [52, 66] width 104 height 25
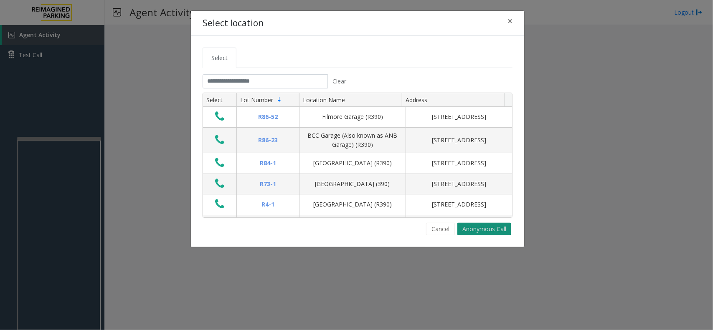
click at [498, 233] on button "Anonymous Call" at bounding box center [484, 229] width 54 height 13
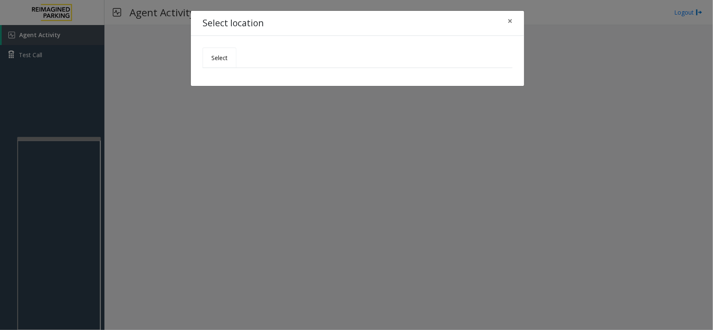
click at [218, 55] on span "Select" at bounding box center [219, 58] width 16 height 8
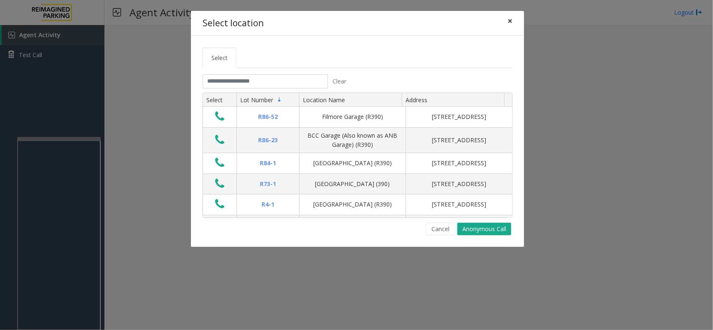
click at [510, 19] on span "×" at bounding box center [509, 21] width 5 height 12
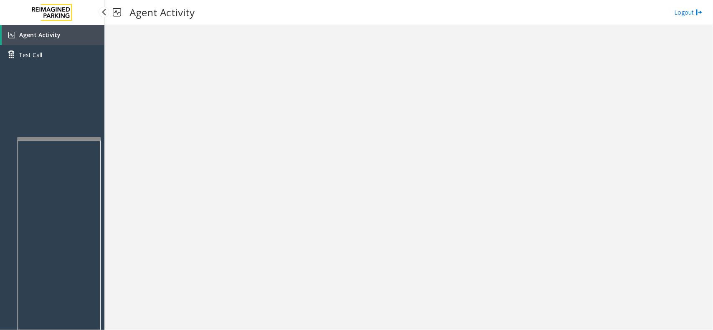
click at [26, 32] on span "Agent Activity" at bounding box center [39, 35] width 41 height 8
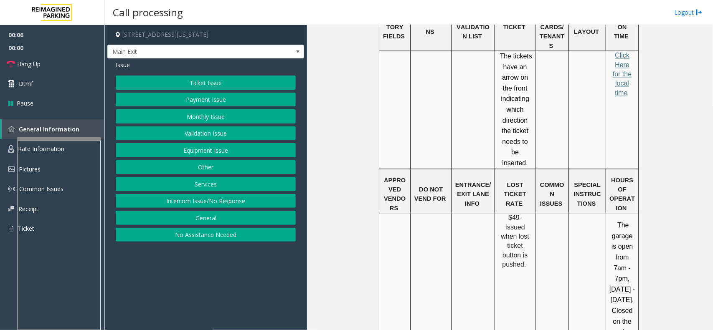
scroll to position [574, 0]
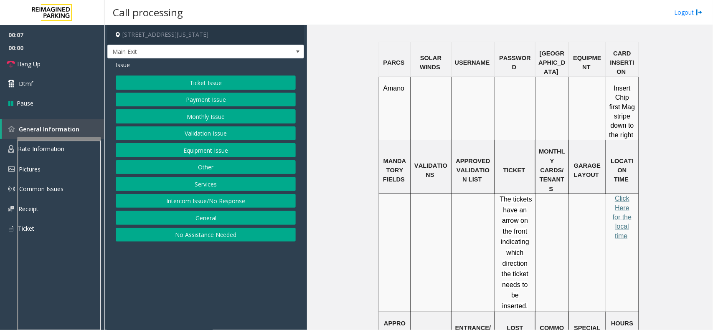
click at [198, 144] on button "Equipment Issue" at bounding box center [206, 150] width 180 height 14
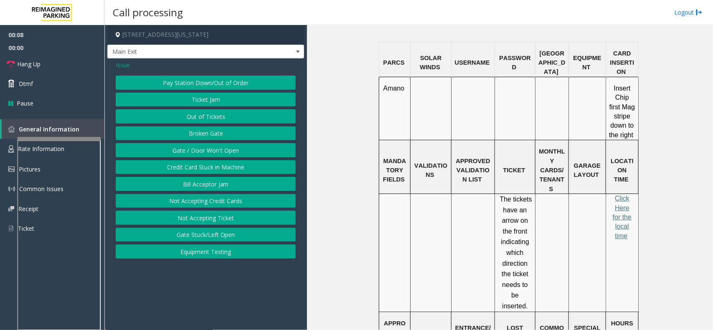
click at [122, 61] on span "Issue" at bounding box center [123, 65] width 14 height 9
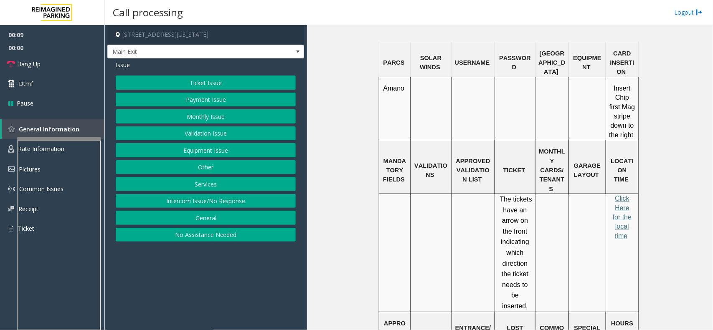
click at [189, 116] on button "Monthly Issue" at bounding box center [206, 116] width 180 height 14
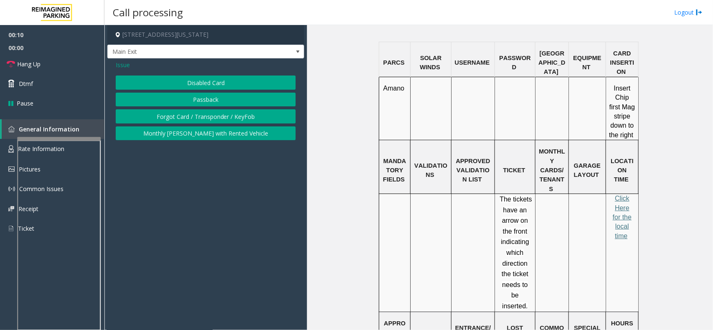
click at [195, 83] on button "Disabled Card" at bounding box center [206, 83] width 180 height 14
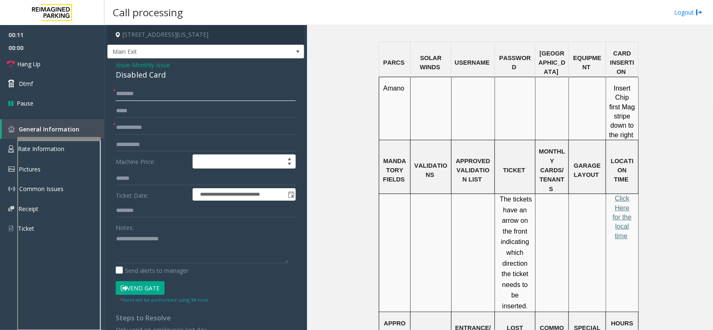
click at [164, 91] on input "text" at bounding box center [206, 94] width 180 height 14
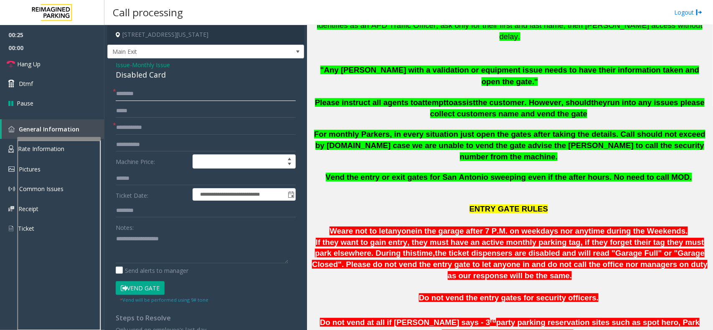
scroll to position [157, 0]
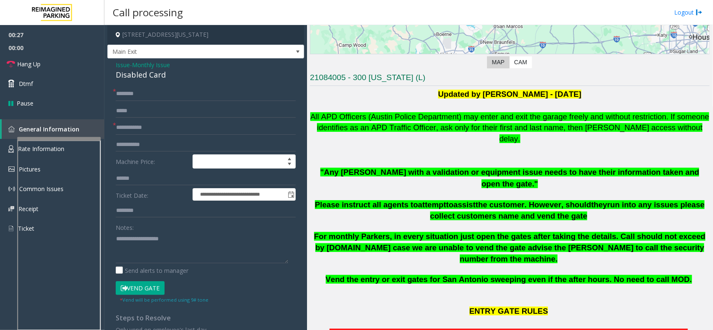
click at [118, 68] on span "Issue" at bounding box center [123, 65] width 14 height 9
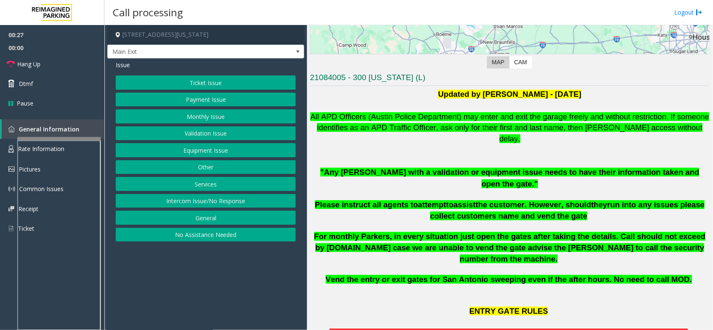
click at [218, 154] on button "Equipment Issue" at bounding box center [206, 150] width 180 height 14
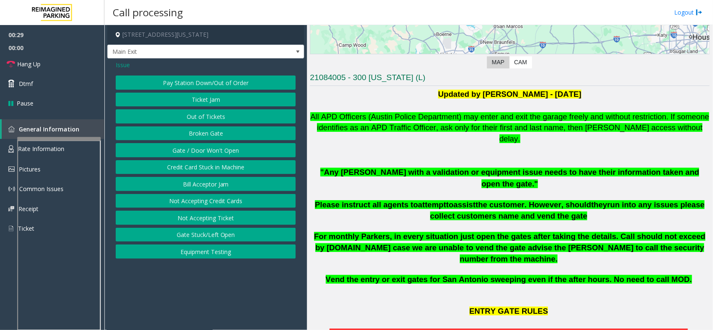
click at [124, 65] on span "Issue" at bounding box center [123, 65] width 14 height 9
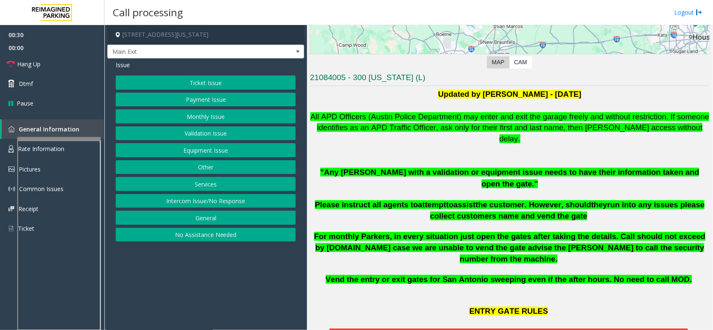
click at [203, 187] on button "Services" at bounding box center [206, 184] width 180 height 14
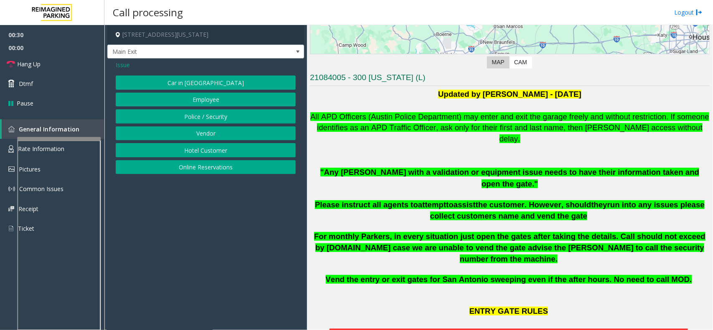
click at [200, 127] on button "Vendor" at bounding box center [206, 133] width 180 height 14
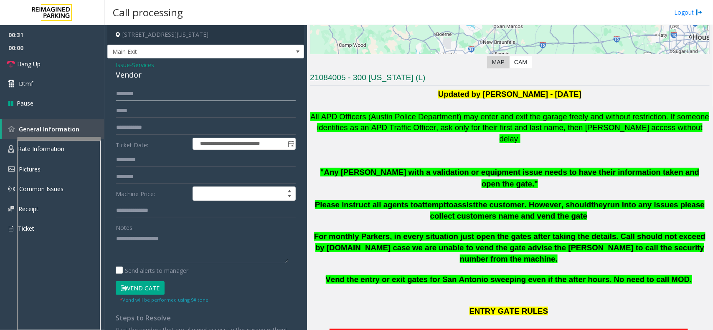
click at [149, 92] on input "text" at bounding box center [206, 94] width 180 height 14
type input "*******"
click at [142, 176] on input "text" at bounding box center [206, 177] width 180 height 14
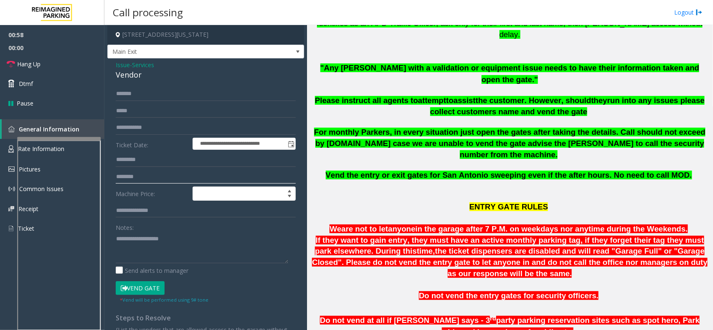
scroll to position [209, 0]
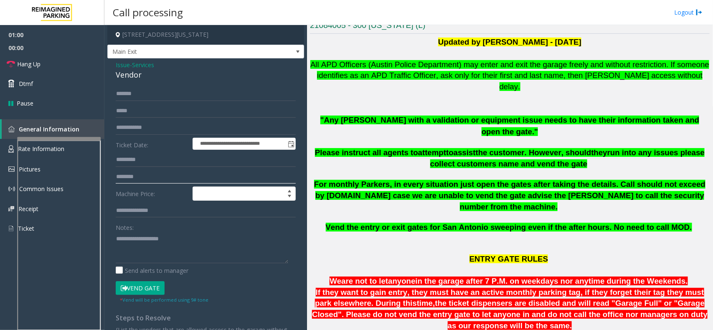
click at [147, 178] on input "text" at bounding box center [206, 177] width 180 height 14
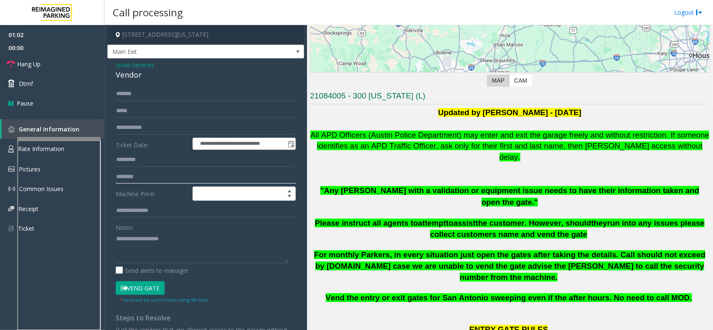
scroll to position [157, 0]
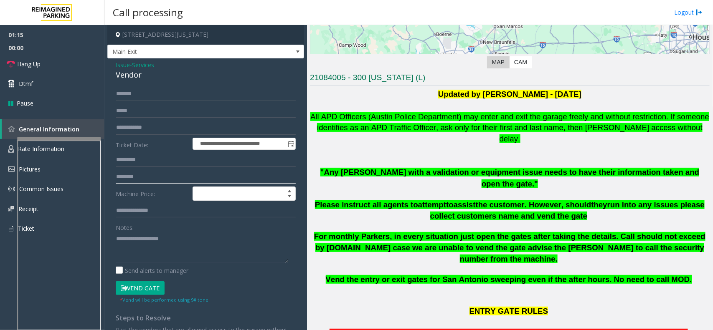
type input "********"
click at [138, 282] on button "Vend Gate" at bounding box center [140, 288] width 49 height 14
click at [128, 72] on div "Vendor" at bounding box center [206, 74] width 180 height 11
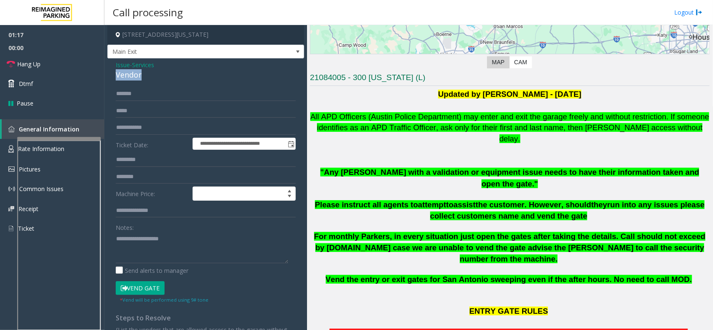
copy div "Vendor"
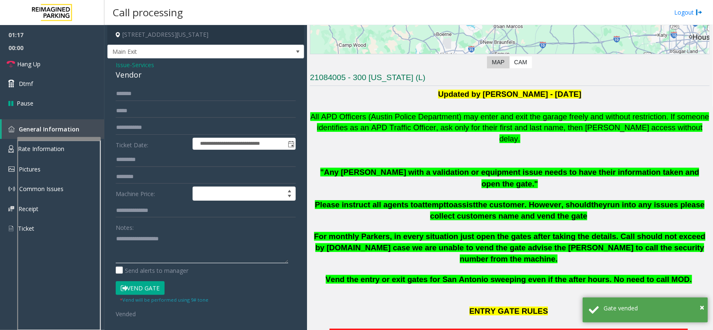
click at [151, 248] on textarea at bounding box center [202, 247] width 172 height 31
paste textarea "******"
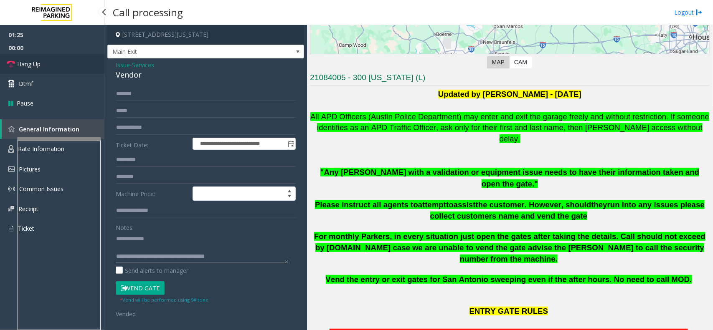
type textarea "**********"
click at [41, 63] on link "Hang Up" at bounding box center [52, 64] width 104 height 20
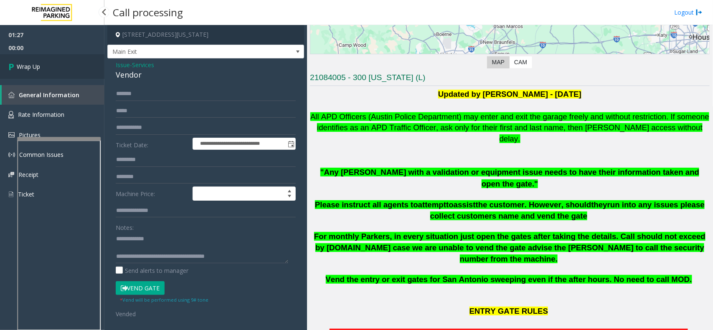
click at [41, 63] on link "Wrap Up" at bounding box center [52, 66] width 104 height 25
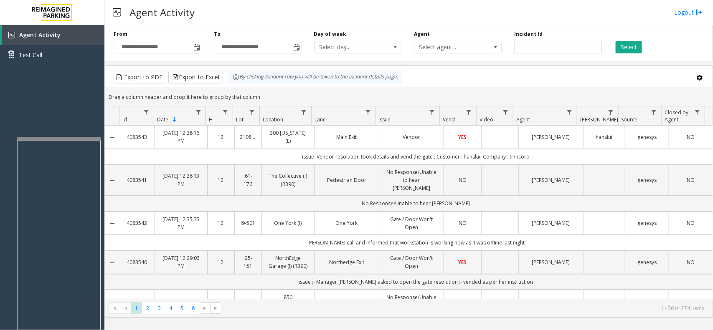
click at [688, 19] on div "Agent Activity Logout" at bounding box center [408, 12] width 608 height 25
click at [687, 16] on div "Agent Activity Logout" at bounding box center [408, 12] width 608 height 25
click at [686, 13] on link "Logout" at bounding box center [688, 12] width 28 height 9
